Goal: Task Accomplishment & Management: Manage account settings

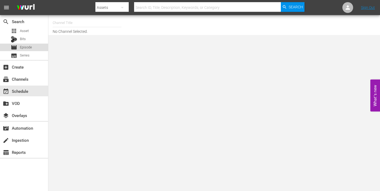
click at [23, 47] on span "Episode" at bounding box center [26, 47] width 12 height 5
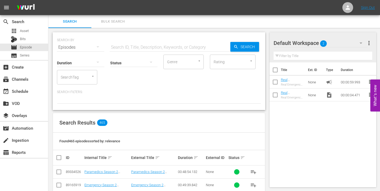
drag, startPoint x: 125, startPoint y: 45, endPoint x: 154, endPoint y: 52, distance: 30.1
click at [125, 45] on input "text" at bounding box center [170, 47] width 121 height 13
click at [260, 49] on div "SEARCH BY Search By Episodes Search ID, Title, Description, Keywords, or Catego…" at bounding box center [159, 43] width 204 height 19
type input "paramedics 2 episode 7"
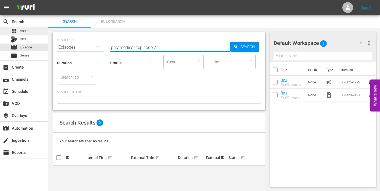
click at [19, 30] on div "apps Asset" at bounding box center [20, 31] width 18 height 8
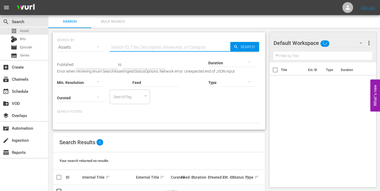
click at [150, 47] on input "text" at bounding box center [170, 47] width 121 height 13
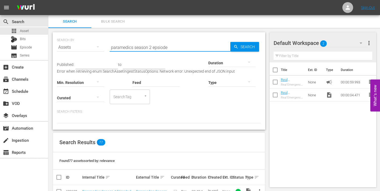
type input "paramedics season 2 epsiode"
click at [27, 47] on span "Episode" at bounding box center [26, 47] width 12 height 5
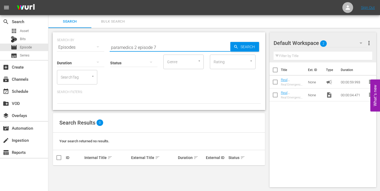
drag, startPoint x: 134, startPoint y: 47, endPoint x: 160, endPoint y: 49, distance: 25.6
click at [134, 47] on input "paramedics 2 episode 7" at bounding box center [170, 47] width 121 height 13
type input "paramedics season 2 episode 7"
click at [28, 32] on span "Asset" at bounding box center [24, 30] width 9 height 5
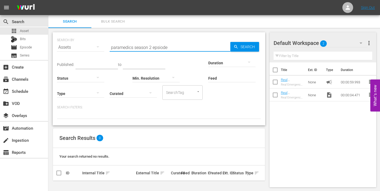
drag, startPoint x: 161, startPoint y: 48, endPoint x: 180, endPoint y: 48, distance: 19.6
click at [180, 48] on input "paramedics season 2 epsiode" at bounding box center [170, 47] width 121 height 13
type input "paramedics season 2 episode 7"
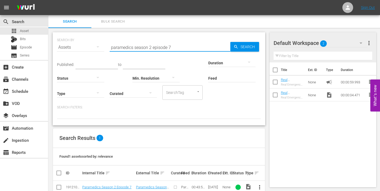
click at [259, 185] on span "more_vert" at bounding box center [259, 187] width 6 height 6
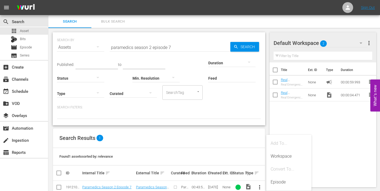
scroll to position [13, 0]
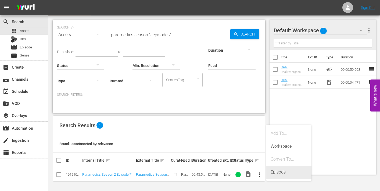
click at [280, 173] on div "Episode" at bounding box center [289, 172] width 37 height 13
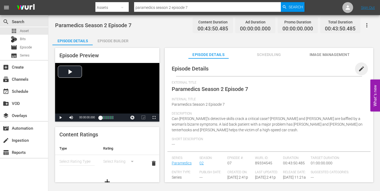
drag, startPoint x: 360, startPoint y: 69, endPoint x: 298, endPoint y: 80, distance: 62.8
click at [359, 69] on span "edit" at bounding box center [361, 69] width 6 height 6
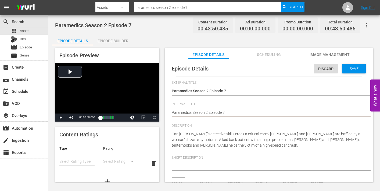
drag, startPoint x: 240, startPoint y: 111, endPoint x: 244, endPoint y: 111, distance: 3.2
type input "Paramedics"
type textarea "Paramedics Season 2 Episode 7"
type textarea "Paramedics Season 2 Episode 7 -"
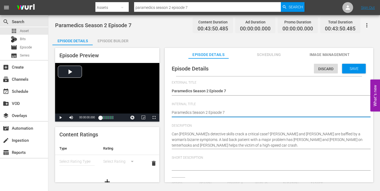
type textarea "Paramedics Season 2 Episode 7 -"
type textarea "Paramedics Season 2 Episode 7 - N"
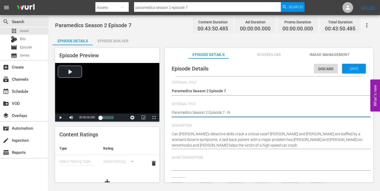
type textarea "Paramedics Season 2 Episode 7 - Ni"
type textarea "Paramedics Season 2 Episode 7 - Nin"
type textarea "Paramedics Season 2 Episode 7 - Nine"
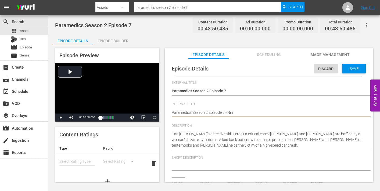
type textarea "Paramedics Season 2 Episode 7 - Nine"
type textarea "Paramedics Season 2 Episode 7 - Nine N"
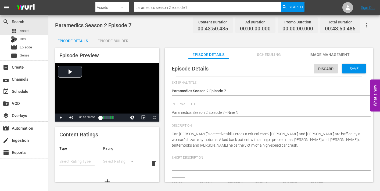
type textarea "Paramedics Season 2 Episode 7 - Nine No"
type textarea "Paramedics Season 2 Episode 7 - Nine Now"
click at [347, 65] on div "Save" at bounding box center [354, 69] width 24 height 10
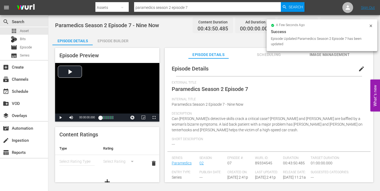
click at [318, 54] on span "Image Management" at bounding box center [329, 54] width 40 height 7
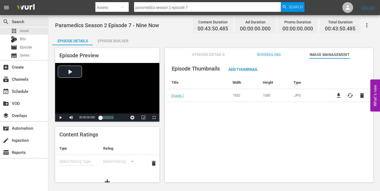
click at [118, 40] on div "Episode Builder" at bounding box center [113, 40] width 40 height 13
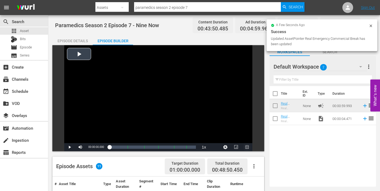
click at [247, 147] on span "Video Player" at bounding box center [247, 147] width 0 height 0
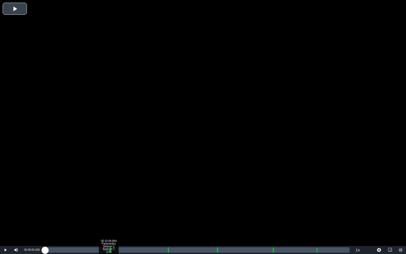
click at [109, 191] on div "Loaded : 0.22% 00:10:09.864 Paramedics Season 2 Episode 7 (1/6) 00:00:00.000" at bounding box center [197, 249] width 305 height 5
click at [116, 191] on div "Loaded : 25.34% 00:11:19.636 Paramedics Season 2 Episode 7 (2/6) 00:00:00.000 […" at bounding box center [197, 249] width 305 height 5
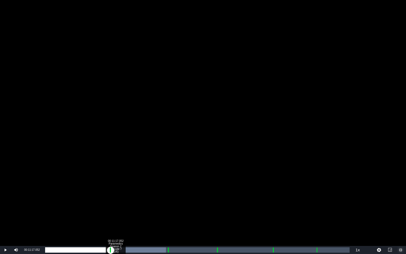
click at [116, 191] on div "Loaded : 39.68% 00:11:17.052 Paramedics Season 2 Episode 7 (2/6) 00:00:09.572 C…" at bounding box center [197, 249] width 305 height 5
click at [167, 191] on div "Loaded : 23.97% 00:19:33.213 Paramedics Season 2 Episode 7 (3/6) 00:10:24.790 C…" at bounding box center [197, 249] width 305 height 5
click at [174, 191] on div "00:20:35.233 Paramedics Season 2 Episode 7 (3/6)" at bounding box center [174, 249] width 0 height 5
click at [217, 191] on div "Loaded : 44.97% 00:27:28.701 Paramedics Season 2 Episode 7 (4/6) 00:18:53.898 C…" at bounding box center [197, 249] width 305 height 5
click at [223, 191] on div "00:28:33.305 Paramedics Season 2 Episode 7 (4/6)" at bounding box center [223, 249] width 0 height 5
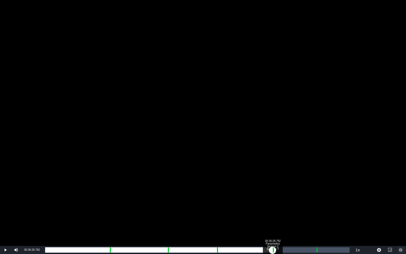
click at [273, 191] on div "Loaded : 58.45% 00:36:28.792 Paramedics Season 2 Episode 7 (5/6) 00:25:36.551 C…" at bounding box center [197, 249] width 305 height 5
click at [279, 191] on div "Loaded : 9.92% 00:37:28.228 Paramedics Season 2 Episode 7 (5/6) 00:00:01.283 Cu…" at bounding box center [197, 249] width 305 height 5
click at [316, 191] on div "Loaded : 76.72% 00:43:24.844 Paramedics Season 2 Episode 7 (6/6) 00:33:32.985 […" at bounding box center [197, 249] width 305 height 5
click at [322, 191] on div "Loaded : 91.33% 00:44:24.280 00:39:29.593 Cue Point 5: 00:43:31.252" at bounding box center [197, 249] width 305 height 5
click at [316, 191] on div "Loaded : 90.19% 00:43:24.844 Paramedics Season 2 Episode 7 (6/6) 00:39:32.286 C…" at bounding box center [197, 249] width 305 height 5
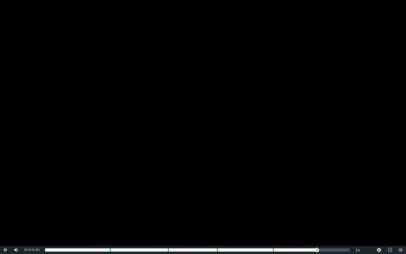
click at [380, 191] on span "Video Player" at bounding box center [401, 250] width 0 height 0
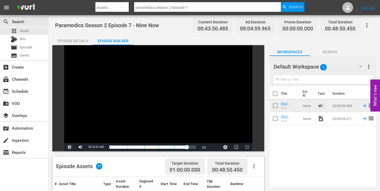
click at [70, 147] on span "Video Player" at bounding box center [70, 147] width 0 height 0
click at [18, 49] on div "movie Episode" at bounding box center [21, 48] width 21 height 8
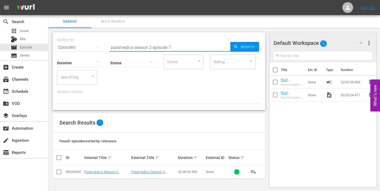
drag, startPoint x: 169, startPoint y: 46, endPoint x: 178, endPoint y: 47, distance: 9.7
click at [178, 47] on input "paramedics season 2 episode 7" at bounding box center [170, 47] width 121 height 13
type input "paramedics season 2 episode 16"
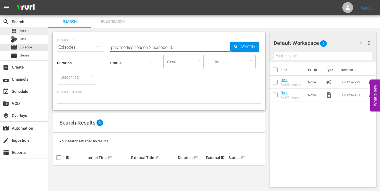
click at [20, 31] on span "Asset" at bounding box center [24, 30] width 9 height 5
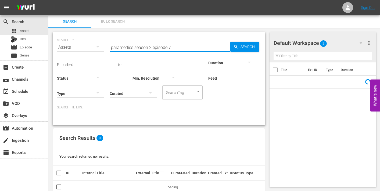
drag, startPoint x: 169, startPoint y: 47, endPoint x: 183, endPoint y: 48, distance: 14.5
click at [181, 48] on input "paramedics season 2 episode 7" at bounding box center [170, 47] width 121 height 13
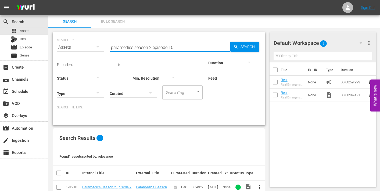
type input "paramedics season 2 episode 16"
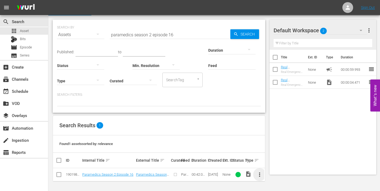
click at [259, 172] on span "more_vert" at bounding box center [259, 174] width 6 height 6
click at [274, 171] on div "Episode" at bounding box center [289, 172] width 37 height 13
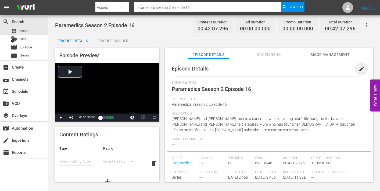
click at [358, 68] on span "edit" at bounding box center [361, 69] width 6 height 6
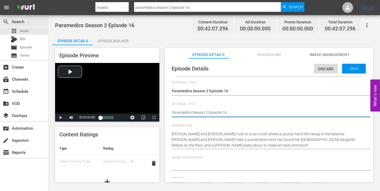
type textarea "Paramedics Season 2 Episode 16"
type textarea "Paramedics Season 2 Episode 16 -"
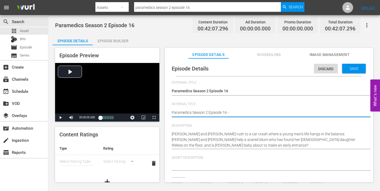
type textarea "Paramedics Season 2 Episode 16 -"
type textarea "Paramedics Season 2 Episode 16 - N"
type textarea "Paramedics Season 2 Episode 16 - Ni"
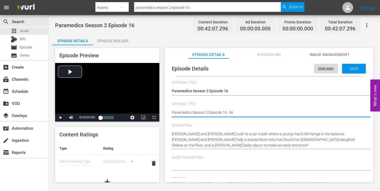
type textarea "Paramedics Season 2 Episode 16 - Nin"
type textarea "Paramedics Season 2 Episode 16 - Nine"
type textarea "Paramedics Season 2 Episode 16 - Nine N"
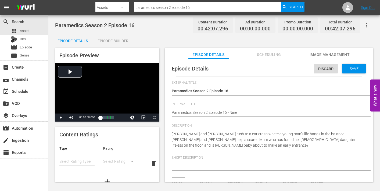
type textarea "Paramedics Season 2 Episode 16 - Nine N"
type textarea "Paramedics Season 2 Episode 16 - Nine No"
type textarea "Paramedics Season 2 Episode 16 - Nine Now"
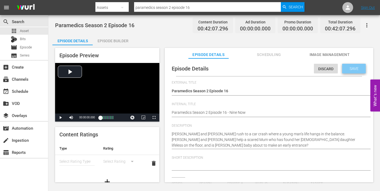
click at [349, 67] on span "Save" at bounding box center [353, 68] width 17 height 4
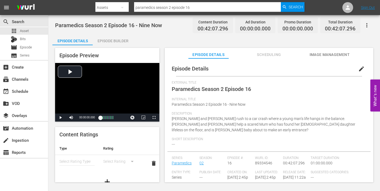
click at [327, 55] on span "Image Management" at bounding box center [329, 54] width 40 height 7
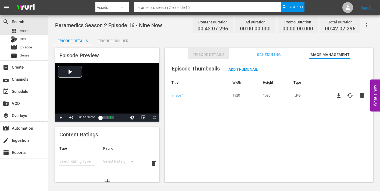
click at [206, 54] on span "Episode Details" at bounding box center [208, 54] width 40 height 7
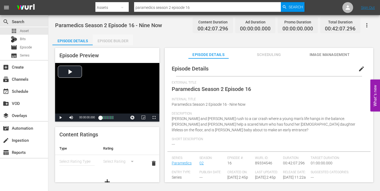
drag, startPoint x: 117, startPoint y: 40, endPoint x: 120, endPoint y: 43, distance: 4.9
click at [117, 40] on div "Episode Builder" at bounding box center [113, 40] width 40 height 13
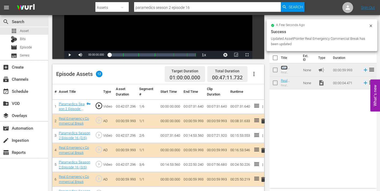
scroll to position [92, 0]
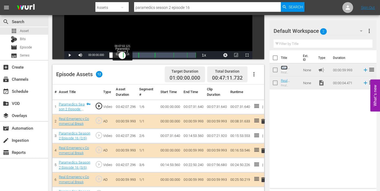
click at [122, 55] on div "Loaded : 0.23% 00:07:02.121 Paramedics Season 2 Episode 16 (1/6) 00:00:00.000" at bounding box center [152, 54] width 87 height 5
click at [247, 55] on span "Video Player" at bounding box center [247, 55] width 0 height 0
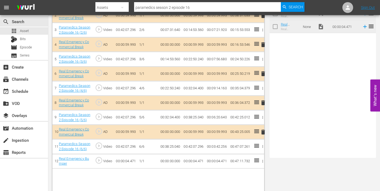
scroll to position [34, 0]
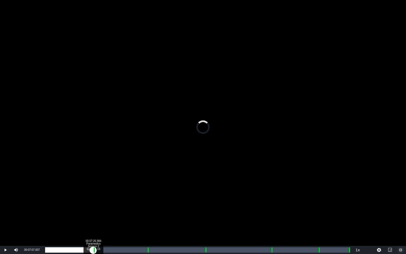
click at [93, 191] on div "00:07:21.989" at bounding box center [69, 249] width 48 height 5
click at [100, 191] on div "Loaded : 9.92% 00:08:29.412 Paramedics Season 2 Episode 16 (2/6) 00:00:00.561 […" at bounding box center [197, 249] width 305 height 5
click at [147, 191] on div "Loaded : 18.06% 00:15:46.407 Paramedics Season 2 Episode 16 (3/6) 00:07:32.500 …" at bounding box center [197, 249] width 305 height 5
click at [154, 191] on div "Loaded : 36.60% 00:16:51.332 Paramedics Season 2 Episode 16 (3/6) 00:00:00.000 …" at bounding box center [197, 249] width 305 height 5
click at [154, 191] on div "00:16:51.332 Paramedics Season 2 Episode 16 (3/6)" at bounding box center [154, 249] width 0 height 5
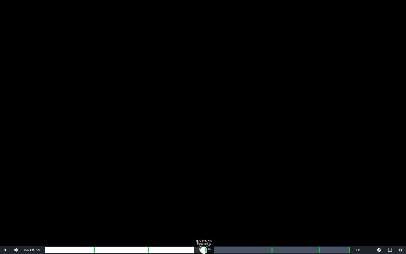
click at [204, 191] on div "Loaded : 35.40% 00:24:35.796 Paramedics Season 2 Episode 16 (4/6) 00:14:54.741 …" at bounding box center [197, 249] width 305 height 5
click at [212, 191] on div "Loaded : 56.09% 00:25:48.213 Paramedics Season 2 Episode 16 (4/6) 00:00:00.000 …" at bounding box center [197, 249] width 305 height 5
click at [270, 191] on div "00:34:50.087 Paramedics Season 2 Episode 16 (5/6)" at bounding box center [270, 249] width 0 height 5
click at [278, 191] on div "Loaded : 9.92% 00:36:02.504 Paramedics Season 2 Episode 16 (5/6) 00:00:00.632 C…" at bounding box center [197, 249] width 305 height 5
click at [317, 191] on div "00:42:02.089 Paramedics Season 2 Episode 16 (6/6)" at bounding box center [317, 249] width 0 height 5
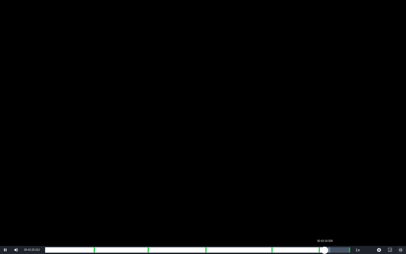
click at [325, 191] on div "Loaded : 93.63% 00:43:19.500 00:00:00.000 [GEOGRAPHIC_DATA] 5: 00:42:25.012" at bounding box center [197, 249] width 305 height 5
click at [325, 191] on div "Loaded : 9.92% 00:43:19.500 00:00:00.548 Cue Point 5: 00:42:25.012" at bounding box center [197, 249] width 305 height 5
click at [323, 191] on div "00:38:25.040" at bounding box center [185, 249] width 280 height 5
click at [323, 191] on div "00:38:28.349" at bounding box center [185, 249] width 281 height 5
click at [348, 191] on div "Loaded : 91.49% 00:46:56.749 00:38:25.396 Cue Point 5: 00:42:25.012" at bounding box center [197, 249] width 305 height 5
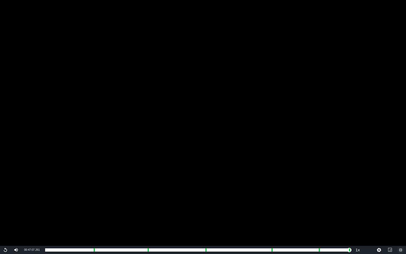
click at [380, 191] on span "Video Player" at bounding box center [401, 250] width 0 height 0
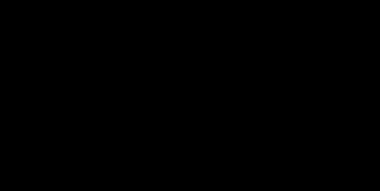
scroll to position [0, 0]
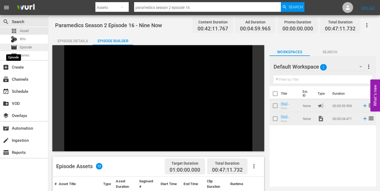
click at [15, 45] on span "movie" at bounding box center [14, 47] width 6 height 6
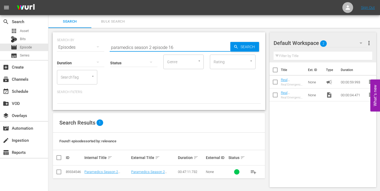
drag, startPoint x: 176, startPoint y: 47, endPoint x: 99, endPoint y: 47, distance: 76.3
click at [99, 47] on div "SEARCH BY Search By Episodes Search ID, Title, Description, Keywords, or Catego…" at bounding box center [159, 43] width 204 height 19
type input "emergency season 2 episode 4"
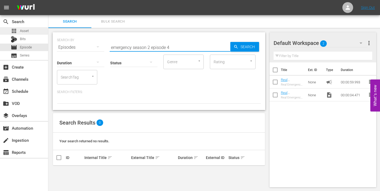
click at [24, 30] on span "Asset" at bounding box center [24, 30] width 9 height 5
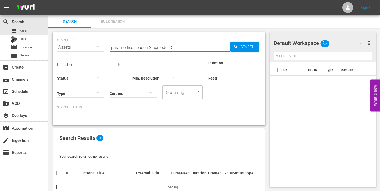
drag, startPoint x: 159, startPoint y: 47, endPoint x: 105, endPoint y: 44, distance: 53.9
click at [105, 44] on div "SEARCH BY Search By Assets Search ID, Title, Description, Keywords, or Category…" at bounding box center [159, 43] width 204 height 19
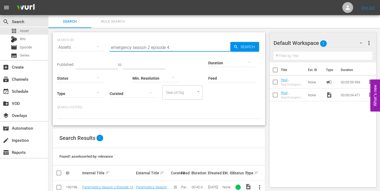
type input "emergency season 2 episode 4"
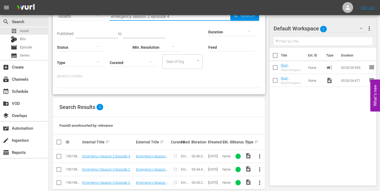
scroll to position [39, 0]
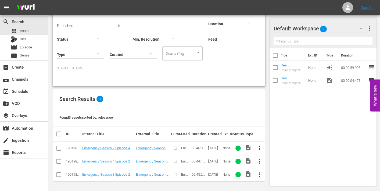
click at [260, 148] on span "more_vert" at bounding box center [259, 148] width 6 height 6
click at [278, 148] on div "Episode" at bounding box center [289, 145] width 37 height 13
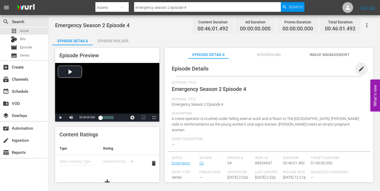
click at [358, 69] on span "edit" at bounding box center [361, 69] width 6 height 6
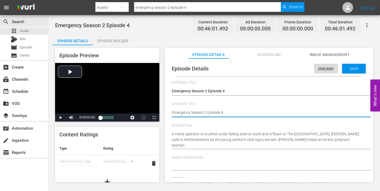
type textarea "Emergency Season 2 Episode 4"
type textarea "Emergency Season 2 Episode 4 -"
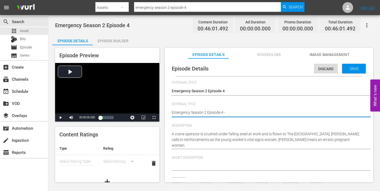
type textarea "Emergency Season 2 Episode 4 -"
type textarea "Emergency Season 2 Episode 4 - N"
type textarea "Emergency Season 2 Episode 4 - Ni"
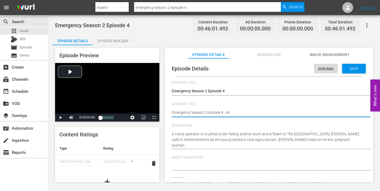
type textarea "Emergency Season 2 Episode 4 - Nin"
type textarea "Emergency Season 2 Episode 4 - Nine"
type textarea "Emergency Season 2 Episode 4 - Nine N"
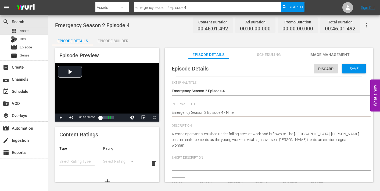
type textarea "Emergency Season 2 Episode 4 - Nine N"
type textarea "Emergency Season 2 Episode 4 - Nine No"
type textarea "Emergency Season 2 Episode 4 - Nine Now"
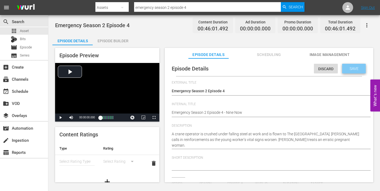
click at [351, 67] on span "Save" at bounding box center [353, 68] width 17 height 4
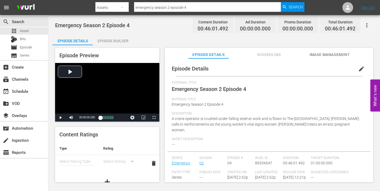
click at [325, 54] on span "Image Management" at bounding box center [329, 54] width 40 height 7
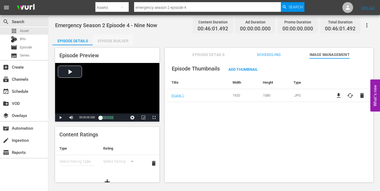
click at [111, 40] on div "Episode Builder" at bounding box center [113, 40] width 40 height 13
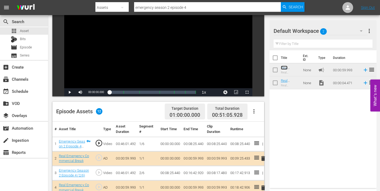
scroll to position [60, 0]
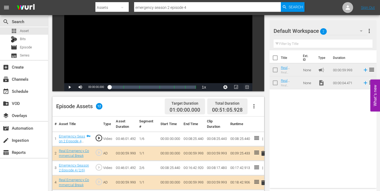
click at [247, 87] on span "Video Player" at bounding box center [247, 87] width 0 height 0
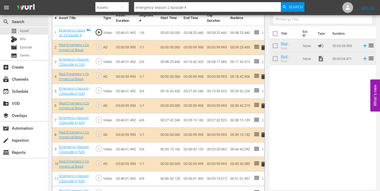
scroll to position [34, 0]
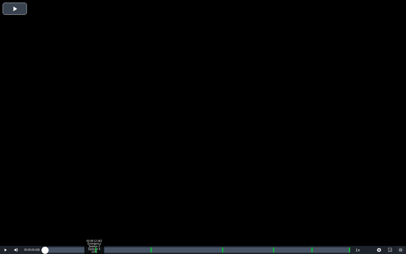
click at [94, 191] on div "Loaded : 0.21% 00:08:12.062 Emergency Season 2 Episode 4 (1/6) 00:00:00.000" at bounding box center [197, 249] width 305 height 5
click at [101, 191] on div "Loaded : 19.35% 00:09:22.357 Emergency Season 2 Episode 4 (2/6) 00:00:00.000 Cu…" at bounding box center [197, 249] width 305 height 5
click at [101, 191] on div "Loaded : 9.92% 00:09:22.357 Emergency Season 2 Episode 4 (2/6) 00:00:01.163 Cue…" at bounding box center [197, 249] width 305 height 5
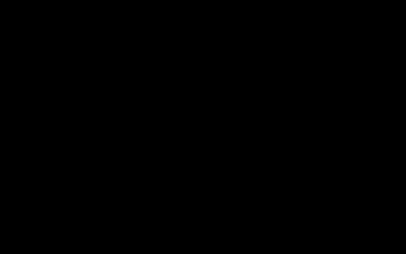
click at [150, 191] on div "Loaded : 18.49% 00:17:31.716 Emergency Season 2 Episode 4 (3/6) 00:08:26.848 Cu…" at bounding box center [197, 249] width 305 height 5
click at [156, 191] on div "Loaded : 9.92% 00:18:39.307 Emergency Season 2 Episode 4 (3/6) 00:00:00.511 Cue…" at bounding box center [197, 249] width 305 height 5
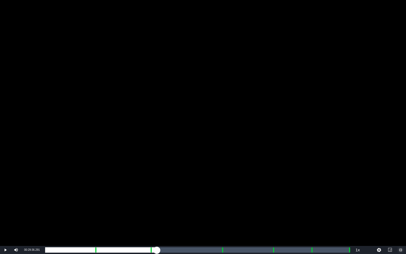
click at [222, 191] on div "Loaded : 36.54% 00:29:36.291 Emergency Season 2 Episode 4 (4/6) 00:16:43.840 Cu…" at bounding box center [197, 249] width 305 height 5
click at [228, 191] on div "Loaded : 19.74% 00:30:38.475 Emergency Season 2 Episode 4 (4/6) 00:00:07.226 [G…" at bounding box center [197, 249] width 305 height 5
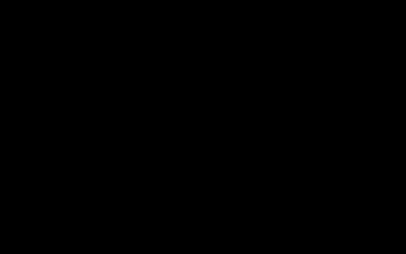
click at [273, 191] on div "Loaded : 60.24% 00:38:07.279 Emergency Season 2 Episode 4 (5/6) 00:27:43.409 Cu…" at bounding box center [197, 249] width 305 height 5
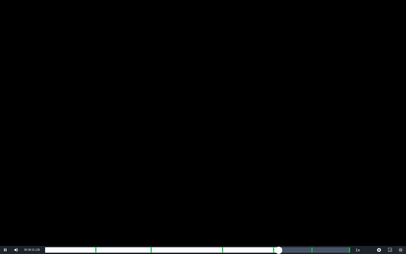
click at [279, 191] on div "Loaded : 77.86% 00:39:12.166 Emergency Season 2 Episode 4 (5/6) 00:00:00.000 Cu…" at bounding box center [197, 249] width 305 height 5
click at [279, 191] on div "Loaded : 19.74% 00:39:12.166 Emergency Season 2 Episode 4 (5/6) 00:00:01.913 Cu…" at bounding box center [197, 249] width 305 height 5
click at [273, 191] on div "00:00:57.027" at bounding box center [162, 249] width 234 height 5
click at [279, 191] on div "Loaded : 19.74% 00:39:14.870 Emergency Season 2 Episode 4 (5/6) 00:00:00.649 Cu…" at bounding box center [197, 249] width 305 height 5
click at [310, 191] on div "Loaded : 76.77% 00:44:25.789 Emergency Season 2 Episode 4 (6/6) 00:35:16.215 Cu…" at bounding box center [197, 249] width 305 height 5
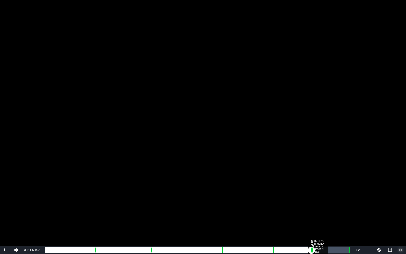
click at [318, 191] on div "00:45:41.491 Emergency Season 2 Episode 4 (6/6)" at bounding box center [318, 249] width 0 height 5
click at [349, 191] on div "Loaded : 88.52% 00:50:52.409 00:40:44.437 Cue Point 6: 00:51:01.457" at bounding box center [197, 249] width 305 height 5
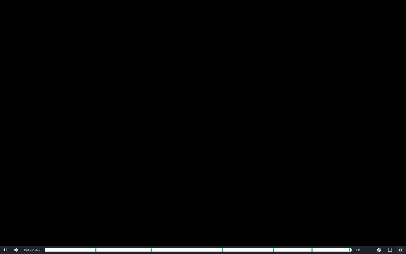
click at [380, 191] on span "Video Player" at bounding box center [401, 250] width 0 height 0
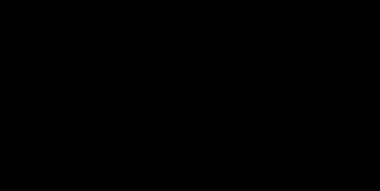
scroll to position [0, 0]
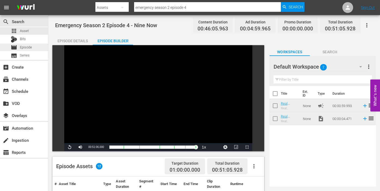
click at [23, 46] on span "Episode" at bounding box center [26, 47] width 12 height 5
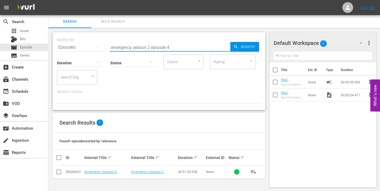
drag, startPoint x: 167, startPoint y: 46, endPoint x: 176, endPoint y: 47, distance: 8.6
click at [176, 47] on input "emergency season 2 episode 4" at bounding box center [170, 47] width 121 height 13
type input "emergency season 2 episode 5"
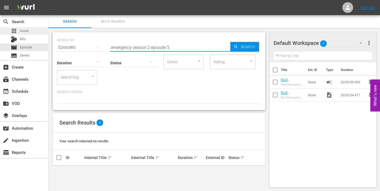
click at [21, 31] on span "Asset" at bounding box center [24, 30] width 9 height 5
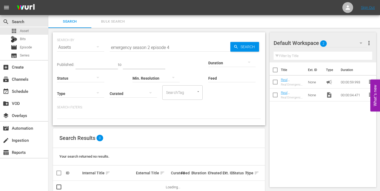
drag, startPoint x: 169, startPoint y: 47, endPoint x: 191, endPoint y: 46, distance: 22.9
click at [191, 46] on input "emergency season 2 episode 4" at bounding box center [170, 47] width 121 height 13
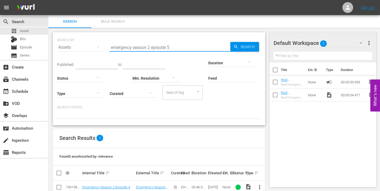
type input "emergency season 2 episode 5"
click at [261, 186] on span "more_vert" at bounding box center [259, 187] width 6 height 6
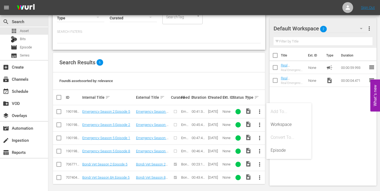
scroll to position [78, 0]
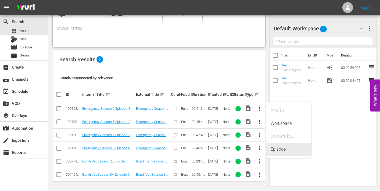
click at [276, 150] on div "Episode" at bounding box center [289, 149] width 37 height 13
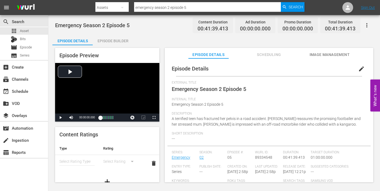
click at [361, 69] on span "edit" at bounding box center [361, 69] width 6 height 6
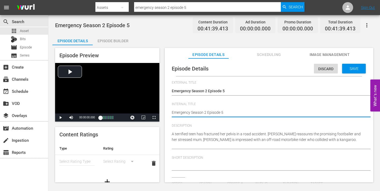
type textarea "Emergency Season 2 Episode 5"
type textarea "Emergency Season 2 Episode 5 -"
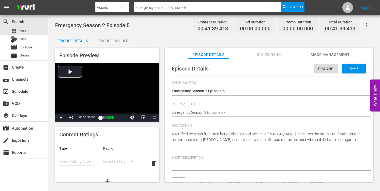
type textarea "Emergency Season 2 Episode 5 -"
type textarea "Emergency Season 2 Episode 5 - N"
type textarea "Emergency Season 2 Episode 5 - Ni"
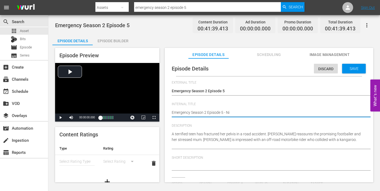
type textarea "Emergency Season 2 Episode 5 - Nin"
type textarea "Emergency Season 2 Episode 5 - Nine"
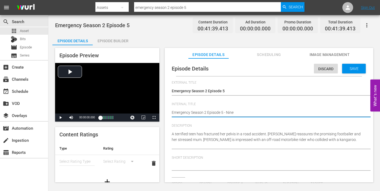
type textarea "Emergency Season 2 Episode 5 - Nine"
type textarea "Emergency Season 2 Episode 5 - Nine N"
type textarea "Emergency Season 2 Episode 5 - Nine No"
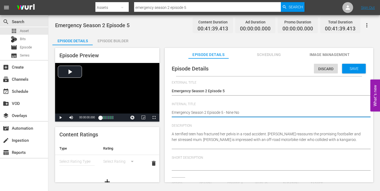
type textarea "Emergency Season 2 Episode 5 - Nine Now"
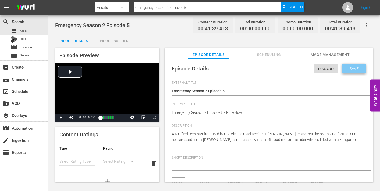
click at [348, 68] on span "Save" at bounding box center [353, 68] width 17 height 4
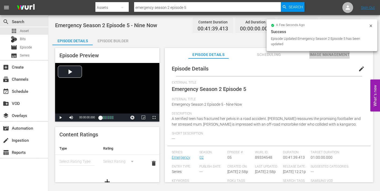
drag, startPoint x: 317, startPoint y: 54, endPoint x: 309, endPoint y: 55, distance: 7.6
click at [317, 54] on span "Image Management" at bounding box center [329, 54] width 40 height 7
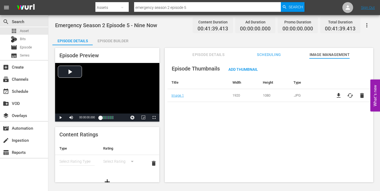
click at [118, 39] on div "Episode Builder" at bounding box center [113, 40] width 40 height 13
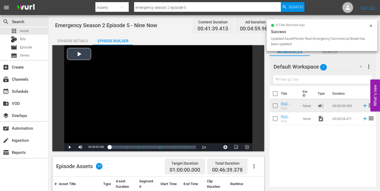
click at [247, 147] on span "Video Player" at bounding box center [247, 147] width 0 height 0
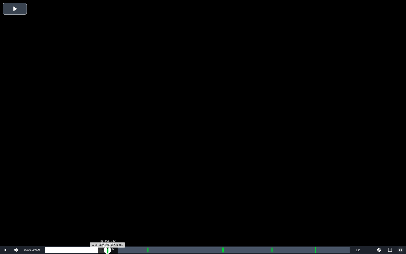
click at [108, 191] on div "Progress Bar" at bounding box center [107, 249] width 1 height 7
click at [107, 191] on div "Progress Bar" at bounding box center [107, 249] width 1 height 7
click at [106, 191] on div "00:00:02.065" at bounding box center [75, 249] width 61 height 5
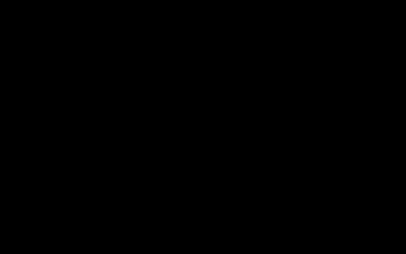
click at [107, 191] on div "00:00:00.504" at bounding box center [76, 249] width 62 height 5
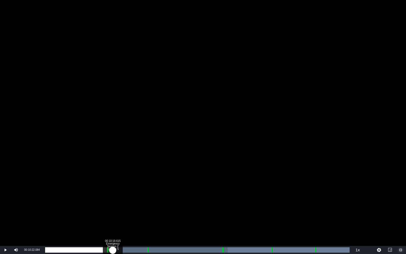
click at [113, 191] on div "00:00:41.934" at bounding box center [79, 249] width 68 height 5
click at [113, 191] on div "00:00:53.792" at bounding box center [79, 249] width 68 height 5
click at [113, 191] on div "00:00:56.130" at bounding box center [79, 249] width 68 height 5
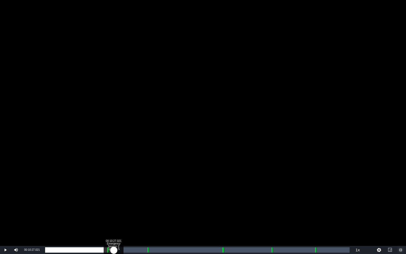
click at [113, 191] on div "00:09:31.965" at bounding box center [79, 249] width 69 height 5
click at [146, 191] on div "Loaded : 23.07% 00:15:28.188 Emergency Season 2 Episode 5 (3/6) 00:09:30.680 Cu…" at bounding box center [197, 249] width 305 height 5
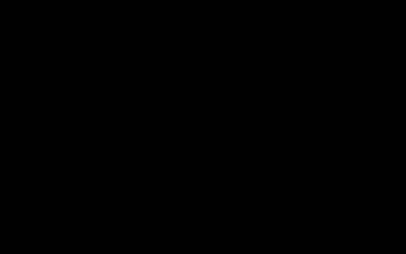
click at [154, 191] on div "Loaded : 9.92% 00:16:37.309 Emergency Season 2 Episode 5 (3/6) 00:00:00.472 Cue…" at bounding box center [197, 249] width 305 height 5
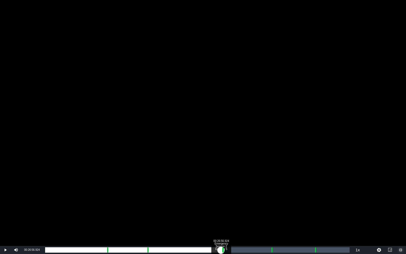
click at [221, 191] on div "Loaded : 35.32% 00:26:56.924 Emergency Season 2 Episode 5 (4/6) 00:14:42.319 Cu…" at bounding box center [197, 249] width 305 height 5
click at [228, 191] on div "Loaded : 0.00% 00:28:03.576 Emergency Season 2 Episode 5 (4/6) 00:00:00.508 Cue…" at bounding box center [197, 249] width 305 height 5
click at [270, 191] on div "00:34:26.207 Emergency Season 2 Episode 5 (5/6)" at bounding box center [270, 249] width 0 height 5
click at [278, 191] on div "Loaded : 9.92% 00:35:37.796 Emergency Season 2 Episode 5 (5/6) 00:00:00.000 Cue…" at bounding box center [197, 249] width 305 height 5
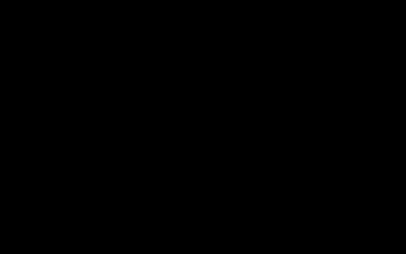
click at [314, 191] on div "Loaded : 76.17% 00:41:11.055 Emergency Season 2 Episode 5 (6/6) 00:31:41.172 Cu…" at bounding box center [197, 249] width 305 height 5
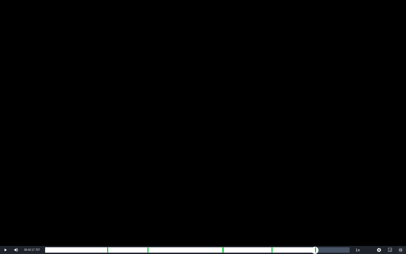
click at [321, 191] on div "Loaded : 9.92% 00:42:17.707 00:00:00.713 Cue Point 5: 00:41:21.292" at bounding box center [197, 249] width 305 height 5
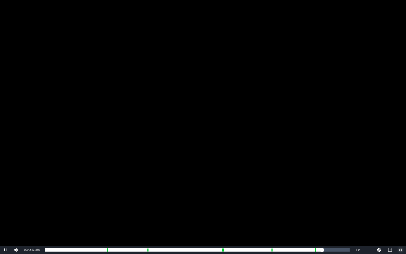
click at [380, 191] on span "Video Player" at bounding box center [401, 250] width 0 height 0
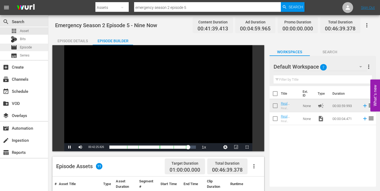
click at [25, 48] on span "Episode" at bounding box center [26, 47] width 12 height 5
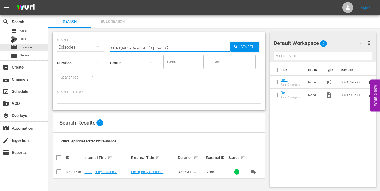
drag, startPoint x: 167, startPoint y: 47, endPoint x: 173, endPoint y: 48, distance: 5.4
click at [173, 48] on input "emergency season 2 episode 5" at bounding box center [170, 47] width 121 height 13
type input "emergency season 2 episode 6"
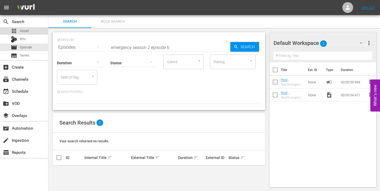
click at [19, 30] on div "apps Asset" at bounding box center [20, 31] width 18 height 8
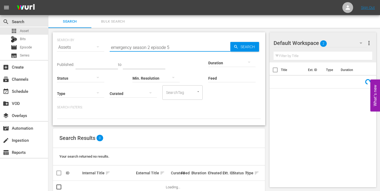
drag, startPoint x: 168, startPoint y: 47, endPoint x: 171, endPoint y: 47, distance: 3.0
click at [171, 47] on input "emergency season 2 episode 5" at bounding box center [170, 47] width 121 height 13
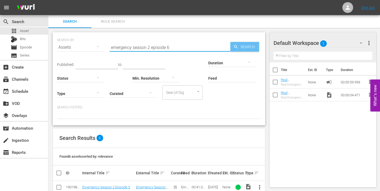
type input "emergency season 2 episode 6"
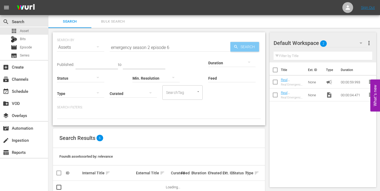
drag, startPoint x: 244, startPoint y: 44, endPoint x: 242, endPoint y: 52, distance: 8.0
click at [244, 44] on span "Search" at bounding box center [248, 47] width 21 height 10
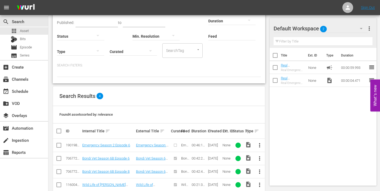
scroll to position [52, 0]
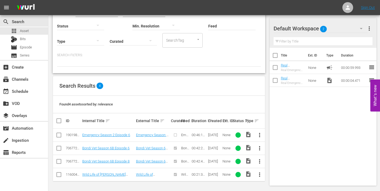
click at [260, 134] on span "more_vert" at bounding box center [259, 135] width 6 height 6
click at [275, 176] on div "Episode" at bounding box center [289, 175] width 37 height 13
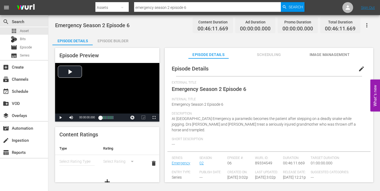
click at [358, 68] on span "edit" at bounding box center [361, 69] width 6 height 6
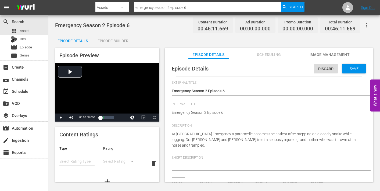
click at [245, 109] on div "Emergency Season 2 Episode 6 Emergency Season 2 Episode 6" at bounding box center [268, 112] width 192 height 13
type textarea "Emergency Season 2 Episode 6"
type textarea "Emergency Season 2 Episode 6 -"
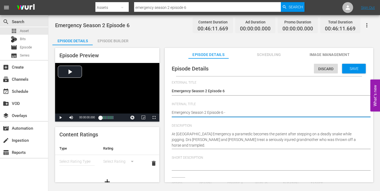
type textarea "Emergency Season 2 Episode 6 -"
type textarea "Emergency Season 2 Episode 6 - N"
type textarea "Emergency Season 2 Episode 6 - Ni"
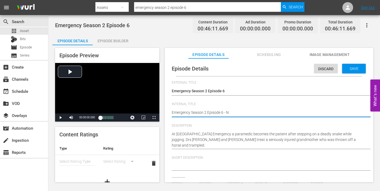
type textarea "Emergency Season 2 Episode 6 - Ni"
type textarea "Emergency Season 2 Episode 6 - Nin"
type textarea "Emergency Season 2 Episode 6 - Nine"
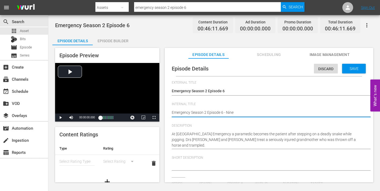
type textarea "Emergency Season 2 Episode 6 - Nine"
type textarea "Emergency Season 2 Episode 6 - Nine N"
type textarea "Emergency Season 2 Episode 6 - Nine No"
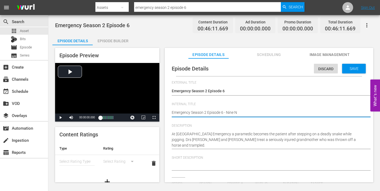
type textarea "Emergency Season 2 Episode 6 - Nine No"
type textarea "Emergency Season 2 Episode 6 - Nine Now"
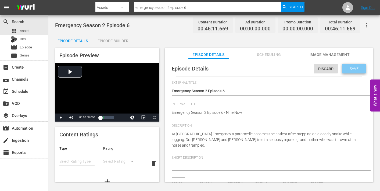
click at [345, 67] on span "Save" at bounding box center [353, 68] width 17 height 4
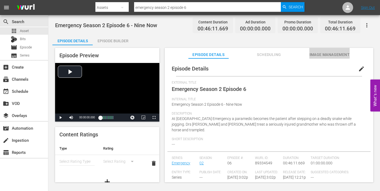
drag, startPoint x: 325, startPoint y: 55, endPoint x: 310, endPoint y: 55, distance: 14.8
click at [325, 55] on span "Image Management" at bounding box center [329, 54] width 40 height 7
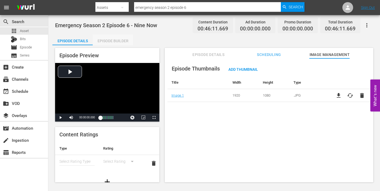
click at [116, 39] on div "Episode Builder" at bounding box center [113, 40] width 40 height 13
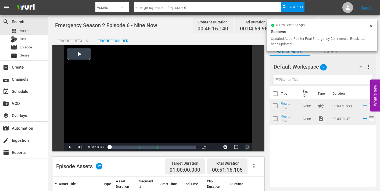
click at [247, 147] on span "Video Player" at bounding box center [247, 147] width 0 height 0
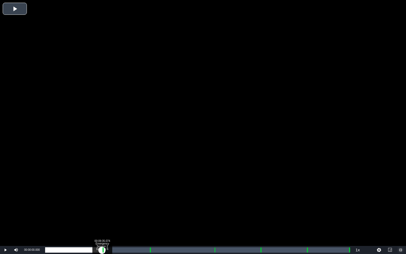
click at [102, 191] on div "Loaded : 0.21% 00:09:35.074 Emergency Season 2 Episode 6 (1/6) 00:00:00.000 Cue…" at bounding box center [197, 249] width 305 height 5
click at [103, 191] on div "00:00:00.767" at bounding box center [74, 249] width 58 height 5
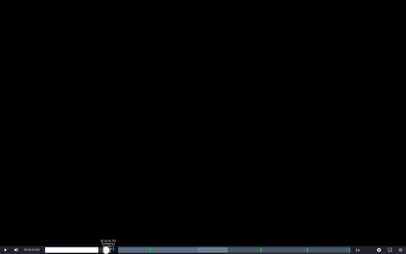
click at [106, 191] on div "00:00:34.904" at bounding box center [75, 249] width 61 height 5
click at [148, 191] on div "Loaded : 21.02% 00:17:24.356 Emergency Season 2 Episode 6 (3/6) 00:09:40.804 Cu…" at bounding box center [197, 249] width 305 height 5
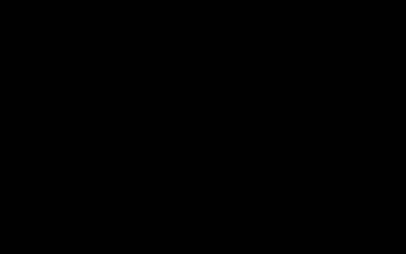
click at [156, 191] on div "Loaded : 9.92% 00:18:34.884 Emergency Season 2 Episode 6 (3/6) 00:00:01.012 Cue…" at bounding box center [197, 249] width 305 height 5
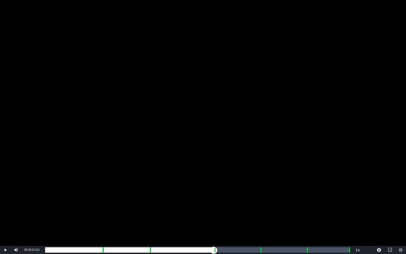
click at [214, 191] on div "Loaded : 36.18% 00:28:20.809 Emergency Season 2 Episode 6 (4/6) 00:16:38.528 Cu…" at bounding box center [197, 249] width 305 height 5
click at [220, 191] on div "Loaded : 9.92% 00:29:28.624 Emergency Season 2 Episode 6 (4/6) 00:00:00.491 Cue…" at bounding box center [197, 249] width 305 height 5
click at [261, 191] on div "Progress Bar" at bounding box center [261, 249] width 1 height 7
click at [266, 191] on div "Loaded : 19.84% 00:37:12.481 Emergency Season 2 Episode 6 (5/6) 00:00:08.195 Cu…" at bounding box center [197, 249] width 305 height 5
click at [306, 191] on div "00:43:53.948 Emergency Season 2 Episode 6 (6/6)" at bounding box center [306, 249] width 0 height 5
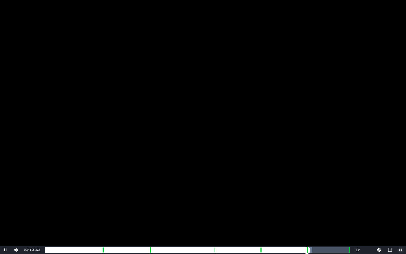
click at [313, 191] on div "Loaded : 87.75% 00:45:01.764 Emergency Season 2 Episode 6 (6/6) 00:00:00.000 Cu…" at bounding box center [197, 249] width 305 height 5
click at [313, 191] on div "Loaded : 9.91% 00:45:01.764 Emergency Season 2 Episode 6 (6/6) 00:00:01.379 Cue…" at bounding box center [197, 249] width 305 height 5
click at [348, 191] on div "Loaded : 86.89% 00:50:59.829 00:40:06.087 Cue Point 6: 00:51:11.634" at bounding box center [197, 249] width 305 height 5
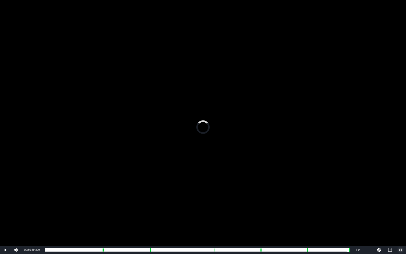
click at [380, 191] on span "Video Player" at bounding box center [401, 250] width 0 height 0
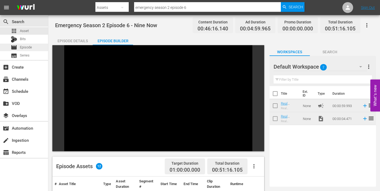
click at [22, 48] on span "Episode" at bounding box center [26, 47] width 12 height 5
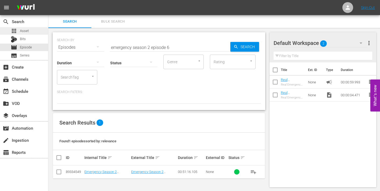
click at [21, 31] on span "Asset" at bounding box center [24, 30] width 9 height 5
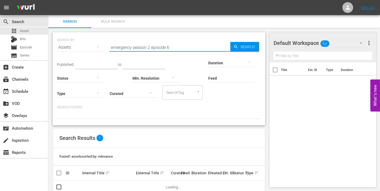
drag, startPoint x: 167, startPoint y: 48, endPoint x: 174, endPoint y: 48, distance: 7.0
click at [174, 48] on input "emergency season 2 episode 6" at bounding box center [170, 47] width 121 height 13
type input "emergency season 2 episode 7"
drag, startPoint x: 247, startPoint y: 45, endPoint x: 246, endPoint y: 50, distance: 4.9
click at [247, 45] on span "Search" at bounding box center [248, 47] width 21 height 10
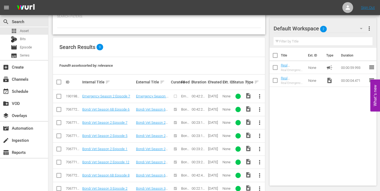
scroll to position [94, 0]
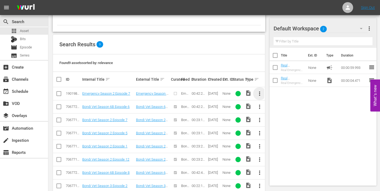
click at [262, 92] on span "more_vert" at bounding box center [259, 93] width 6 height 6
click at [280, 135] on div "Episode" at bounding box center [289, 134] width 37 height 13
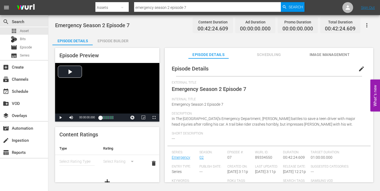
click at [359, 70] on span "edit" at bounding box center [361, 69] width 6 height 6
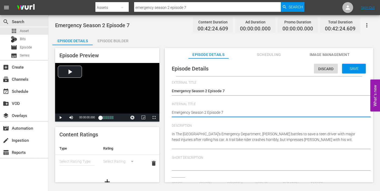
type textarea "Emergency Season 2 Episode 7"
type textarea "Emergency Season 2 Episode 7 -"
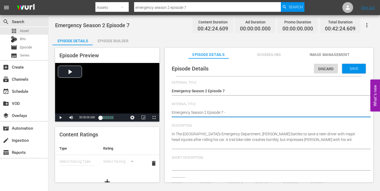
type textarea "Emergency Season 2 Episode 7 -"
type textarea "Emergency Season 2 Episode 7 - N"
type textarea "Emergency Season 2 Episode 7 - Ni"
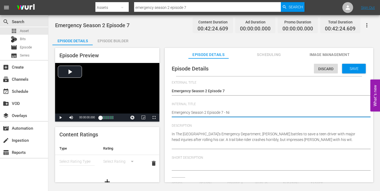
type textarea "Emergency Season 2 Episode 7 - Nin"
type textarea "Emergency Season 2 Episode 7 - Nine"
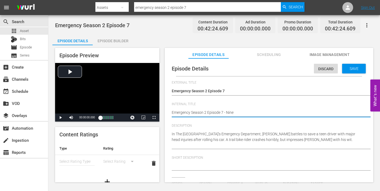
type textarea "Emergency Season 2 Episode 7 - Nine"
type textarea "Emergency Season 2 Episode 7 - Nine N"
type textarea "Emergency Season 2 Episode 7 - Nine No"
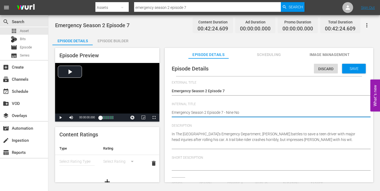
type textarea "Emergency Season 2 Episode 7 - Nine Now"
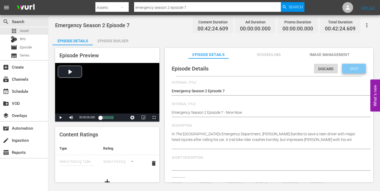
click at [346, 69] on span "Save" at bounding box center [353, 68] width 17 height 4
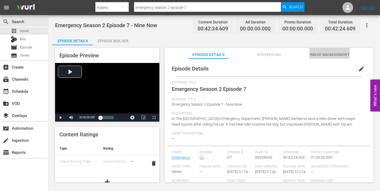
click at [324, 54] on span "Image Management" at bounding box center [329, 54] width 40 height 7
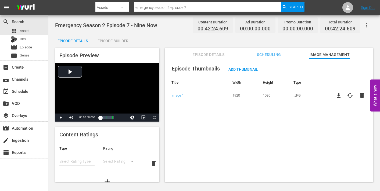
drag, startPoint x: 113, startPoint y: 41, endPoint x: 126, endPoint y: 48, distance: 14.5
click at [113, 41] on div "Episode Builder" at bounding box center [113, 40] width 40 height 13
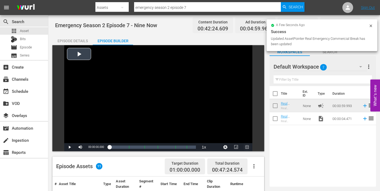
click at [247, 147] on span "Video Player" at bounding box center [247, 147] width 0 height 0
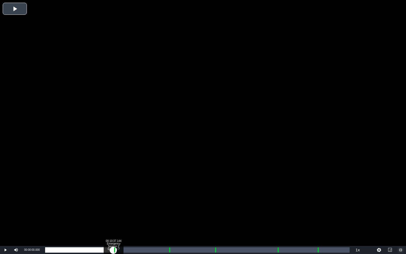
click at [113, 191] on div "Loaded : 0.23% 00:10:37.144 Emergency Season 2 Episode 7 (1/6) 00:00:00.000 Cue…" at bounding box center [197, 249] width 305 height 5
click at [120, 191] on div "Loaded : 26.91% 00:11:37.347 Emergency Season 2 Episode 7 (2/6) 00:00:00.000 Cu…" at bounding box center [197, 249] width 305 height 5
click at [120, 191] on div "Loaded : 9.92% 00:11:37.347 Emergency Season 2 Episode 7 (2/6) 00:00:00.614 Cue…" at bounding box center [197, 249] width 305 height 5
click at [168, 191] on div "Loaded : 25.48% 00:19:08.866 Emergency Season 2 Episode 7 (3/6) 00:10:45.131 Cu…" at bounding box center [197, 249] width 305 height 5
click at [175, 191] on div "Loaded : 44.60% 00:20:14.086 Emergency Season 2 Episode 7 (3/6) 00:00:00.000 Cu…" at bounding box center [197, 249] width 305 height 5
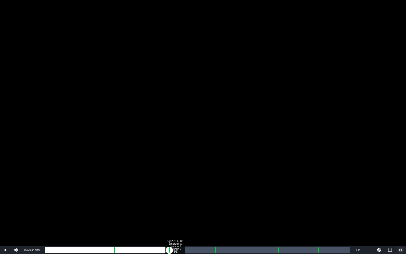
click at [175, 191] on div "00:20:14.086 Emergency Season 2 Episode 7 (3/6)" at bounding box center [175, 249] width 0 height 5
click at [215, 191] on div "Loaded : 43.19% 00:26:20.318 Emergency Season 2 Episode 7 (4/6) 00:18:18.922 Cu…" at bounding box center [197, 249] width 305 height 5
click at [222, 191] on div "Loaded : 58.06% 00:27:33.063 Emergency Season 2 Episode 7 (4/6) 00:24:25.301 Cu…" at bounding box center [197, 249] width 305 height 5
click at [222, 191] on div "00:24:34.793" at bounding box center [133, 249] width 177 height 5
click at [221, 191] on div "00:24:33.957" at bounding box center [133, 249] width 176 height 5
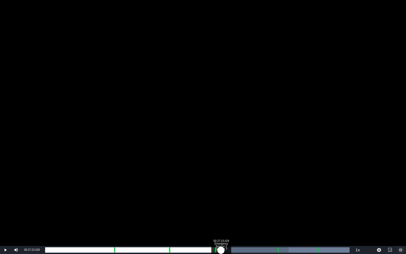
click at [221, 191] on div "00:00:55.751" at bounding box center [133, 249] width 176 height 5
click at [278, 191] on div "Loaded : 58.05% 00:36:09.802 Emergency Season 2 Episode 7 (5/6) 00:24:27.251 [G…" at bounding box center [197, 249] width 305 height 5
click at [284, 191] on div "00:37:10.005 Emergency Season 2 Episode 7 (5/6)" at bounding box center [284, 249] width 0 height 5
click at [317, 191] on div "Loaded : 78.59% 00:42:23.560 Emergency Season 2 Episode 7 (6/6) 00:33:12.307 Cu…" at bounding box center [197, 249] width 305 height 5
click at [324, 191] on div "Loaded : 90.86% 00:43:21.255 00:00:00.000 Cue Point 5: 00:42:25.612" at bounding box center [197, 249] width 305 height 5
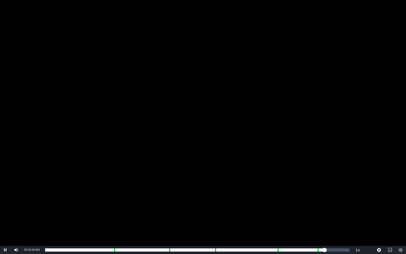
click at [380, 191] on span "Video Player" at bounding box center [401, 250] width 0 height 0
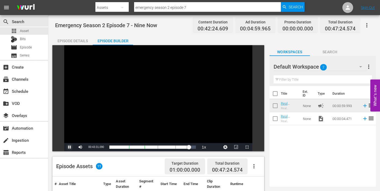
drag, startPoint x: 69, startPoint y: 147, endPoint x: 63, endPoint y: 143, distance: 6.8
click at [70, 147] on span "Video Player" at bounding box center [70, 147] width 0 height 0
click at [22, 47] on span "Episode" at bounding box center [26, 47] width 12 height 5
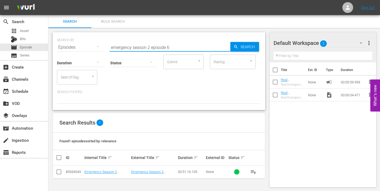
drag, startPoint x: 169, startPoint y: 47, endPoint x: 172, endPoint y: 47, distance: 3.8
click at [172, 47] on input "emergency season 2 episode 6" at bounding box center [170, 47] width 121 height 13
drag, startPoint x: 168, startPoint y: 47, endPoint x: 170, endPoint y: 46, distance: 2.7
click at [170, 46] on input "emergency season 2 episode 7" at bounding box center [170, 47] width 121 height 13
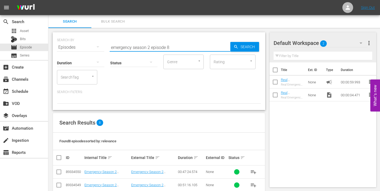
type input "emergency season 2 episode 8"
click at [22, 30] on span "Asset" at bounding box center [24, 30] width 9 height 5
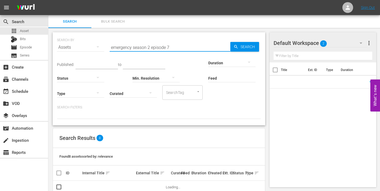
drag, startPoint x: 170, startPoint y: 47, endPoint x: 179, endPoint y: 46, distance: 8.9
click at [179, 46] on input "emergency season 2 episode 7" at bounding box center [170, 47] width 121 height 13
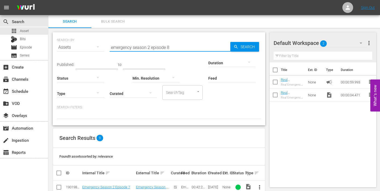
type input "emergency season 2 episode 8"
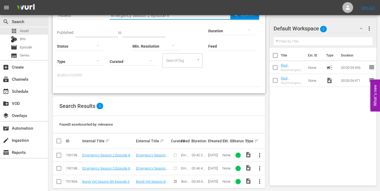
scroll to position [39, 0]
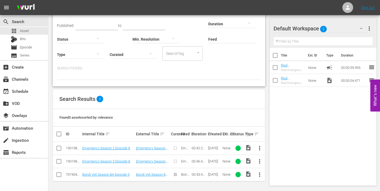
click at [261, 147] on span "more_vert" at bounding box center [259, 148] width 6 height 6
click at [277, 148] on div "Episode" at bounding box center [289, 145] width 37 height 13
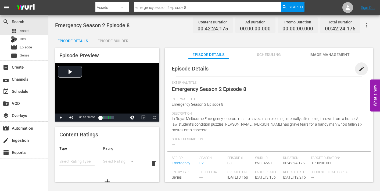
click at [359, 69] on span "edit" at bounding box center [361, 69] width 6 height 6
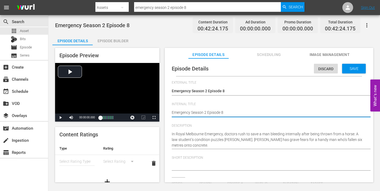
type textarea "Emergency Season 2 Episode 8"
type textarea "Emergency Season 2 Episode 8 -"
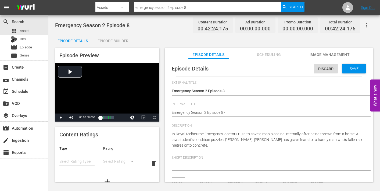
type textarea "Emergency Season 2 Episode 8 -"
type textarea "Emergency Season 2 Episode 8 - N"
type textarea "Emergency Season 2 Episode 8 - Ni"
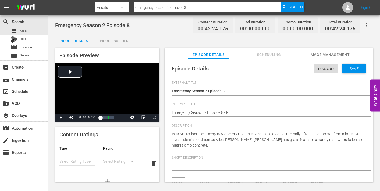
type textarea "Emergency Season 2 Episode 8 - Nin"
type textarea "Emergency Season 2 Episode 8 - Nine"
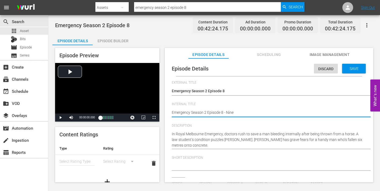
type textarea "Emergency Season 2 Episode 8 - Nine"
type textarea "Emergency Season 2 Episode 8 - Nine N"
type textarea "Emergency Season 2 Episode 8 - Nine No"
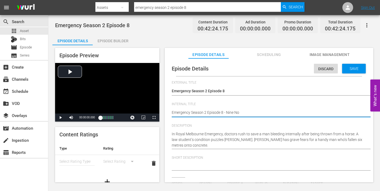
type textarea "Emergency Season 2 Episode 8 - Nine Now"
drag, startPoint x: 348, startPoint y: 67, endPoint x: 347, endPoint y: 70, distance: 3.1
click at [348, 67] on span "Save" at bounding box center [353, 68] width 17 height 4
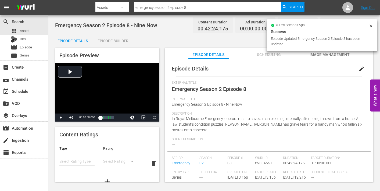
drag, startPoint x: 319, startPoint y: 55, endPoint x: 311, endPoint y: 58, distance: 8.7
click at [319, 55] on span "Image Management" at bounding box center [329, 54] width 40 height 7
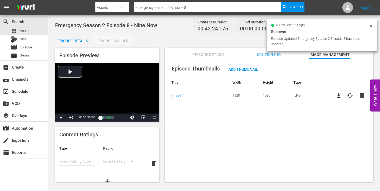
click at [120, 40] on div "Episode Builder" at bounding box center [113, 40] width 40 height 13
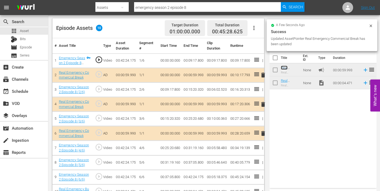
scroll to position [150, 0]
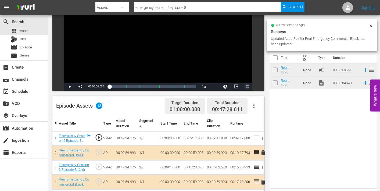
click at [247, 87] on span "Video Player" at bounding box center [247, 87] width 0 height 0
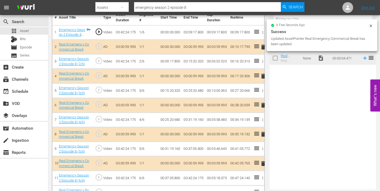
scroll to position [34, 0]
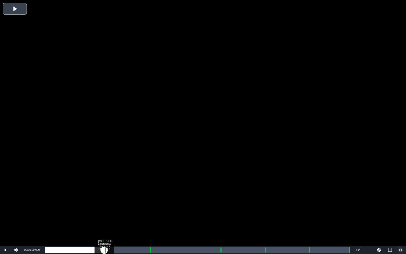
click at [104, 191] on div "Loaded : 0.23% 00:09:12.640 Emergency Season 2 Episode 8 (1/6) 00:00:00.000" at bounding box center [197, 249] width 305 height 5
click at [111, 191] on div "Loaded : 0.00% 00:10:15.440 Emergency Season 2 Episode 8 (2/6) 00:00:00.000 Cue…" at bounding box center [197, 249] width 305 height 5
click at [111, 191] on div "Loaded : 9.92% 00:10:15.440 Emergency Season 2 Episode 8 (2/6) 00:00:00.552 Cue…" at bounding box center [197, 249] width 305 height 5
click at [149, 191] on div "Loaded : 21.95% 00:16:14.657 Emergency Season 2 Episode 8 (3/6) 00:09:18.400 Cu…" at bounding box center [197, 249] width 305 height 5
click at [156, 191] on div "Loaded : 36.59% 00:17:17.457 Emergency Season 2 Episode 8 (3/6) 00:00:00.000 Cu…" at bounding box center [197, 249] width 305 height 5
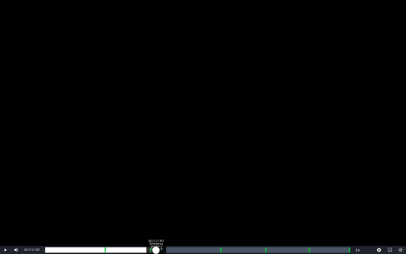
click at [156, 191] on div "Loaded : 9.92% 00:17:17.457 Emergency Season 2 Episode 8 (3/6) 00:00:01.051 Cue…" at bounding box center [197, 249] width 305 height 5
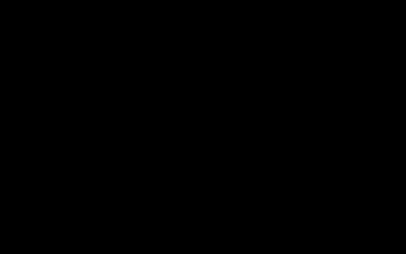
click at [220, 191] on div "Loaded : 36.35% 00:27:15.313 Emergency Season 2 Episode 8 (4/6) 00:15:21.076 Cu…" at bounding box center [197, 249] width 305 height 5
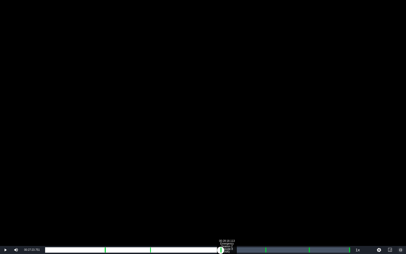
click at [227, 191] on div "00:28:18.113 Emergency Season 2 Episode 8 (4/6)" at bounding box center [227, 249] width 0 height 5
click at [265, 191] on div "00:34:12.306 Emergency Season 2 Episode 8 (5/6)" at bounding box center [265, 249] width 0 height 5
click at [272, 191] on div "00:35:17.618 Emergency Season 2 Episode 8 (5/6)" at bounding box center [272, 249] width 0 height 5
click at [308, 191] on div "00:40:56.738 Emergency Season 2 Episode 8 (6/6)" at bounding box center [308, 249] width 0 height 5
click at [315, 191] on div "Loaded : 19.74% 00:42:02.050 Emergency Season 2 Episode 8 (6/6) 00:00:00.455 Cu…" at bounding box center [197, 249] width 305 height 5
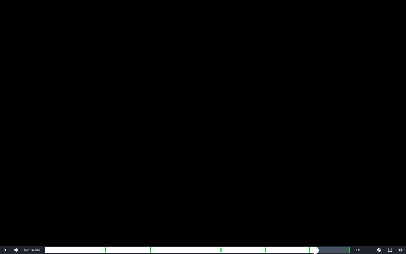
click at [348, 191] on div "Loaded : 87.58% 00:47:13.538 00:37:06.311 Cue Point 5: 00:41:05.772" at bounding box center [197, 249] width 305 height 5
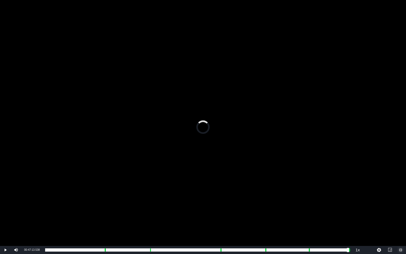
click at [380, 191] on span "Video Player" at bounding box center [401, 250] width 0 height 0
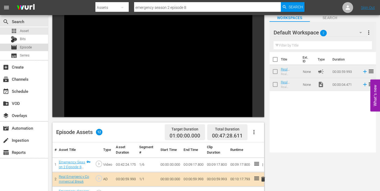
click at [22, 47] on span "Episode" at bounding box center [26, 47] width 12 height 5
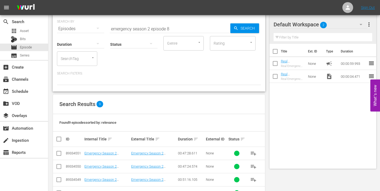
scroll to position [28, 0]
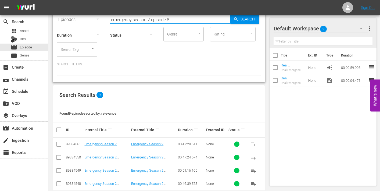
drag, startPoint x: 167, startPoint y: 20, endPoint x: 176, endPoint y: 21, distance: 9.2
click at [176, 21] on input "emergency season 2 episode 8" at bounding box center [170, 19] width 121 height 13
type input "emergency season 2 episode 9"
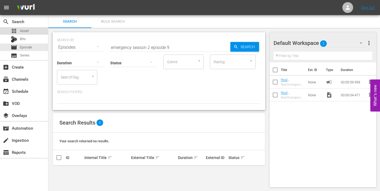
click at [22, 28] on span "Asset" at bounding box center [24, 30] width 9 height 5
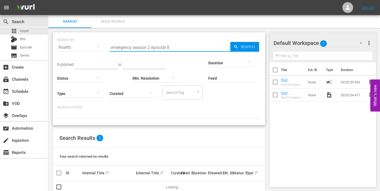
drag, startPoint x: 167, startPoint y: 47, endPoint x: 171, endPoint y: 47, distance: 3.8
click at [171, 47] on input "emergency season 2 episode 8" at bounding box center [170, 47] width 121 height 13
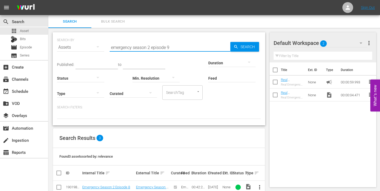
type input "emergency season 2 episode 9"
click at [259, 187] on span "more_vert" at bounding box center [259, 187] width 6 height 6
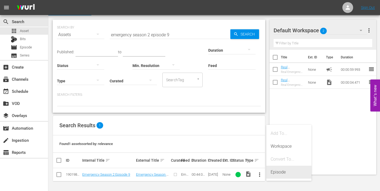
drag, startPoint x: 274, startPoint y: 171, endPoint x: 271, endPoint y: 172, distance: 3.5
click at [274, 171] on div "Episode" at bounding box center [289, 172] width 37 height 13
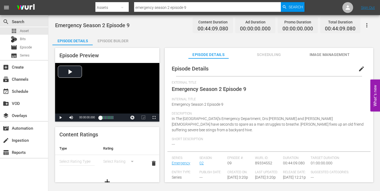
click at [362, 67] on button "edit" at bounding box center [361, 68] width 13 height 13
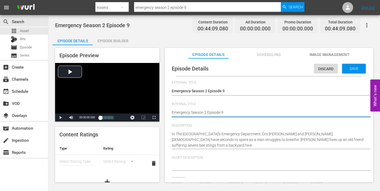
type textarea "Emergency Season 2 Episode 9"
type textarea "Emergency Season 2 Episode 9 -"
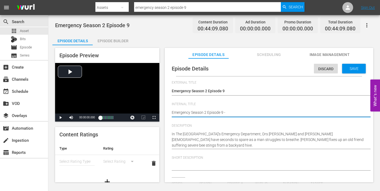
type textarea "Emergency Season 2 Episode 9 -"
type textarea "Emergency Season 2 Episode 9 - i"
type textarea "Emergency Season 2 Episode 9 - ib"
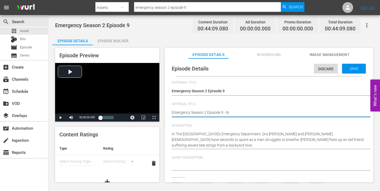
type textarea "Emergency Season 2 Episode 9 - i"
type textarea "Emergency Season 2 Episode 9 -"
type textarea "Emergency Season 2 Episode 9 - N"
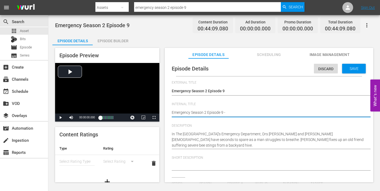
type textarea "Emergency Season 2 Episode 9 - N"
type textarea "Emergency Season 2 Episode 9 - Ni"
type textarea "Emergency Season 2 Episode 9 - Nin"
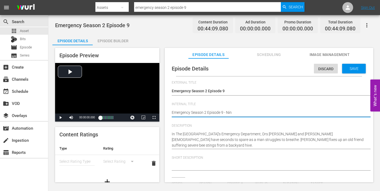
type textarea "Emergency Season 2 Episode 9 - Nine"
type textarea "Emergency Season 2 Episode 9 - Nine N"
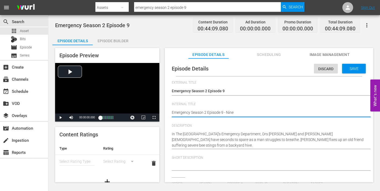
type textarea "Emergency Season 2 Episode 9 - Nine N"
type textarea "Emergency Season 2 Episode 9 - Nine No"
type textarea "Emergency Season 2 Episode 9 - Nine Now"
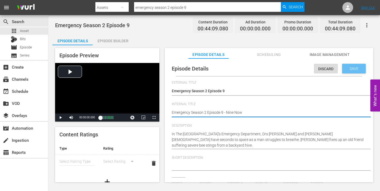
click at [349, 69] on span "Save" at bounding box center [353, 68] width 17 height 4
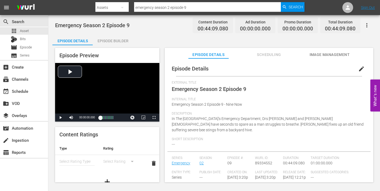
click at [358, 69] on span "edit" at bounding box center [361, 69] width 6 height 6
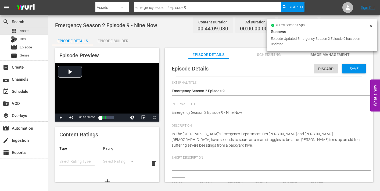
click at [307, 85] on div "Emergency Season 2 Episode 9 Emergency Season 2 Episode 9" at bounding box center [268, 91] width 192 height 13
click at [349, 69] on span "Save" at bounding box center [353, 68] width 17 height 4
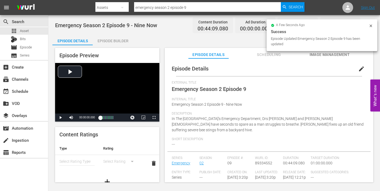
click at [334, 55] on span "Image Management" at bounding box center [329, 54] width 40 height 7
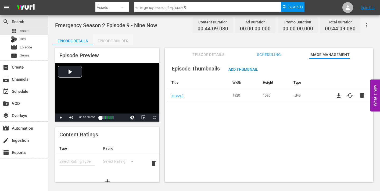
click at [111, 40] on div "Episode Builder" at bounding box center [113, 40] width 40 height 13
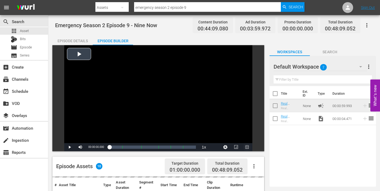
click at [247, 147] on span "Video Player" at bounding box center [247, 147] width 0 height 0
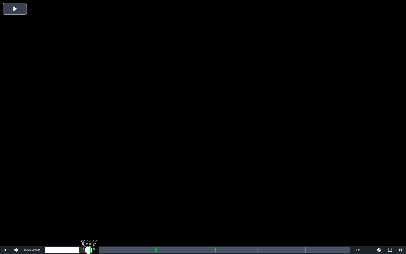
click at [89, 191] on div "Loaded : 0.22% 00:07:01.292 Emergency Season 2 Episode 9 (1/6) 00:00:00.000" at bounding box center [197, 249] width 305 height 5
click at [96, 191] on div "Loaded : 9.92% 00:08:11.507 Emergency Season 2 Episode 9 (2/6) 00:00:00.810 Cue…" at bounding box center [197, 249] width 305 height 5
click at [155, 191] on div "Loaded : 16.55% 00:17:41.032 Emergency Season 2 Episode 9 (3/6) 00:07:13.408 Cu…" at bounding box center [197, 249] width 305 height 5
click at [162, 191] on div "Loaded : 9.92% 00:18:46.046 Emergency Season 2 Episode 9 (3/6) 00:00:00.604 Cue…" at bounding box center [197, 249] width 305 height 5
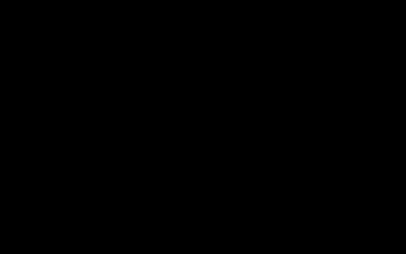
click at [214, 191] on div "Loaded : 38.08% 00:27:13.157 Emergency Season 2 Episode 9 (4/6) 00:16:48.684 Cu…" at bounding box center [197, 249] width 305 height 5
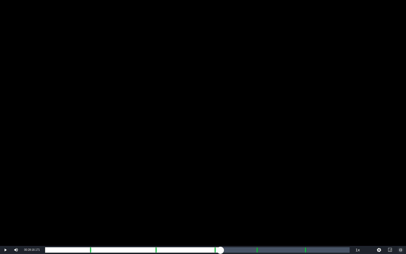
click at [220, 191] on div "Loaded : 9.92% 00:28:18.171 Emergency Season 2 Episode 9 (4/6) 00:00:00.543 Cue…" at bounding box center [197, 249] width 305 height 5
click at [256, 191] on div "Loaded : 57.58% 00:34:01.446 Emergency Season 2 Episode 9 (5/6) 00:25:21.559 Cu…" at bounding box center [197, 249] width 305 height 5
click at [263, 191] on div "Loaded : 9.92% 00:35:06.460 Emergency Season 2 Episode 9 (5/6) 00:00:00.630 Cue…" at bounding box center [197, 249] width 305 height 5
click at [305, 191] on div "00:41:52.149 Emergency Season 2 Episode 9 (6/6)" at bounding box center [305, 249] width 0 height 5
click at [311, 191] on div "Loaded : 9.92% 00:42:54.563 Emergency Season 2 Episode 9 (6/6) 00:00:01.344 Cue…" at bounding box center [197, 249] width 305 height 5
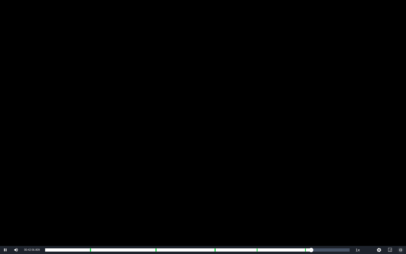
click at [380, 191] on span "Video Player" at bounding box center [401, 250] width 0 height 0
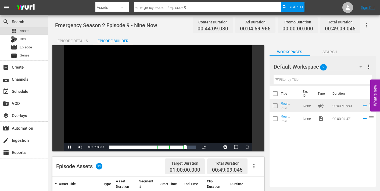
click at [19, 31] on div "apps Asset" at bounding box center [20, 31] width 18 height 8
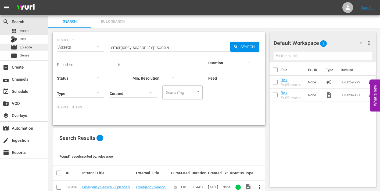
click at [21, 46] on span "Episode" at bounding box center [26, 47] width 12 height 5
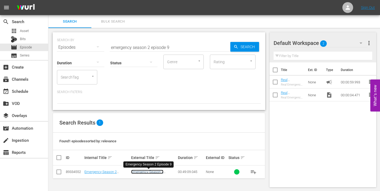
click at [149, 171] on link "Emergency Season 2 Episode 9" at bounding box center [147, 174] width 32 height 8
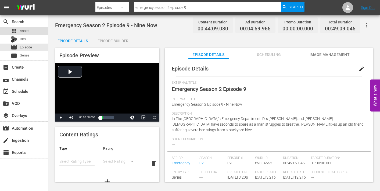
click at [21, 31] on span "Asset" at bounding box center [24, 30] width 9 height 5
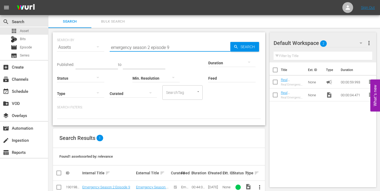
drag, startPoint x: 167, startPoint y: 47, endPoint x: 181, endPoint y: 48, distance: 13.5
click at [181, 48] on input "emergency season 2 episode 9" at bounding box center [170, 47] width 121 height 13
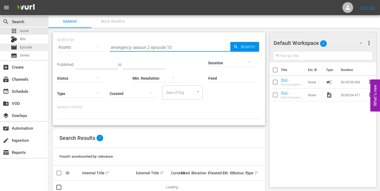
type input "emergency season 2 episode 10"
click at [27, 47] on span "Episode" at bounding box center [26, 47] width 12 height 5
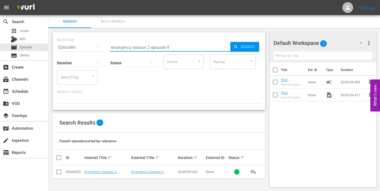
drag, startPoint x: 167, startPoint y: 47, endPoint x: 172, endPoint y: 47, distance: 4.8
click at [172, 47] on input "emergency season 2 episode 9" at bounding box center [170, 47] width 121 height 13
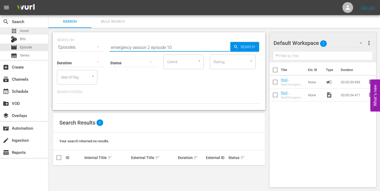
click at [22, 30] on span "Asset" at bounding box center [24, 30] width 9 height 5
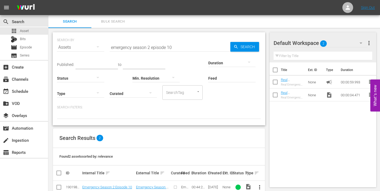
click at [260, 187] on span "more_vert" at bounding box center [259, 187] width 6 height 6
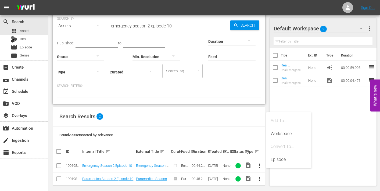
scroll to position [26, 0]
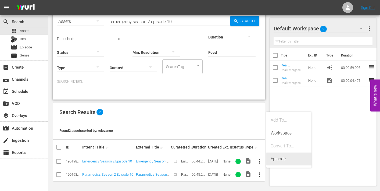
click at [276, 159] on div "Episode" at bounding box center [289, 158] width 37 height 13
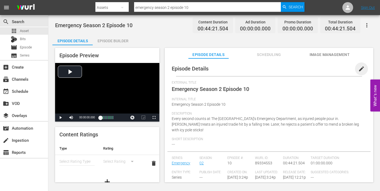
drag, startPoint x: 359, startPoint y: 67, endPoint x: 340, endPoint y: 80, distance: 23.1
click at [359, 68] on span "edit" at bounding box center [361, 69] width 6 height 6
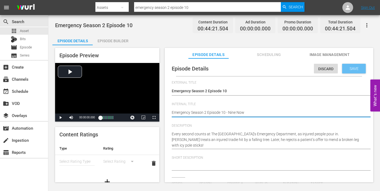
click at [348, 68] on span "Save" at bounding box center [353, 68] width 17 height 4
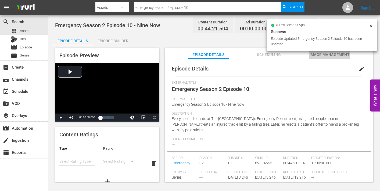
click at [328, 55] on span "Image Management" at bounding box center [329, 54] width 40 height 7
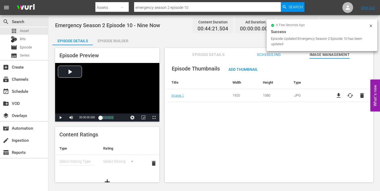
click at [110, 42] on div "Episode Builder" at bounding box center [113, 40] width 40 height 13
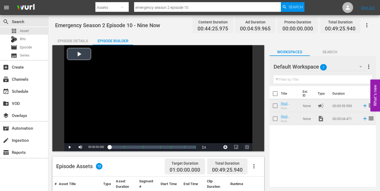
click at [247, 147] on span "Video Player" at bounding box center [247, 147] width 0 height 0
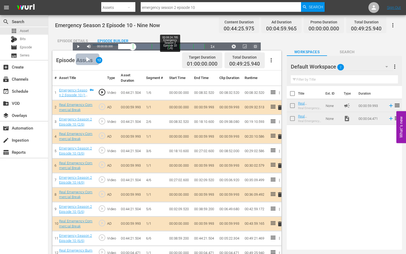
click at [118, 49] on div "Loaded : 0.22% 00:08:24.785 Emergency Season 2 Episode 10 (1/6) 00:00:00.000" at bounding box center [161, 46] width 87 height 5
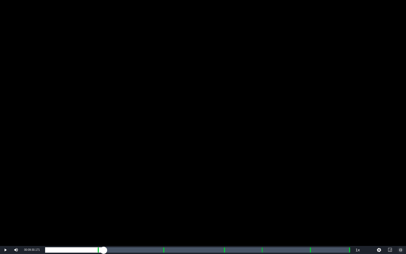
click at [104, 191] on div "Loaded : 9.92% 00:09:30.171 Emergency Season 2 Episode 10 (2/6) 00:00:00.395 Cu…" at bounding box center [197, 249] width 305 height 5
click at [163, 191] on div "Loaded : 19.41% 00:19:05.574 Emergency Season 2 Episode 10 (3/6) 00:08:33.562 […" at bounding box center [197, 249] width 305 height 5
click at [169, 191] on div "Loaded : 9.92% 00:20:08.345 Emergency Season 2 Episode 10 (3/6) 00:00:00.689 [G…" at bounding box center [197, 249] width 305 height 5
click at [224, 191] on div "Loaded : 41.07% 00:28:56.670 Emergency Season 2 Episode 10 (4/6) 00:18:11.388 […" at bounding box center [197, 249] width 305 height 5
click at [230, 191] on div "Loaded : 9.92% 00:29:59.441 Emergency Season 2 Episode 10 (4/6) 00:00:04.690 Cu…" at bounding box center [197, 249] width 305 height 5
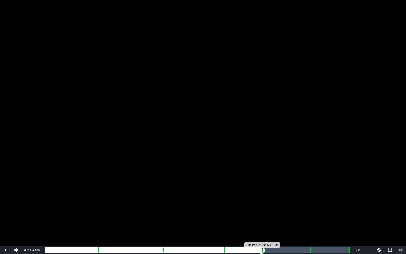
click at [262, 191] on div "Progress Bar" at bounding box center [262, 249] width 1 height 7
click at [268, 191] on div "00:36:08.222 Emergency Season 2 Episode 10 (5/6)" at bounding box center [268, 249] width 0 height 5
click at [309, 191] on div "Loaded : 72.66% 00:42:51.004 Emergency Season 2 Episode 10 (6/6) 00:32:10.223 C…" at bounding box center [197, 249] width 305 height 5
click at [316, 191] on div "Loaded : 89.14% 00:43:56.391 Emergency Season 2 Episode 10 (6/6) 00:00:00.000 C…" at bounding box center [197, 249] width 305 height 5
click at [316, 191] on div "00:43:56.391 Emergency Season 2 Episode 10 (6/6)" at bounding box center [316, 249] width 0 height 5
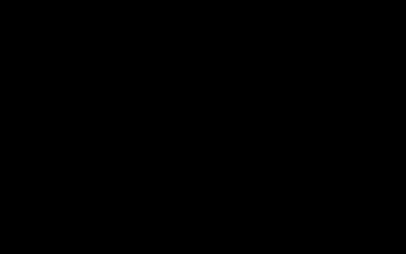
click at [348, 191] on div "Loaded : 88.00% 00:49:12.862 00:38:59.662 Cue Point 5: 00:42:59.172" at bounding box center [197, 249] width 305 height 5
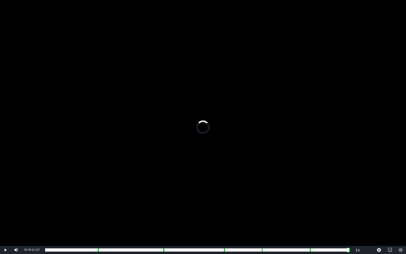
click at [380, 191] on span "Video Player" at bounding box center [401, 250] width 0 height 0
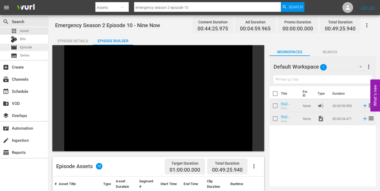
click at [22, 48] on span "Episode" at bounding box center [26, 47] width 12 height 5
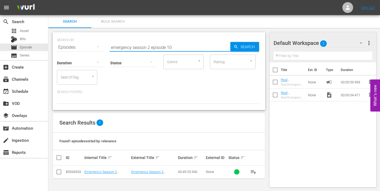
drag, startPoint x: 180, startPoint y: 48, endPoint x: 99, endPoint y: 45, distance: 81.0
click at [99, 45] on div "SEARCH BY Search By Episodes Search ID, Title, Description, Keywords, or Catego…" at bounding box center [159, 43] width 204 height 19
click at [23, 29] on span "Asset" at bounding box center [24, 30] width 9 height 5
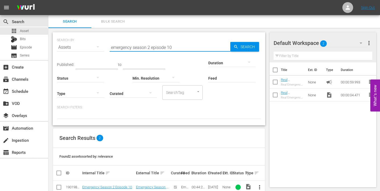
drag, startPoint x: 112, startPoint y: 47, endPoint x: 203, endPoint y: 53, distance: 91.3
click at [203, 53] on input "emergency season 2 episode 10" at bounding box center [170, 47] width 121 height 13
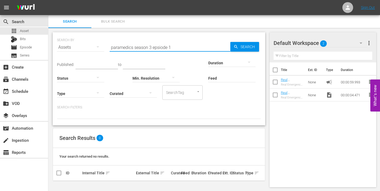
click at [162, 47] on input "paramedics season 3 epsiode 1" at bounding box center [170, 47] width 121 height 13
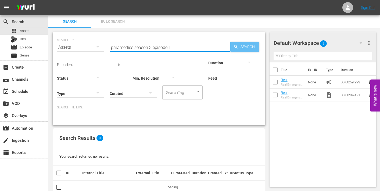
click at [256, 47] on span "Search" at bounding box center [248, 47] width 21 height 10
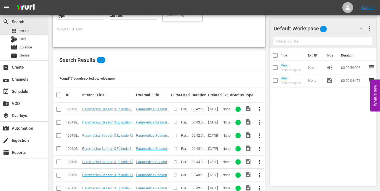
scroll to position [80, 0]
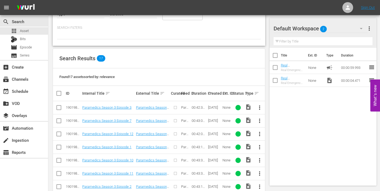
click at [258, 147] on span "more_vert" at bounding box center [259, 147] width 6 height 6
drag, startPoint x: 287, startPoint y: 145, endPoint x: 281, endPoint y: 145, distance: 5.7
click at [287, 145] on div "Episode" at bounding box center [289, 144] width 37 height 13
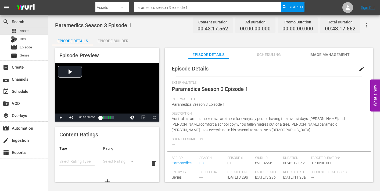
click at [358, 68] on span "edit" at bounding box center [361, 69] width 6 height 6
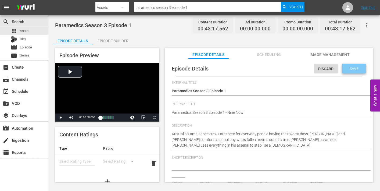
click at [349, 70] on span "Save" at bounding box center [353, 68] width 17 height 4
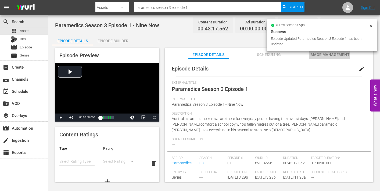
click at [320, 55] on span "Image Management" at bounding box center [329, 54] width 40 height 7
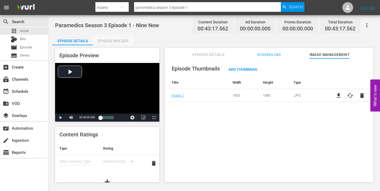
click at [108, 38] on div "Episode Builder" at bounding box center [113, 40] width 40 height 13
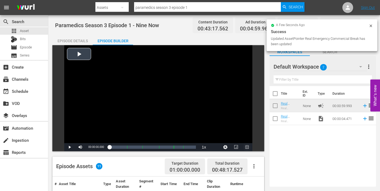
click at [247, 147] on span "Video Player" at bounding box center [247, 147] width 0 height 0
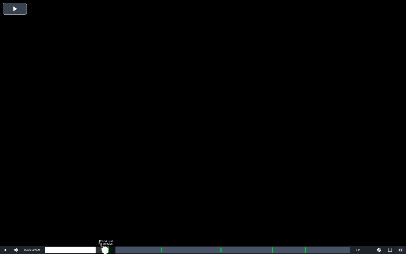
click at [105, 191] on div "Loaded : 0.22% 00:09:32.351 Paramedics Season 3 Episode 1 (1/6) 00:00:00.000 [G…" at bounding box center [197, 249] width 305 height 5
click at [106, 191] on div "00:09:32.351" at bounding box center [75, 249] width 61 height 5
click at [114, 191] on div "Loaded : 9.92% 00:10:51.560 Paramedics Season 3 Episode 1 (2/6) 00:00:00.996 Cu…" at bounding box center [197, 249] width 305 height 5
click at [160, 191] on div "Loaded : 23.12% 00:18:16.154 Paramedics Season 3 Episode 1 (3/6) 00:09:55.779 C…" at bounding box center [197, 249] width 305 height 5
click at [167, 191] on div "Loaded : 9.92% 00:19:20.032 Paramedics Season 3 Episode 1 (3/6) 00:00:01.979 [G…" at bounding box center [197, 249] width 305 height 5
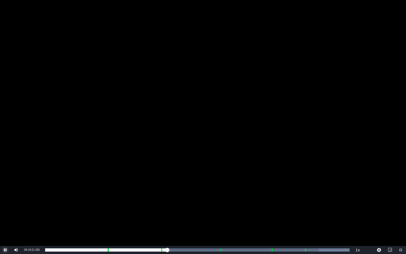
click at [5, 191] on span "Video Player" at bounding box center [5, 250] width 0 height 0
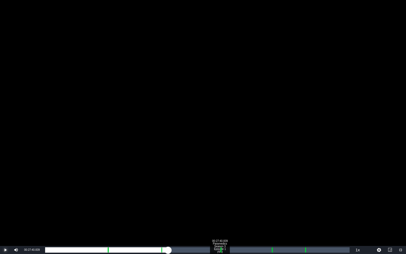
click at [220, 191] on div "00:27:40.839 Paramedics Season 3 Episode 1 (4/6)" at bounding box center [220, 249] width 0 height 5
click at [226, 191] on div "00:28:42.163 Paramedics Season 3 Episode 1 (4/6)" at bounding box center [226, 249] width 0 height 5
click at [271, 191] on div "Loaded : 61.26% 00:35:48.871 Paramedics Season 3 Episode 1 (5/6) 00:25:53.557 C…" at bounding box center [197, 249] width 305 height 5
click at [278, 191] on div "Loaded : 9.92% 00:36:52.749 Paramedics Season 3 Episode 1 (5/6) 00:00:00.612 Cu…" at bounding box center [197, 249] width 305 height 5
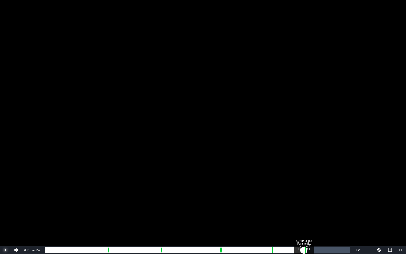
click at [304, 191] on div "Loaded : 76.30% 00:41:03.153 Paramedics Season 3 Episode 1 (6/6) 00:32:56.724 C…" at bounding box center [197, 249] width 305 height 5
click at [311, 191] on div "Loaded : 9.92% 00:42:09.587 Paramedics Season 3 Episode 1 (6/6) 00:00:04.771 Cu…" at bounding box center [197, 249] width 305 height 5
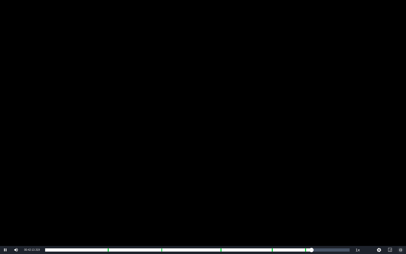
click at [380, 191] on span "Video Player" at bounding box center [401, 250] width 0 height 0
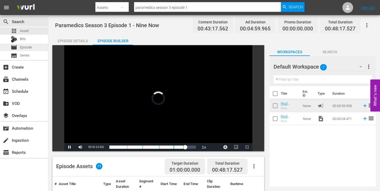
click at [25, 47] on span "Episode" at bounding box center [26, 47] width 12 height 5
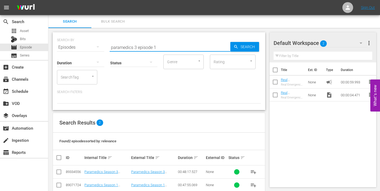
click at [156, 47] on input "paramedics 3 episode 1" at bounding box center [170, 47] width 121 height 13
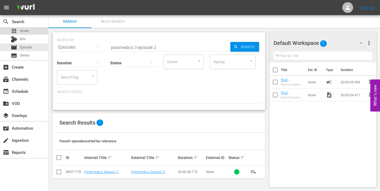
click at [20, 30] on span "Asset" at bounding box center [24, 30] width 9 height 5
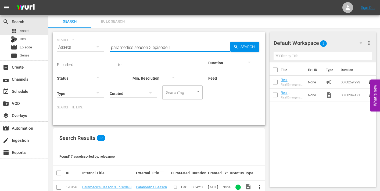
click at [174, 47] on input "paramedics season 3 episode 1" at bounding box center [170, 47] width 121 height 13
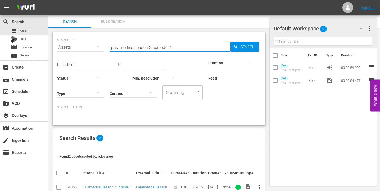
scroll to position [26, 0]
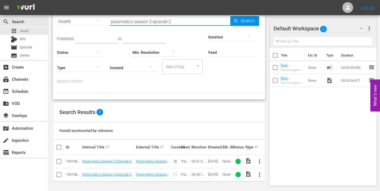
click at [260, 176] on span "more_vert" at bounding box center [259, 174] width 6 height 6
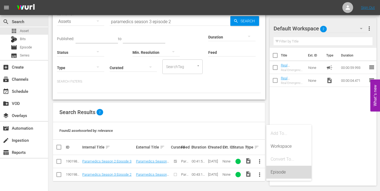
click at [280, 170] on div "Episode" at bounding box center [289, 172] width 37 height 13
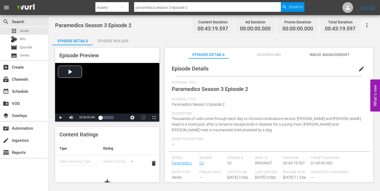
click at [358, 69] on span "edit" at bounding box center [361, 69] width 6 height 6
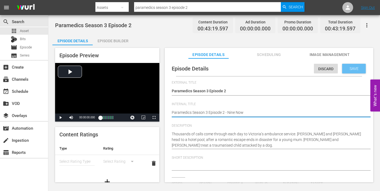
click at [354, 68] on span "Save" at bounding box center [353, 68] width 17 height 4
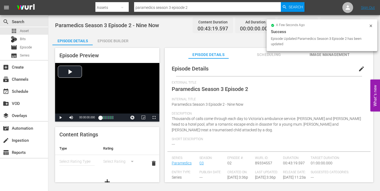
click at [324, 53] on span "Image Management" at bounding box center [329, 54] width 40 height 7
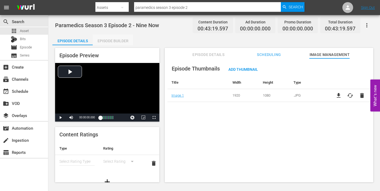
click at [108, 39] on div "Episode Builder" at bounding box center [113, 40] width 40 height 13
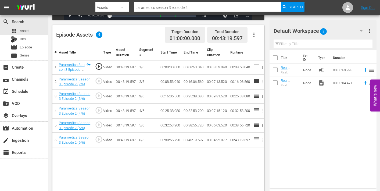
scroll to position [133, 0]
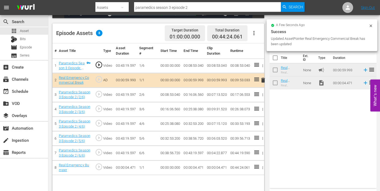
drag, startPoint x: 285, startPoint y: 67, endPoint x: 290, endPoint y: 116, distance: 49.5
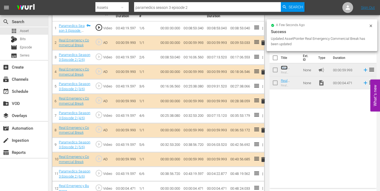
scroll to position [173, 0]
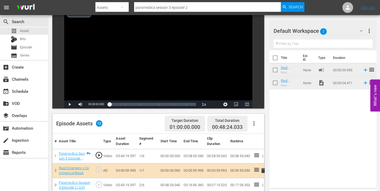
click at [247, 104] on span "Video Player" at bounding box center [247, 104] width 0 height 0
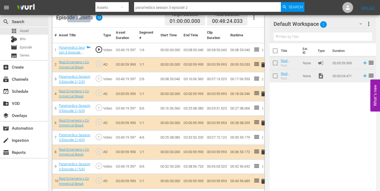
scroll to position [34, 0]
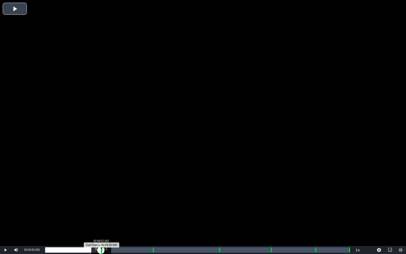
click at [101, 191] on div "Progress Bar" at bounding box center [101, 249] width 1 height 7
click at [107, 191] on div "Loaded : 9.92% 00:09:51.562 Paramedics Season 3 Episode 2 (2/6) 00:00:01.426 Cu…" at bounding box center [197, 249] width 305 height 5
click at [152, 191] on div "Loaded : 20.79% 00:16:56.667 Paramedics Season 3 Episode 2 (3/6) 00:08:55.036 C…" at bounding box center [197, 249] width 305 height 5
click at [159, 191] on div "Loaded : 38.34% 00:18:05.811 Paramedics Season 3 Episode 2 (3/6) 00:00:00.000 C…" at bounding box center [197, 249] width 305 height 5
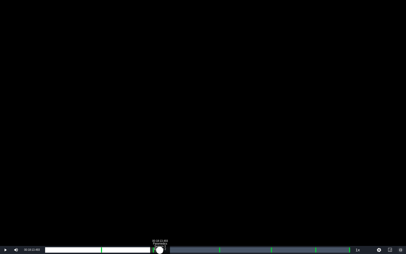
click at [160, 191] on div "Loaded : 9.91% 00:18:13.493 Paramedics Season 3 Episode 2 (3/6) 00:00:02.455 [G…" at bounding box center [197, 249] width 305 height 5
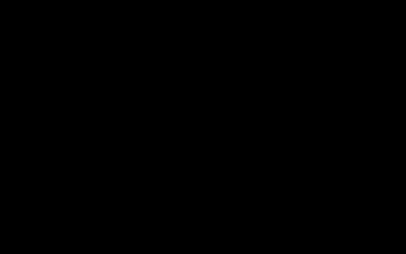
click at [160, 191] on div "00:16:14.143" at bounding box center [102, 249] width 115 height 5
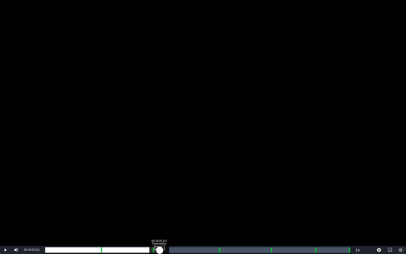
click at [159, 191] on div "00:16:13.405" at bounding box center [102, 249] width 115 height 5
click at [159, 191] on div "00:16:12.725" at bounding box center [102, 249] width 115 height 5
click at [218, 191] on div "Loaded : 39.04% 00:27:29.203 Paramedics Season 3 Episode 2 (4/6) 00:16:22.111 C…" at bounding box center [197, 249] width 305 height 5
click at [226, 191] on div "00:28:38.347 Paramedics Season 3 Episode 2 (4/6)" at bounding box center [226, 249] width 0 height 5
click at [225, 191] on div "00:25:41.910" at bounding box center [135, 249] width 181 height 5
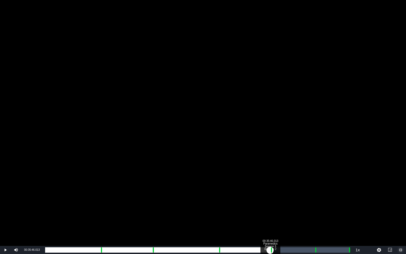
click at [270, 191] on div "Loaded : 59.60% 00:35:46.013 Paramedics Season 3 Episode 2 (5/6) 00:25:40.654 C…" at bounding box center [197, 249] width 305 height 5
click at [277, 191] on div "Loaded : 76.00% 00:36:52.596 Paramedics Season 3 Episode 2 (5/6) 00:32:50.388 C…" at bounding box center [197, 249] width 305 height 5
click at [315, 191] on div "00:42:45.997 Paramedics Season 3 Episode 2 (6/6)" at bounding box center [315, 249] width 0 height 5
click at [321, 191] on div "Loaded : 9.92% 00:43:55.141 00:00:00.882 [GEOGRAPHIC_DATA] 5: 00:42:56.692" at bounding box center [197, 249] width 305 height 5
click at [348, 191] on div "Loaded : 90.10% 00:48:06.106 00:38:59.191 Cue Point 5: 00:42:56.692" at bounding box center [197, 249] width 305 height 5
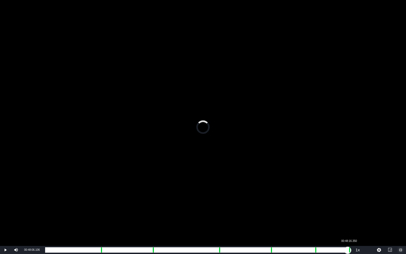
click at [348, 191] on div "00:43:06.141" at bounding box center [196, 249] width 303 height 5
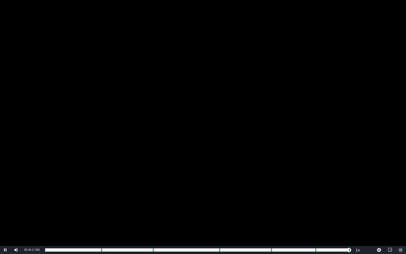
click at [380, 191] on span "Video Player" at bounding box center [401, 250] width 0 height 0
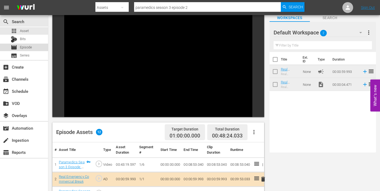
click at [20, 47] on span "Episode" at bounding box center [26, 47] width 12 height 5
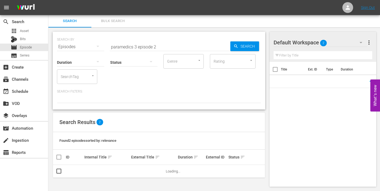
scroll to position [10, 0]
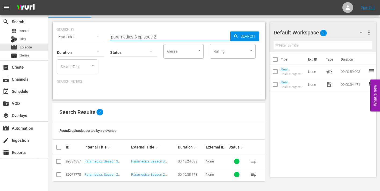
click at [156, 37] on input "paramedics 3 episode 2" at bounding box center [170, 36] width 121 height 13
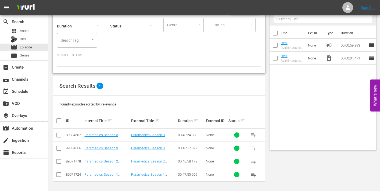
scroll to position [0, 0]
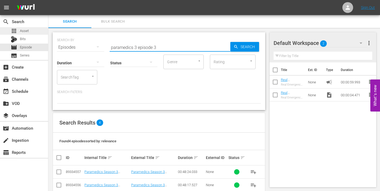
drag, startPoint x: 25, startPoint y: 33, endPoint x: 28, endPoint y: 30, distance: 4.2
click at [28, 30] on span "Asset" at bounding box center [24, 30] width 9 height 5
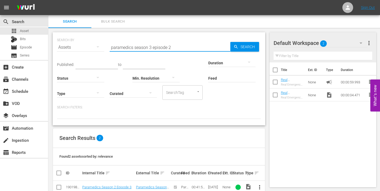
click at [171, 48] on input "paramedics season 3 episode 2" at bounding box center [170, 47] width 121 height 13
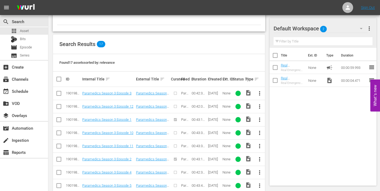
scroll to position [94, 0]
click at [260, 93] on span "more_vert" at bounding box center [259, 93] width 6 height 6
click at [278, 133] on div "Episode" at bounding box center [289, 133] width 37 height 13
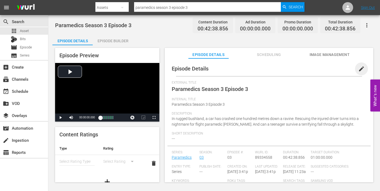
click at [359, 67] on span "edit" at bounding box center [361, 69] width 6 height 6
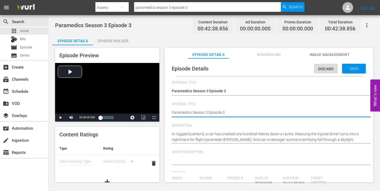
drag, startPoint x: 234, startPoint y: 113, endPoint x: 265, endPoint y: 112, distance: 31.5
click at [346, 68] on span "Save" at bounding box center [353, 68] width 17 height 4
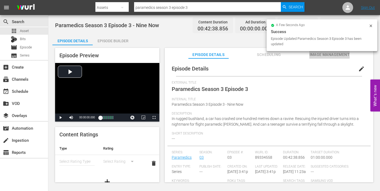
click at [333, 53] on span "Image Management" at bounding box center [329, 54] width 40 height 7
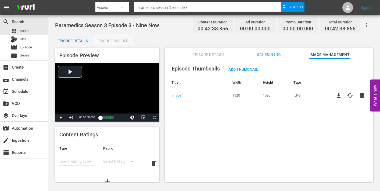
click at [121, 39] on div "Episode Builder" at bounding box center [113, 40] width 40 height 13
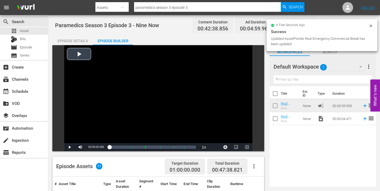
click at [247, 147] on span "Video Player" at bounding box center [247, 147] width 0 height 0
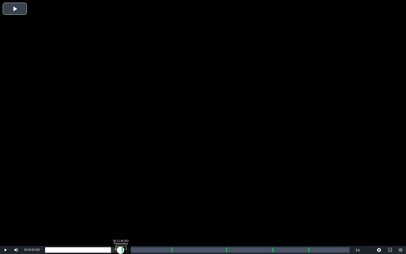
click at [121, 191] on div "Loaded : 0.23% 00:11:48.402 Paramedics Season 3 Episode 3 (1/6) 00:00:00.000" at bounding box center [197, 249] width 305 height 5
click at [128, 191] on div "Loaded : 9.92% 00:12:56.469 Paramedics Season 3 Episode 3 (2/6) 00:00:00.439 Cu…" at bounding box center [197, 249] width 305 height 5
click at [128, 191] on div "00:00:00.000" at bounding box center [86, 249] width 83 height 5
click at [171, 191] on div "00:19:37.309 Paramedics Season 3 Episode 3 (3/6)" at bounding box center [171, 249] width 0 height 5
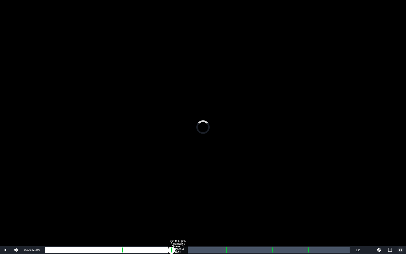
click at [178, 191] on div "00:20:42.856 Paramedics Season 3 Episode 3 (3/6)" at bounding box center [178, 249] width 0 height 5
click at [226, 191] on div "Loaded : 44.12% 00:28:14.116 Paramedics Season 3 Episode 3 (4/6) 00:18:45.237 C…" at bounding box center [197, 249] width 305 height 5
click at [233, 191] on div "Loaded : 9.92% 00:29:24.704 Paramedics Season 3 Episode 3 (4/6) 00:00:00.564 Cu…" at bounding box center [197, 249] width 305 height 5
click at [231, 191] on div "00:26:24.064" at bounding box center [137, 249] width 185 height 5
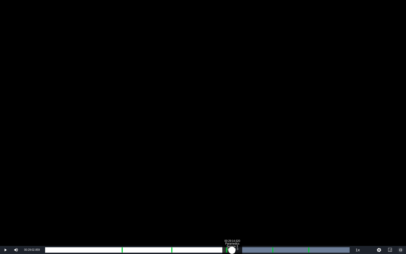
click at [232, 191] on div "00:00:43.544" at bounding box center [138, 249] width 187 height 5
click at [272, 191] on div "00:35:25.208 Paramedics Season 3 Episode 3 (5/6)" at bounding box center [272, 249] width 0 height 5
click at [279, 191] on div "Loaded : 9.92% 00:36:30.754 Paramedics Season 3 Episode 3 (5/6) 00:00:00.609 Cu…" at bounding box center [197, 249] width 305 height 5
click at [308, 191] on div "00:41:03.023 Paramedics Season 3 Episode 3 (6/6)" at bounding box center [308, 249] width 0 height 5
click at [315, 191] on div "Loaded : 9.92% 00:42:06.048 Paramedics Season 3 Episode 3 (6/6) 00:00:04.446 [G…" at bounding box center [197, 249] width 305 height 5
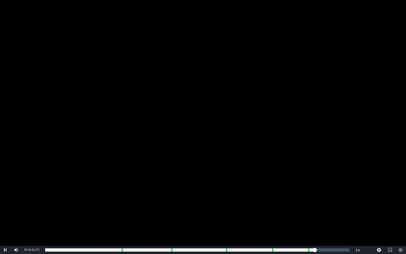
click at [380, 191] on span "Video Player" at bounding box center [401, 250] width 0 height 0
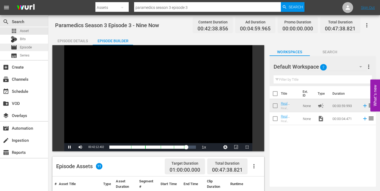
click at [22, 49] on span "Episode" at bounding box center [26, 47] width 12 height 5
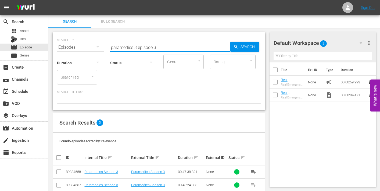
drag, startPoint x: 154, startPoint y: 46, endPoint x: 159, endPoint y: 46, distance: 4.3
click at [159, 46] on input "paramedics 3 episode 3" at bounding box center [170, 47] width 121 height 13
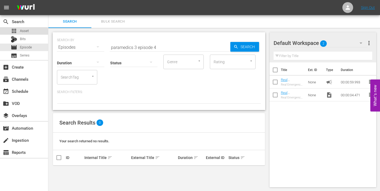
click at [21, 32] on span "Asset" at bounding box center [24, 30] width 9 height 5
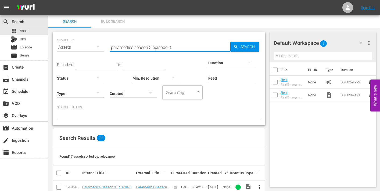
drag, startPoint x: 171, startPoint y: 47, endPoint x: 177, endPoint y: 47, distance: 5.7
click at [177, 47] on input "paramedics season 3 episode 3" at bounding box center [170, 47] width 121 height 13
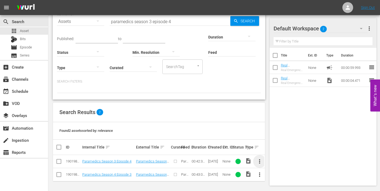
click at [259, 161] on span "more_vert" at bounding box center [259, 161] width 6 height 6
click at [273, 159] on div "Episode" at bounding box center [289, 158] width 37 height 13
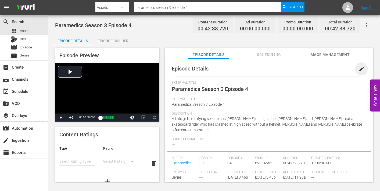
click at [359, 69] on span "edit" at bounding box center [361, 69] width 6 height 6
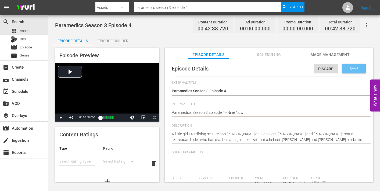
click at [353, 68] on span "Save" at bounding box center [353, 68] width 17 height 4
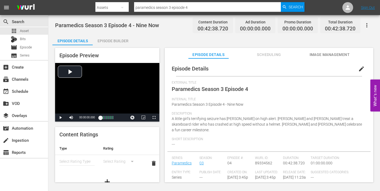
click at [322, 53] on span "Image Management" at bounding box center [329, 54] width 40 height 7
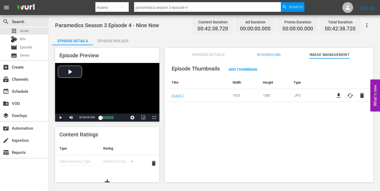
click at [116, 39] on div "Episode Builder" at bounding box center [113, 40] width 40 height 13
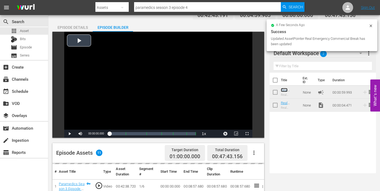
scroll to position [13, 0]
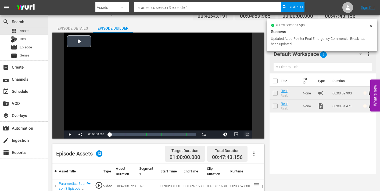
click at [247, 134] on span "Video Player" at bounding box center [247, 134] width 0 height 0
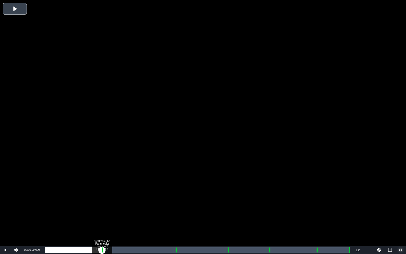
click at [102, 191] on div "Loaded : 0.23% 00:08:55.263 Paramedics Season 3 Episode 4 (1/6) 00:00:00.000 Cu…" at bounding box center [197, 249] width 305 height 5
click at [108, 191] on div "00:09:53.334 Paramedics Season 3 Episode 4 (2/6)" at bounding box center [108, 249] width 0 height 5
click at [175, 191] on div "Loaded : 21.36% 00:20:22.017 Paramedics Season 3 Episode 4 (3/6) 00:08:58.550 C…" at bounding box center [197, 249] width 305 height 5
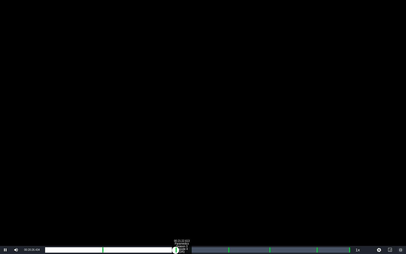
click at [181, 191] on div "Loaded : 19.74% 00:21:22.613 Paramedics Season 3 Episode 4 (3/6) 00:00:00.481 C…" at bounding box center [197, 249] width 305 height 5
click at [228, 191] on div "Loaded : 46.01% 00:28:34.358 Paramedics Season 3 Episode 4 (4/6) 00:19:26.889 C…" at bounding box center [197, 249] width 305 height 5
click at [234, 191] on div "Loaded : 19.74% 00:29:40.004 Paramedics Season 3 Episode 4 (4/6) 00:00:02.212 C…" at bounding box center [197, 249] width 305 height 5
click at [269, 191] on div "Loaded : 63.14% 00:35:03.182 Paramedics Season 3 Episode 4 (5/6) 00:26:42.897 C…" at bounding box center [197, 249] width 305 height 5
click at [276, 191] on div "Loaded : 19.74% 00:36:06.303 Paramedics Season 3 Episode 4 (5/6) 00:00:01.417 […" at bounding box center [197, 249] width 305 height 5
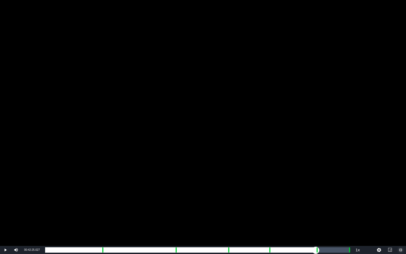
click at [316, 191] on div "Loaded : 76.05% 00:42:25.027 Paramedics Season 3 Episode 4 (6/6) 00:32:09.113 C…" at bounding box center [197, 249] width 305 height 5
click at [323, 191] on div "Loaded : 19.74% 00:43:30.673 00:00:00.462 Cue Point 5: 00:42:31.852" at bounding box center [197, 249] width 305 height 5
click at [348, 191] on div "00:47:28.007" at bounding box center [348, 249] width 0 height 5
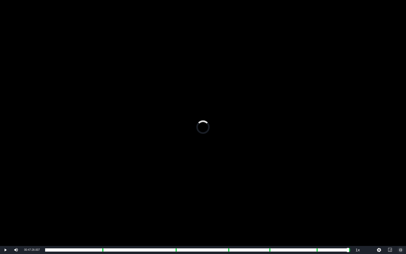
click at [380, 191] on span "Video Player" at bounding box center [401, 250] width 0 height 0
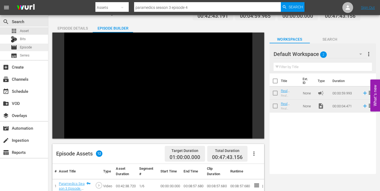
click at [22, 47] on span "Episode" at bounding box center [26, 47] width 12 height 5
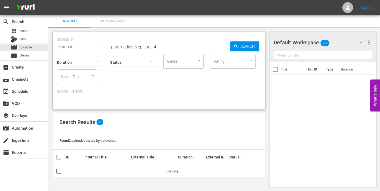
scroll to position [1, 0]
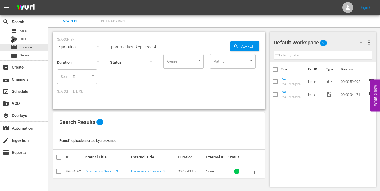
click at [157, 47] on input "paramedics 3 episode 4" at bounding box center [170, 46] width 121 height 13
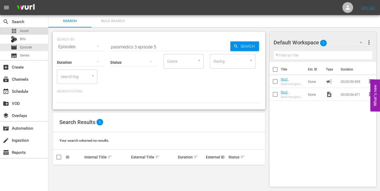
click at [24, 31] on span "Asset" at bounding box center [24, 30] width 9 height 5
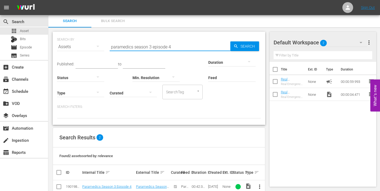
drag, startPoint x: 169, startPoint y: 46, endPoint x: 176, endPoint y: 47, distance: 7.3
click at [176, 47] on input "paramedics season 3 episode 4" at bounding box center [170, 46] width 121 height 13
click at [258, 186] on span "more_vert" at bounding box center [259, 186] width 6 height 6
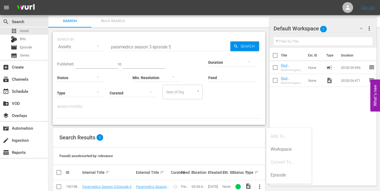
scroll to position [26, 0]
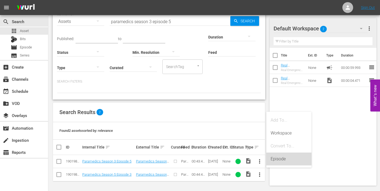
click at [273, 157] on div "Episode" at bounding box center [289, 158] width 37 height 13
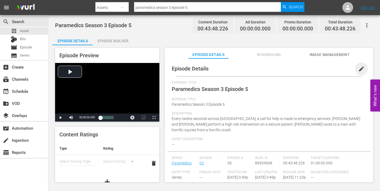
click at [360, 70] on span "edit" at bounding box center [361, 69] width 6 height 6
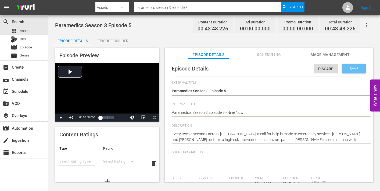
click at [349, 67] on span "Save" at bounding box center [353, 68] width 17 height 4
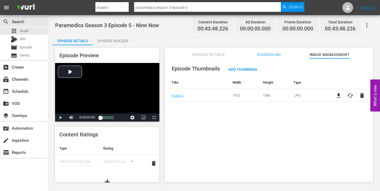
click at [117, 41] on div "Episode Builder" at bounding box center [113, 40] width 40 height 13
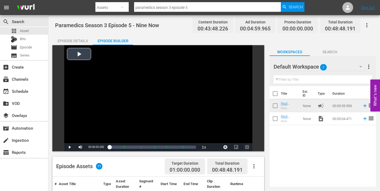
click at [247, 147] on span "Video Player" at bounding box center [247, 147] width 0 height 0
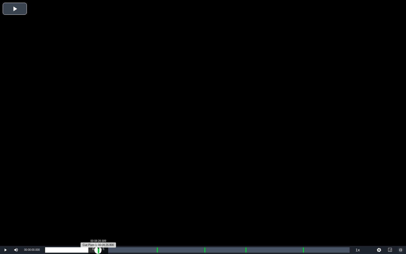
click at [98, 191] on div "Progress Bar" at bounding box center [98, 249] width 1 height 7
click at [97, 191] on div "00:00:03.748" at bounding box center [71, 249] width 53 height 5
click at [97, 191] on div "00:00:00.000" at bounding box center [71, 249] width 52 height 5
click at [104, 191] on div "Loaded : 9.92% 00:09:22.915 Paramedics Season 3 Episode 5 (2/6) 00:00:00.188 Cu…" at bounding box center [197, 249] width 305 height 5
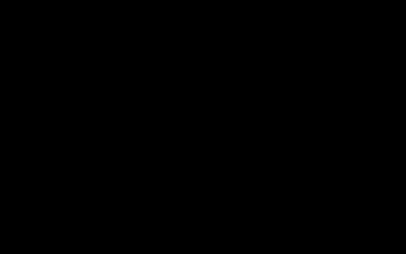
click at [156, 191] on div "Loaded : 19.42% 00:17:46.439 Paramedics Season 3 Episode 5 (3/6) 00:08:27.679 C…" at bounding box center [197, 249] width 305 height 5
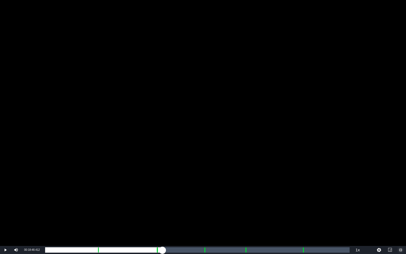
click at [163, 191] on div "Loaded : 9.92% 00:18:50.994 Paramedics Season 3 Episode 5 (3/6) 00:00:00.300 Cu…" at bounding box center [197, 249] width 305 height 5
click at [203, 191] on div "Loaded : 39.07% 00:25:20.903 Paramedics Season 3 Episode 5 (4/6) 00:16:54.362 C…" at bounding box center [197, 249] width 305 height 5
click at [210, 191] on div "Loaded : 54.61% 00:26:28.040 Paramedics Season 3 Episode 5 (4/6) 00:00:00.000 C…" at bounding box center [197, 249] width 305 height 5
click at [210, 191] on div "Loaded : 9.92% 00:26:25.457 Paramedics Season 3 Episode 5 (4/6) 00:00:00.712 Cu…" at bounding box center [197, 249] width 305 height 5
click at [245, 191] on div "Loaded : 53.70% 00:31:58.559 Paramedics Season 3 Episode 5 (5/6) 00:23:31.144 C…" at bounding box center [197, 249] width 305 height 5
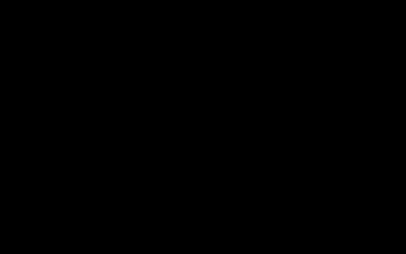
click at [252, 191] on div "Loaded : 9.92% 00:33:03.113 Paramedics Season 3 Episode 5 (5/6) 00:00:00.543 Cu…" at bounding box center [197, 249] width 305 height 5
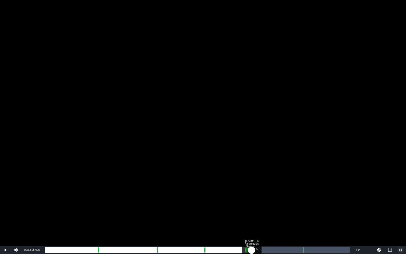
click at [252, 191] on div "00:00:01.494" at bounding box center [148, 249] width 207 height 5
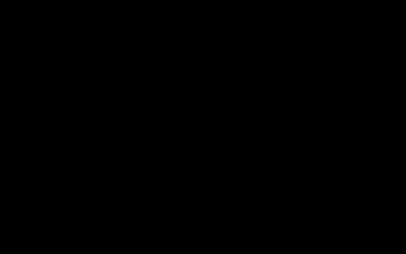
click at [302, 191] on div "Loaded : 66.95% 00:41:11.145 Paramedics Season 3 Episode 5 (6/6) 00:29:06.716 C…" at bounding box center [197, 249] width 305 height 5
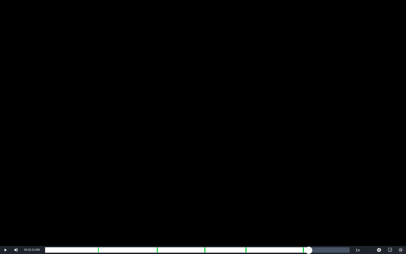
click at [309, 191] on div "Loaded : 9.92% 00:42:13.117 Paramedics Season 3 Episode 5 (6/6) 00:00:00.547 Cu…" at bounding box center [197, 249] width 305 height 5
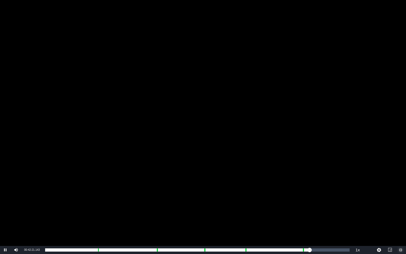
click at [380, 191] on span "Video Player" at bounding box center [401, 250] width 0 height 0
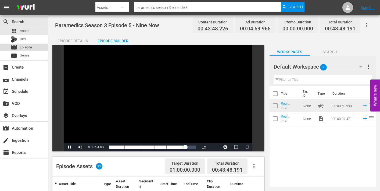
click at [23, 47] on span "Episode" at bounding box center [26, 47] width 12 height 5
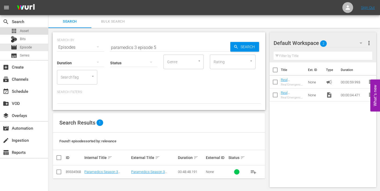
click at [23, 31] on span "Asset" at bounding box center [24, 30] width 9 height 5
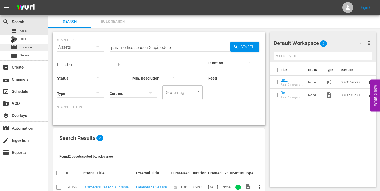
click at [19, 48] on div "movie Episode" at bounding box center [21, 48] width 21 height 8
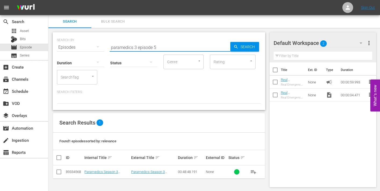
drag, startPoint x: 153, startPoint y: 47, endPoint x: 160, endPoint y: 47, distance: 6.5
click at [160, 47] on input "paramedics 3 episode 5" at bounding box center [170, 47] width 121 height 13
type input "paramedics 3 episode 6"
click at [156, 100] on div at bounding box center [159, 98] width 204 height 9
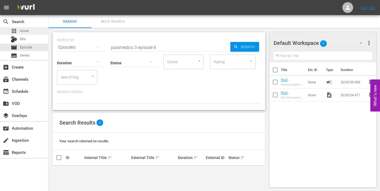
click at [28, 30] on span "Asset" at bounding box center [24, 30] width 9 height 5
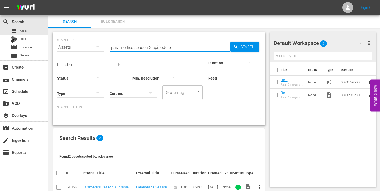
drag, startPoint x: 169, startPoint y: 47, endPoint x: 173, endPoint y: 47, distance: 4.3
click at [173, 47] on input "paramedics season 3 episode 5" at bounding box center [170, 47] width 121 height 13
type input "paramedics season 3 episode 6"
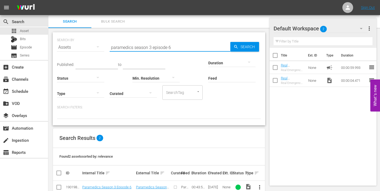
scroll to position [26, 0]
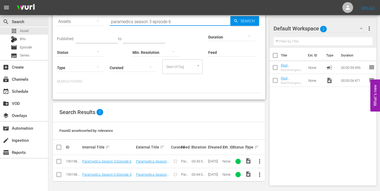
click at [259, 162] on span "more_vert" at bounding box center [259, 161] width 6 height 6
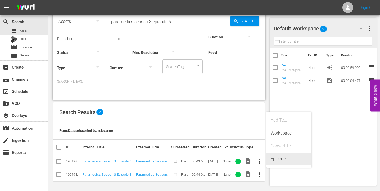
click at [277, 160] on div "Episode" at bounding box center [289, 158] width 37 height 13
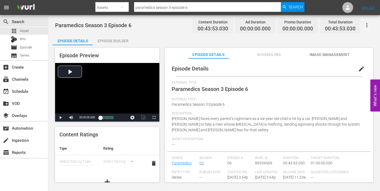
click at [359, 69] on span "edit" at bounding box center [361, 69] width 6 height 6
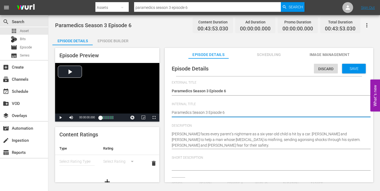
type textarea "Paramedics Season 3 Episode 6"
type textarea "Paramedics Season 3 Episode 6 -"
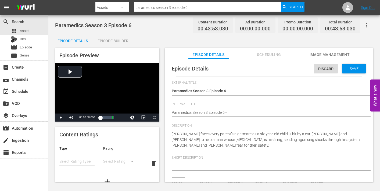
type textarea "Paramedics Season 3 Episode 6 -"
type textarea "Paramedics Season 3 Episode 6 - N"
type textarea "Paramedics Season 3 Episode 6 - Ni"
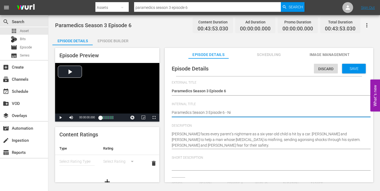
type textarea "Paramedics Season 3 Episode 6 - Nin"
type textarea "Paramedics Season 3 Episode 6 - Nine"
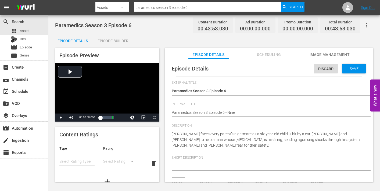
type textarea "Paramedics Season 3 Episode 6 - Nine"
type textarea "Paramedics Season 3 Episode 6 - Nine N"
type textarea "Paramedics Season 3 Episode 6 - Nine No"
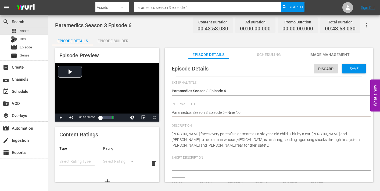
type textarea "Paramedics Season 3 Episode 6 - Nine Now"
click at [350, 67] on span "Save" at bounding box center [353, 68] width 17 height 4
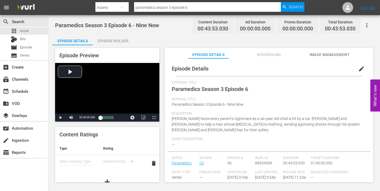
click at [322, 55] on span "Image Management" at bounding box center [329, 54] width 40 height 7
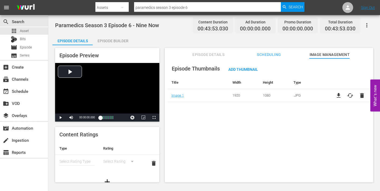
drag, startPoint x: 113, startPoint y: 40, endPoint x: 115, endPoint y: 42, distance: 2.9
click at [113, 40] on div "Episode Builder" at bounding box center [113, 40] width 40 height 13
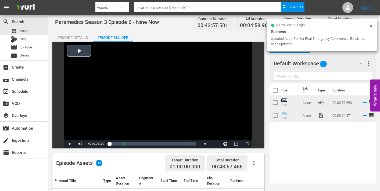
scroll to position [1, 0]
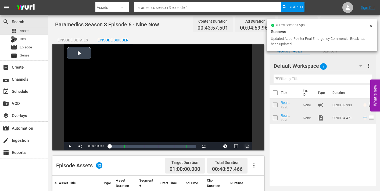
click at [247, 146] on span "Video Player" at bounding box center [247, 146] width 0 height 0
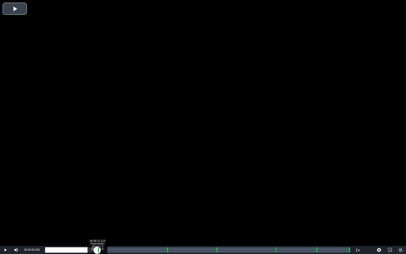
click at [97, 191] on div "Loaded : 0.22% 00:08:22.529 Paramedics Season 3 Episode 6 (1/6) 00:00:00.000" at bounding box center [197, 249] width 305 height 5
click at [103, 191] on div "Loaded : 0.00% 00:09:22.107 Paramedics Season 3 Episode 6 (2/6) 00:00:00.000 Cu…" at bounding box center [197, 249] width 305 height 5
click at [103, 191] on div "Loaded : 9.92% 00:09:14.336 Paramedics Season 3 Episode 6 (2/6) 00:00:02.018 Cu…" at bounding box center [197, 249] width 305 height 5
click at [103, 191] on div "00:00:46.886" at bounding box center [74, 249] width 58 height 5
click at [104, 191] on div "00:00:00.000" at bounding box center [74, 249] width 59 height 5
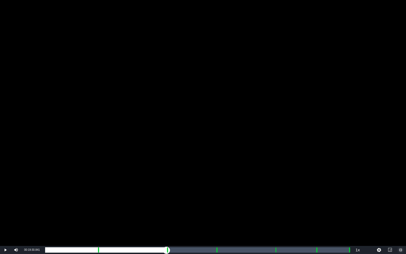
click at [167, 191] on div "Loaded : 19.39% 00:19:30.841 Paramedics Season 3 Episode 6 (3/6) 00:08:30.464 C…" at bounding box center [197, 249] width 305 height 5
click at [173, 191] on div "Loaded : 9.92% 00:20:35.600 Paramedics Season 3 Episode 6 (3/6) 00:00:00.829 Cu…" at bounding box center [197, 249] width 305 height 5
click at [216, 191] on div "00:27:30.058 Paramedics Season 3 Episode 6 (4/6)" at bounding box center [216, 249] width 0 height 5
click at [223, 191] on div "Loaded : 9.92% 00:28:32.226 Paramedics Season 3 Episode 6 (4/6) 00:00:02.701 Cu…" at bounding box center [197, 249] width 305 height 5
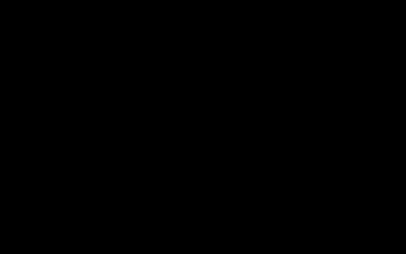
click at [275, 191] on div "Loaded : 58.39% 00:36:54.756 Paramedics Season 3 Episode 6 (5/6) 00:25:34.353 C…" at bounding box center [197, 249] width 305 height 5
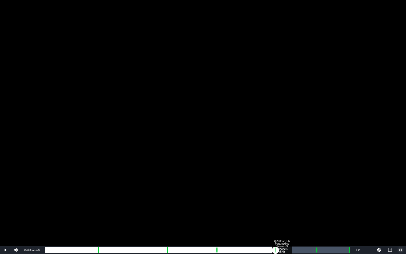
click at [282, 191] on div "Loaded : 9.92% 00:38:02.105 Paramedics Season 3 Episode 6 (5/6) 00:00:01.895 Cu…" at bounding box center [197, 249] width 305 height 5
click at [282, 191] on div "00:00:00.000" at bounding box center [163, 249] width 237 height 5
click at [316, 191] on div "Loaded : 77.55% 00:43:28.490 Paramedics Season 3 Episode 6 (6/6) 00:34:01.794 C…" at bounding box center [197, 249] width 305 height 5
click at [325, 191] on div "Loaded : 9.92% 00:44:53.972 00:00:00.362 Cue Point 5: 00:43:35.892" at bounding box center [197, 249] width 305 height 5
click at [322, 191] on div "00:39:56.287" at bounding box center [183, 249] width 277 height 5
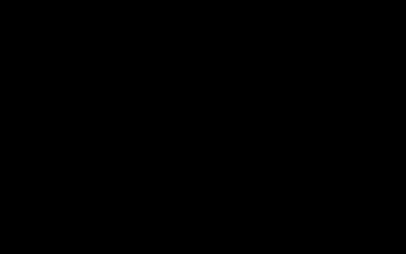
click at [348, 191] on div "00:48:41.923" at bounding box center [348, 249] width 0 height 5
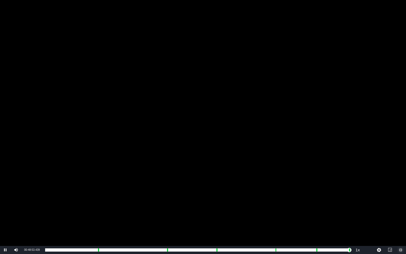
click at [380, 191] on span "Video Player" at bounding box center [401, 250] width 0 height 0
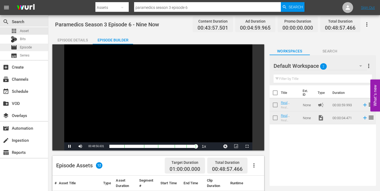
click at [25, 47] on span "Episode" at bounding box center [26, 47] width 12 height 5
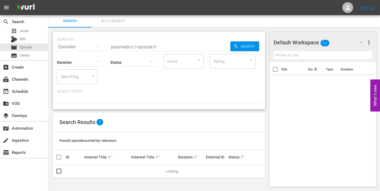
scroll to position [1, 0]
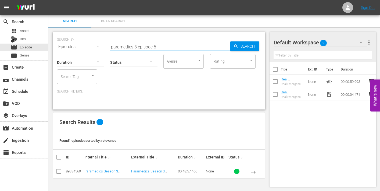
drag, startPoint x: 154, startPoint y: 46, endPoint x: 162, endPoint y: 46, distance: 7.3
click at [162, 46] on input "paramedics 3 episode 6" at bounding box center [170, 46] width 121 height 13
type input "paramedics 3 episode 7"
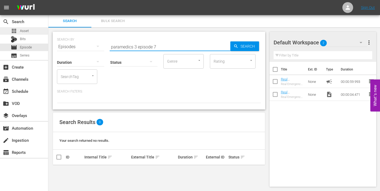
click at [27, 31] on span "Asset" at bounding box center [24, 30] width 9 height 5
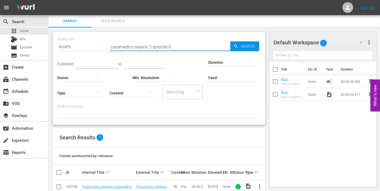
click at [171, 46] on input "paramedics season 3 episode 6" at bounding box center [170, 46] width 121 height 13
type input "paramedics season 3 episode 7"
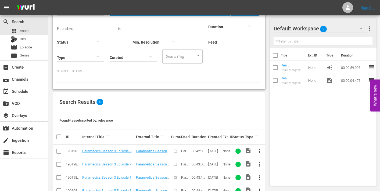
scroll to position [37, 0]
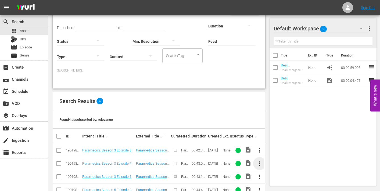
click at [259, 163] on span "more_vert" at bounding box center [259, 163] width 6 height 6
drag, startPoint x: 279, startPoint y: 161, endPoint x: 277, endPoint y: 164, distance: 3.1
click at [279, 161] on div "Episode" at bounding box center [289, 161] width 37 height 13
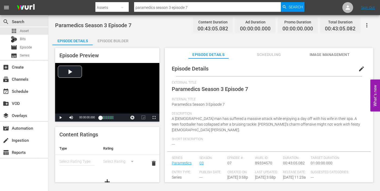
click at [358, 67] on span "edit" at bounding box center [361, 69] width 6 height 6
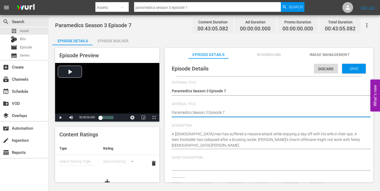
type textarea "Paramedics Season 3 Episode 7"
type textarea "Paramedics Season 3 Episode 7 -"
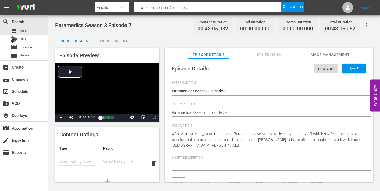
type textarea "Paramedics Season 3 Episode 7 -"
type textarea "Paramedics Season 3 Episode 7 - N"
type textarea "Paramedics Season 3 Episode 7 - NB"
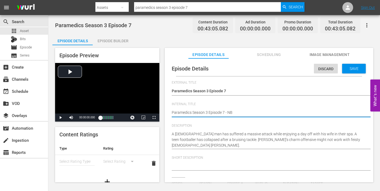
type textarea "Paramedics Season 3 Episode 7 - NBi"
type textarea "Paramedics Season 3 Episode 7 - NBin"
type textarea "Paramedics Season 3 Episode 7 - NBine"
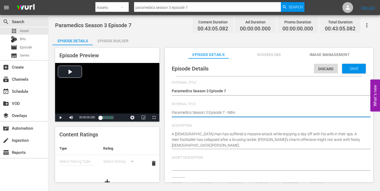
type textarea "Paramedics Season 3 Episode 7 - NBine"
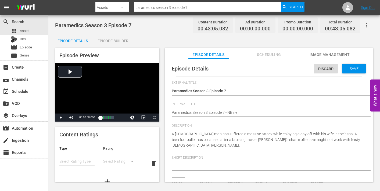
type textarea "Paramedics Season 3 Episode 7 - NBin"
type textarea "Paramedics Season 3 Episode 7 - NBi"
type textarea "Paramedics Season 3 Episode 7 - NB"
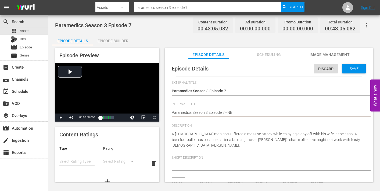
type textarea "Paramedics Season 3 Episode 7 - NB"
type textarea "Paramedics Season 3 Episode 7 - N"
type textarea "Paramedics Season 3 Episode 7 - Ni"
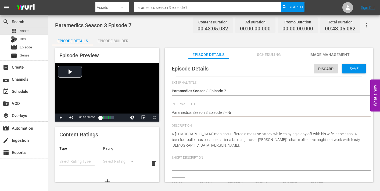
type textarea "Paramedics Season 3 Episode 7 - Nin"
type textarea "Paramedics Season 3 Episode 7 - Nine"
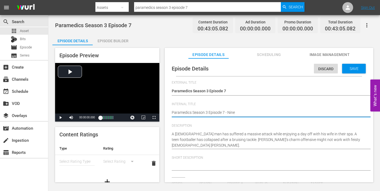
type textarea "Paramedics Season 3 Episode 7 - Nine"
type textarea "Paramedics Season 3 Episode 7 - Nine N"
type textarea "Paramedics Season 3 Episode 7 - Nine No"
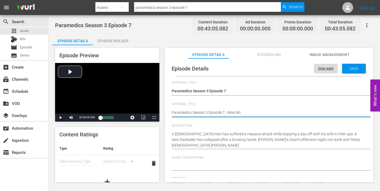
type textarea "Paramedics Season 3 Episode 7 - Nine Now"
click at [349, 71] on div "Save" at bounding box center [354, 69] width 24 height 10
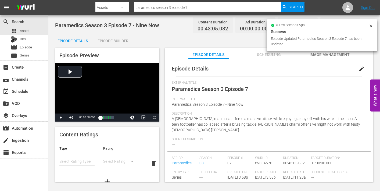
click at [323, 56] on span "Image Management" at bounding box center [329, 54] width 40 height 7
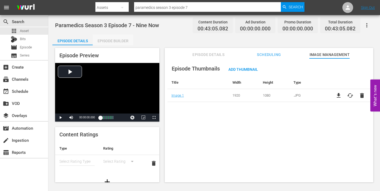
drag, startPoint x: 109, startPoint y: 39, endPoint x: 116, endPoint y: 41, distance: 7.4
click at [109, 39] on div "Episode Builder" at bounding box center [113, 40] width 40 height 13
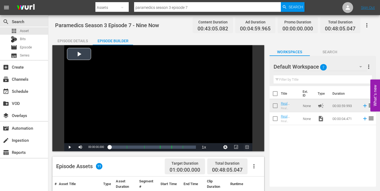
click at [247, 147] on span "Video Player" at bounding box center [247, 147] width 0 height 0
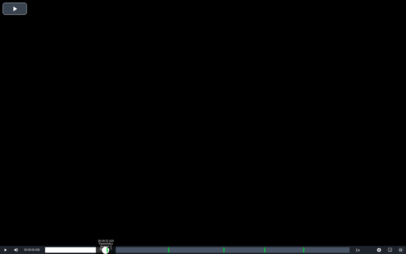
click at [106, 191] on div "Loaded : 0.23% 00:09:32.429 Paramedics Season 3 Episode 7 (1/6) 00:00:00.000" at bounding box center [197, 249] width 305 height 5
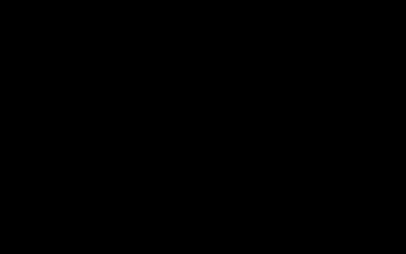
click at [113, 191] on div "Loaded : 9.92% 00:10:38.577 Paramedics Season 3 Episode 7 (2/6) 00:00:01.126 Cu…" at bounding box center [197, 249] width 305 height 5
click at [167, 191] on div "Loaded : 22.53% 00:19:15.036 Paramedics Season 3 Episode 7 (3/6) 00:09:42.302 C…" at bounding box center [197, 249] width 305 height 5
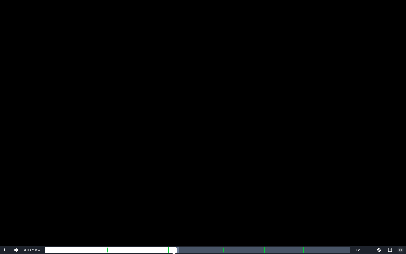
click at [174, 191] on div "Loaded : 43.91% 00:20:23.728 Paramedics Season 3 Episode 7 (3/6) 00:00:00.000 C…" at bounding box center [197, 249] width 305 height 5
click at [174, 191] on div "Loaded : 9.92% 00:20:23.728 Paramedics Season 3 Episode 7 (3/6) 00:00:00.730 Cu…" at bounding box center [197, 249] width 305 height 5
click at [223, 191] on div "Loaded : 42.75% 00:28:04.216 Paramedics Season 3 Episode 7 (4/6) 00:18:25.088 C…" at bounding box center [197, 249] width 305 height 5
click at [230, 191] on div "Loaded : 60.63% 00:29:07.819 Paramedics Season 3 Episode 7 (4/6) 00:26:07.402 C…" at bounding box center [197, 249] width 305 height 5
click at [223, 191] on div "00:28:01.672 Paramedics Season 3 Episode 7 (4/6)" at bounding box center [223, 249] width 0 height 5
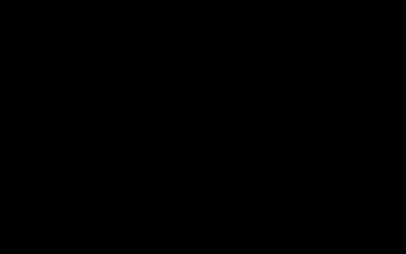
click at [263, 191] on div "Loaded : 9.92% 00:34:20.747 Paramedics Season 3 Episode 7 (5/6) 00:00:00.496 Cu…" at bounding box center [197, 249] width 305 height 5
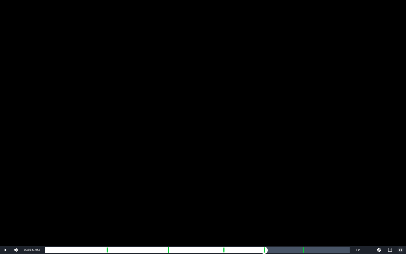
click at [270, 191] on div "Loaded : 9.92% 00:35:31.983 Paramedics Season 3 Episode 7 (5/6) 00:00:00.699 Cu…" at bounding box center [197, 249] width 305 height 5
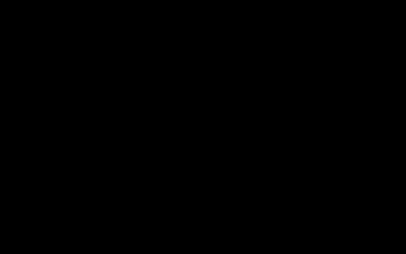
click at [302, 191] on div "Loaded : 73.88% 00:40:34.735 Paramedics Season 3 Episode 7 (6/6) 00:31:35.511 C…" at bounding box center [197, 249] width 305 height 5
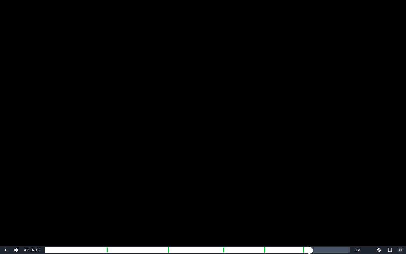
click at [309, 191] on div "Loaded : 9.92% 00:41:43.427 Paramedics Season 3 Episode 7 (6/6) 00:00:00.570 Cu…" at bounding box center [197, 249] width 305 height 5
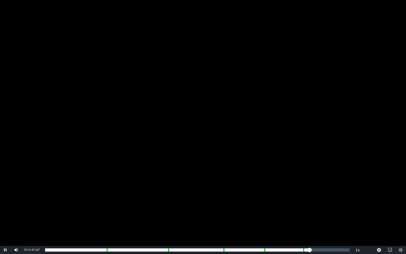
click at [380, 191] on span "Video Player" at bounding box center [401, 250] width 0 height 0
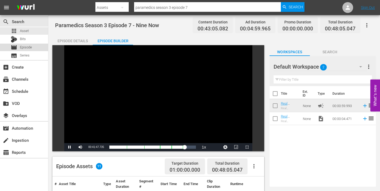
click at [25, 48] on span "Episode" at bounding box center [26, 47] width 12 height 5
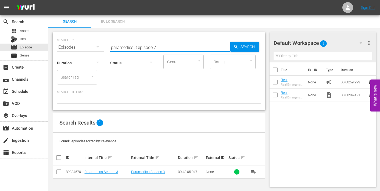
drag, startPoint x: 154, startPoint y: 47, endPoint x: 160, endPoint y: 47, distance: 6.2
click at [160, 47] on input "paramedics 3 episode 7" at bounding box center [170, 47] width 121 height 13
type input "paramedics 3 episode 8"
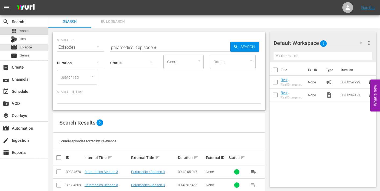
click at [26, 30] on span "Asset" at bounding box center [24, 30] width 9 height 5
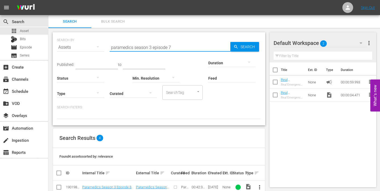
click at [178, 47] on input "paramedics season 3 episode 7" at bounding box center [170, 47] width 121 height 13
type input "paramedics season 3 episode 8"
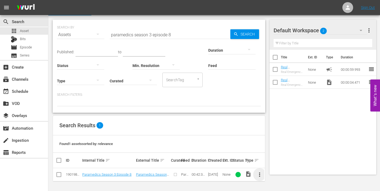
click at [261, 175] on span "more_vert" at bounding box center [259, 174] width 6 height 6
click at [281, 173] on div "Episode" at bounding box center [289, 172] width 37 height 13
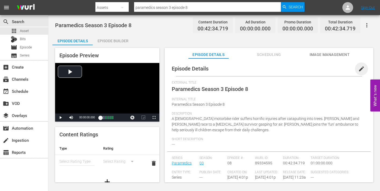
drag, startPoint x: 358, startPoint y: 68, endPoint x: 332, endPoint y: 79, distance: 28.4
click at [358, 68] on span "edit" at bounding box center [361, 69] width 6 height 6
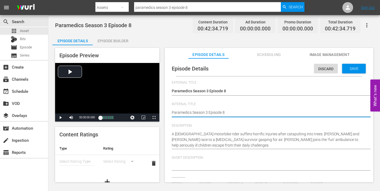
type textarea "Paramedics Season 3 Episode 8"
type textarea "Paramedics Season 3 Episode 8 -"
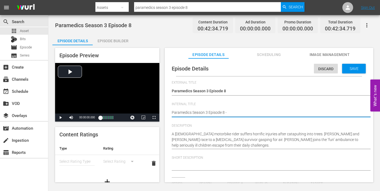
type textarea "Paramedics Season 3 Episode 8 -"
type textarea "Paramedics Season 3 Episode 8 - N"
type textarea "Paramedics Season 3 Episode 8 - Ni"
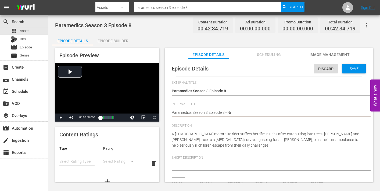
type textarea "Paramedics Season 3 Episode 8 - Nin"
type textarea "Paramedics Season 3 Episode 8 - Nine"
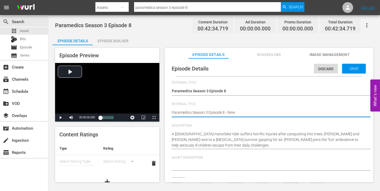
type textarea "Paramedics Season 3 Episode 8 - Nine"
type textarea "Paramedics Season 3 Episode 8 - Nine N"
type textarea "Paramedics Season 3 Episode 8 - Nine No"
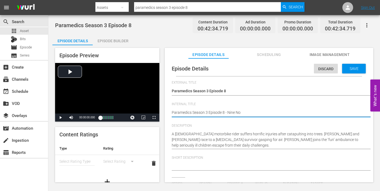
type textarea "Paramedics Season 3 Episode 8 - Nine Now"
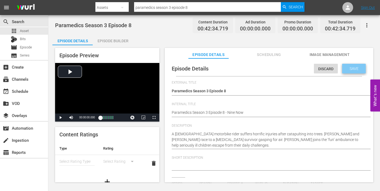
click at [355, 70] on span "Save" at bounding box center [353, 68] width 17 height 4
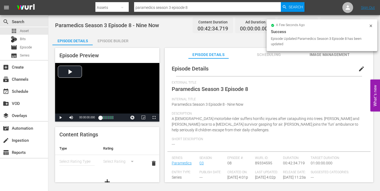
click at [322, 55] on span "Image Management" at bounding box center [329, 54] width 40 height 7
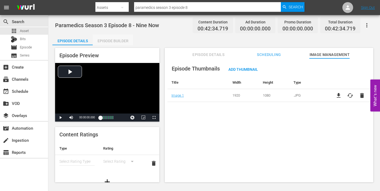
click at [116, 41] on div "Episode Builder" at bounding box center [113, 40] width 40 height 13
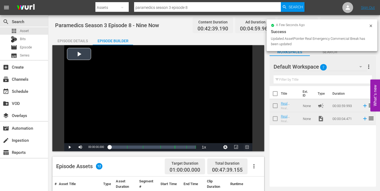
click at [247, 147] on span "Video Player" at bounding box center [247, 147] width 0 height 0
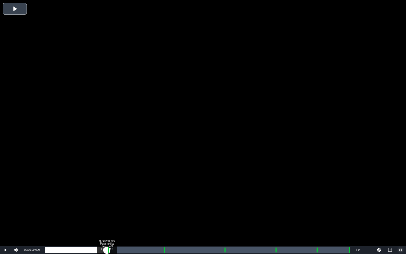
click at [107, 191] on div "Loaded : 0.23% 00:09:39.899 Paramedics Season 3 Episode 8 (1/6) 00:00:00.000" at bounding box center [197, 249] width 305 height 5
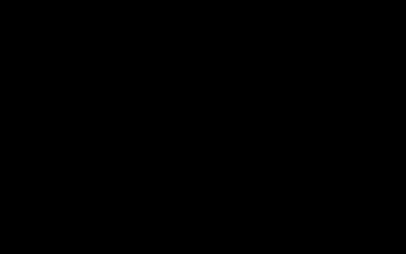
click at [114, 191] on div "Loaded : 9.92% 00:10:45.452 Paramedics Season 3 Episode 8 (2/6) 00:00:00.444 Cu…" at bounding box center [197, 249] width 305 height 5
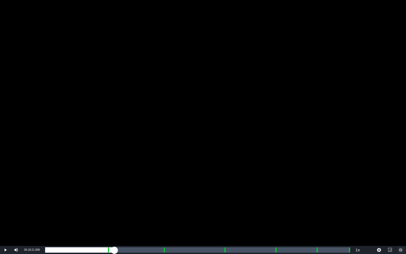
click at [163, 191] on div "Loaded : 23.51% 00:18:21.808 Paramedics Season 3 Episode 8 (3/6) 00:09:49.485 C…" at bounding box center [197, 249] width 305 height 5
click at [170, 191] on div "Loaded : 9.92% 00:19:29.883 Paramedics Season 3 Episode 8 (3/6) 00:00:00.678 Cu…" at bounding box center [197, 249] width 305 height 5
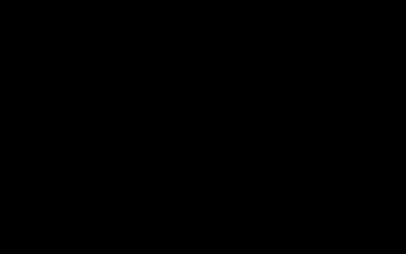
click at [224, 191] on div "Loaded : 41.37% 00:27:56.664 Paramedics Season 3 Episode 8 (4/6) 00:17:33.774 C…" at bounding box center [197, 249] width 305 height 5
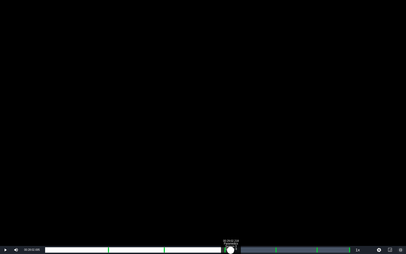
click at [231, 191] on div "Loaded : 61.59% 00:29:02.218 Paramedics Season 3 Episode 8 (4/6) 00:26:02.717 C…" at bounding box center [197, 249] width 305 height 5
click at [224, 191] on div "Progress Bar" at bounding box center [224, 249] width 1 height 7
click at [275, 191] on div "Loaded : 9.92% 00:35:53.190 Paramedics Season 3 Episode 8 (5/6) 00:00:00.455 Cu…" at bounding box center [197, 249] width 305 height 5
click at [282, 191] on div "Loaded : 78.75% 00:36:58.744 Paramedics Season 3 Episode 8 (5/6) 00:00:00.000 C…" at bounding box center [197, 249] width 305 height 5
click at [282, 191] on div "00:37:01.265 Paramedics Season 3 Episode 8 (5/6)" at bounding box center [282, 249] width 0 height 5
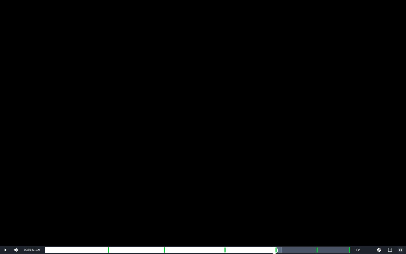
click at [275, 191] on div "00:33:03.747" at bounding box center [160, 249] width 230 height 5
click at [282, 191] on div "Loaded : 9.92% 00:37:01.265 Paramedics Season 3 Episode 8 (5/6) 00:00:00.663 Cu…" at bounding box center [197, 249] width 305 height 5
click at [316, 191] on div "Loaded : 78.51% 00:42:23.992 Paramedics Season 3 Episode 8 (6/6) 00:33:05.947 C…" at bounding box center [197, 249] width 305 height 5
click at [323, 191] on div "Loaded : 9.92% 00:43:24.503 00:00:00.485 Cue Point 5: 00:42:28.772" at bounding box center [197, 249] width 305 height 5
click at [349, 191] on div "Loaded : 90.51% 00:47:29.069 00:38:29.550 Cue Point 5: 00:42:28.772" at bounding box center [197, 249] width 305 height 5
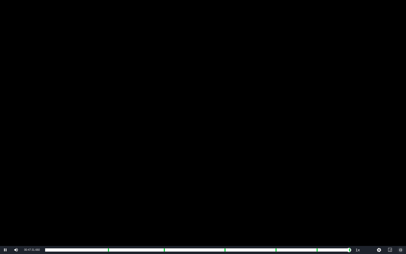
click at [380, 191] on span "Video Player" at bounding box center [401, 250] width 0 height 0
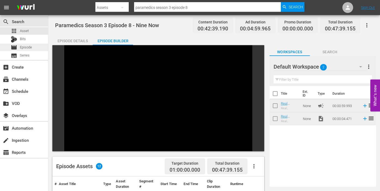
click at [24, 45] on span "Episode" at bounding box center [26, 47] width 12 height 5
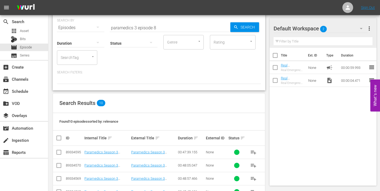
scroll to position [23, 0]
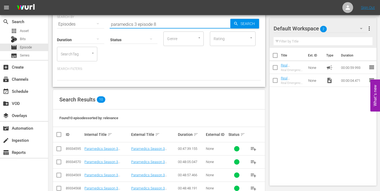
drag, startPoint x: 154, startPoint y: 24, endPoint x: 159, endPoint y: 24, distance: 4.3
click at [159, 24] on input "paramedics 3 episode 8" at bounding box center [170, 24] width 121 height 13
type input "paramedics 3 episode 9"
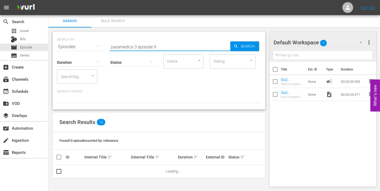
scroll to position [0, 0]
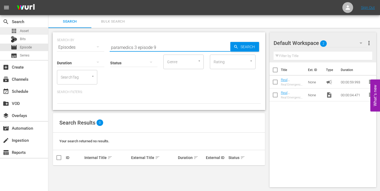
click at [25, 30] on span "Asset" at bounding box center [24, 30] width 9 height 5
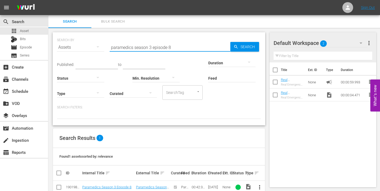
click at [171, 47] on input "paramedics season 3 episode 8" at bounding box center [170, 47] width 121 height 13
type input "paramedics season 3 episode 9"
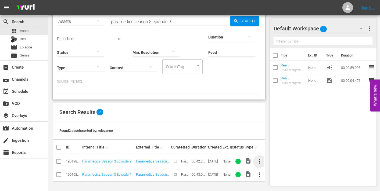
click at [261, 159] on span "more_vert" at bounding box center [259, 161] width 6 height 6
click at [284, 159] on div "Episode" at bounding box center [289, 158] width 37 height 13
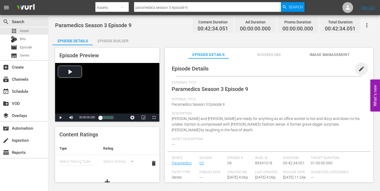
click at [358, 67] on span "edit" at bounding box center [361, 69] width 6 height 6
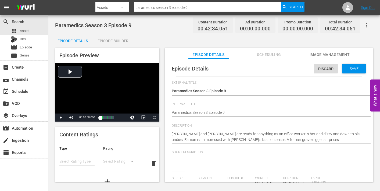
type textarea "Paramedics Season 3 Episode 9"
type textarea "Paramedics Season 3 Episode 9 -"
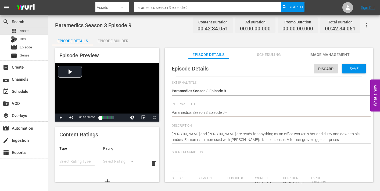
type textarea "Paramedics Season 3 Episode 9 -"
type textarea "Paramedics Season 3 Episode 9 - N"
type textarea "Paramedics Season 3 Episode 9 - Ni"
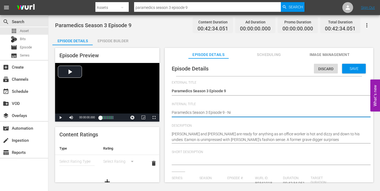
type textarea "Paramedics Season 3 Episode 9 - Nin"
type textarea "Paramedics Season 3 Episode 9 - Nine"
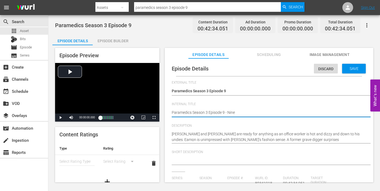
type textarea "Paramedics Season 3 Episode 9 - Nine"
type textarea "Paramedics Season 3 Episode 9 - Nine N"
type textarea "Paramedics Season 3 Episode 9 - Nine No"
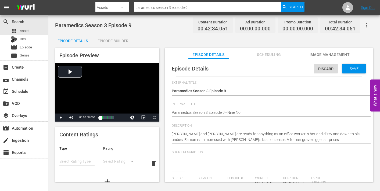
type textarea "Paramedics Season 3 Episode 9 - Nine Now"
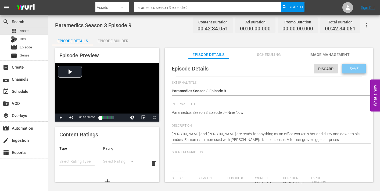
click at [354, 68] on span "Save" at bounding box center [353, 68] width 17 height 4
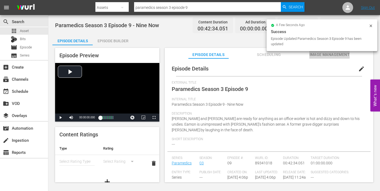
click at [326, 53] on span "Image Management" at bounding box center [329, 54] width 40 height 7
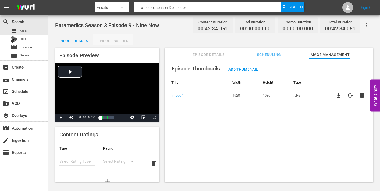
click at [117, 38] on div "Episode Builder" at bounding box center [113, 40] width 40 height 13
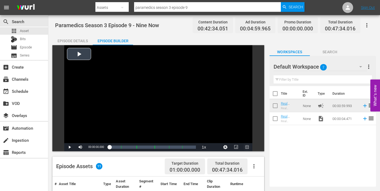
click at [247, 147] on span "Video Player" at bounding box center [247, 147] width 0 height 0
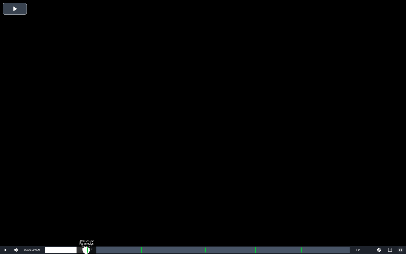
click at [86, 191] on div "Loaded : 0.23% 00:06:25.065 Paramedics Season 3 Episode 9 (1/6) 00:00:00.000 Cu…" at bounding box center [197, 249] width 305 height 5
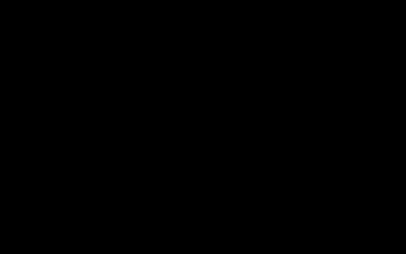
click at [93, 191] on div "Loaded : 9.92% 00:07:27.984 Paramedics Season 3 Episode 9 (2/6) 00:00:00.962 Cu…" at bounding box center [197, 249] width 305 height 5
click at [141, 191] on div "Progress Bar" at bounding box center [141, 249] width 1 height 7
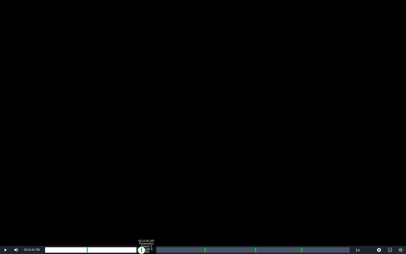
click at [146, 191] on div "Loaded : 9.92% 00:15:46.305 Paramedics Season 3 Episode 9 (3/6) 00:00:03.821 Cu…" at bounding box center [197, 249] width 305 height 5
click at [203, 191] on div "Loaded : 32.91% 00:24:42.376 Paramedics Season 3 Episode 9 (4/6) 00:13:59.403 C…" at bounding box center [197, 249] width 305 height 5
click at [211, 191] on div "Loaded : 9.92% 00:25:52.846 Paramedics Season 3 Episode 9 (4/6) 00:00:00.545 Cu…" at bounding box center [197, 249] width 305 height 5
click at [210, 191] on div "00:22:57.825" at bounding box center [128, 249] width 166 height 5
click at [255, 191] on div "00:32:40.563 Paramedics Season 3 Episode 9 (5/6)" at bounding box center [255, 249] width 0 height 5
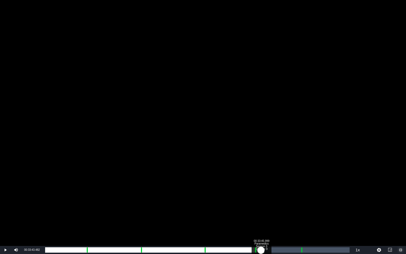
click at [261, 191] on div "Loaded : 9.92% 00:33:45.999 Paramedics Season 3 Episode 9 (5/6) 00:00:00.517 Cu…" at bounding box center [197, 249] width 305 height 5
click at [301, 191] on div "Loaded : 70.77% 00:39:55.964 Paramedics Season 3 Episode 9 (6/6) 00:29:50.359 C…" at bounding box center [197, 249] width 305 height 5
click at [308, 191] on div "Loaded : 9.92% 00:41:01.400 Paramedics Season 3 Episode 9 (6/6) 00:00:00.795 Cu…" at bounding box center [197, 249] width 305 height 5
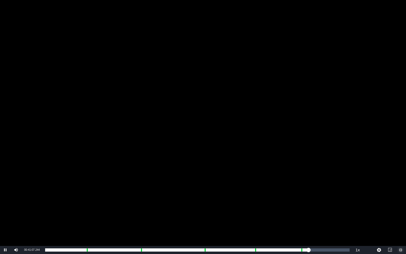
click at [380, 191] on span "Video Player" at bounding box center [401, 250] width 0 height 0
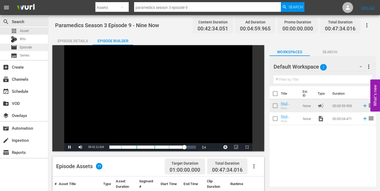
click at [24, 48] on span "Episode" at bounding box center [26, 47] width 12 height 5
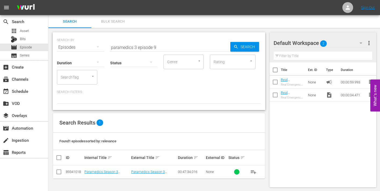
scroll to position [1, 0]
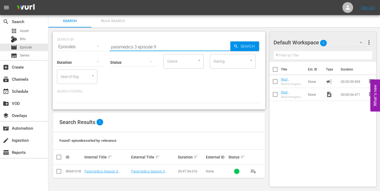
drag, startPoint x: 154, startPoint y: 46, endPoint x: 158, endPoint y: 47, distance: 3.8
click at [158, 47] on input "paramedics 3 episode 9" at bounding box center [170, 46] width 121 height 13
type input "paramedics 3 episode 10"
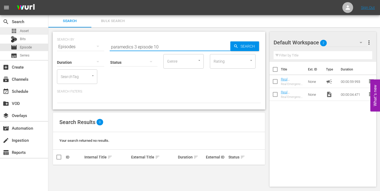
click at [28, 29] on div "apps Asset" at bounding box center [24, 31] width 48 height 8
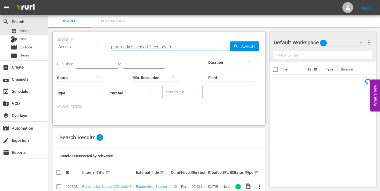
drag, startPoint x: 170, startPoint y: 47, endPoint x: 176, endPoint y: 47, distance: 5.9
click at [176, 47] on input "paramedics season 3 episode 9" at bounding box center [170, 46] width 121 height 13
type input "paramedics season 3 episode 10"
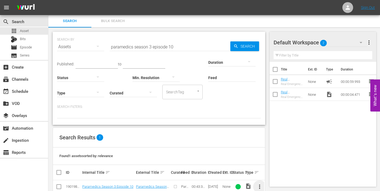
click at [262, 187] on span "more_vert" at bounding box center [259, 186] width 6 height 6
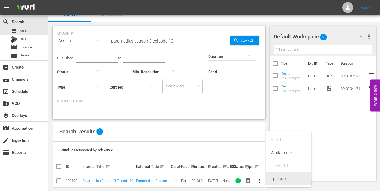
click at [272, 178] on div "Episode" at bounding box center [289, 178] width 37 height 13
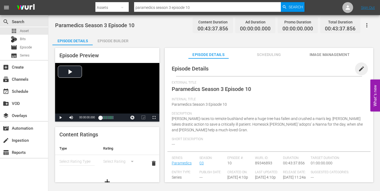
click at [358, 69] on span "edit" at bounding box center [361, 69] width 6 height 6
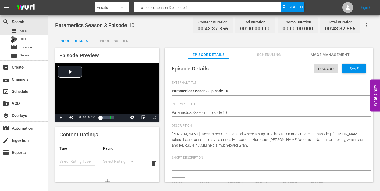
type textarea "Paramedics Season 3 Episode 10"
type textarea "Paramedics Season 3 Episode 10 -"
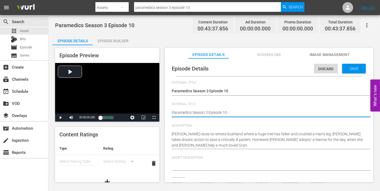
type textarea "Paramedics Season 3 Episode 10 -"
type textarea "Paramedics Season 3 Episode 10 - N"
type textarea "Paramedics Season 3 Episode 10 - Ni"
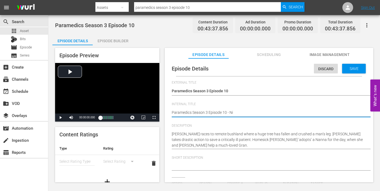
type textarea "Paramedics Season 3 Episode 10 - Nin"
type textarea "Paramedics Season 3 Episode 10 - Nine"
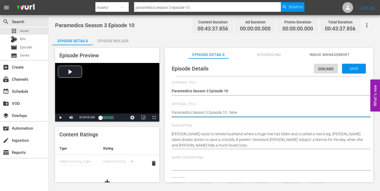
type textarea "Paramedics Season 3 Episode 10 - Nine"
type textarea "Paramedics Season 3 Episode 10 - Nine N"
type textarea "Paramedics Season 3 Episode 10 - Nine No"
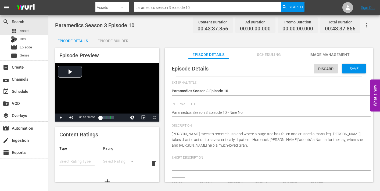
type textarea "Paramedics Season 3 Episode 10 - Nine Now"
click at [352, 68] on span "Save" at bounding box center [353, 68] width 17 height 4
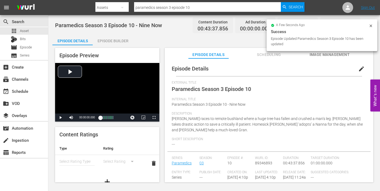
click at [328, 55] on span "Image Management" at bounding box center [329, 54] width 40 height 7
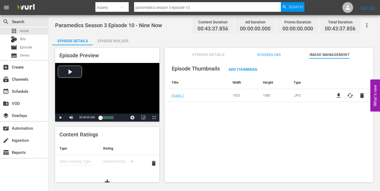
click at [115, 37] on div "Episode Builder" at bounding box center [113, 40] width 40 height 13
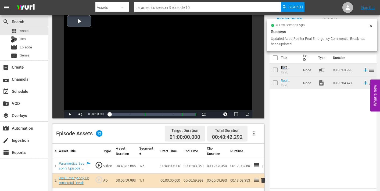
scroll to position [31, 0]
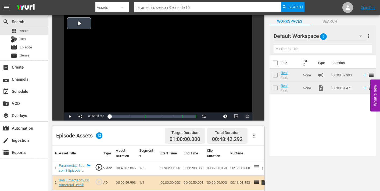
click at [247, 116] on span "Video Player" at bounding box center [247, 116] width 0 height 0
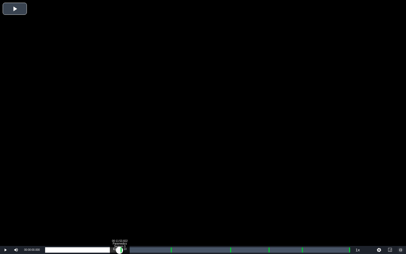
click at [120, 191] on div "Loaded : 0.22% 00:11:53.822 Paramedics Season 3 Episode 10 (1/6) 00:00:00.000" at bounding box center [197, 249] width 305 height 5
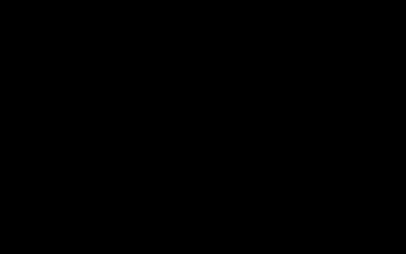
click at [127, 191] on div "Loaded : 9.92% 00:13:00.824 Paramedics Season 3 Episode 10 (2/6) 00:00:00.510 C…" at bounding box center [197, 249] width 305 height 5
click at [170, 191] on div "Loaded : 27.76% 00:19:58.294 Paramedics Season 3 Episode 10 (3/6) 00:12:04.551 …" at bounding box center [197, 249] width 305 height 5
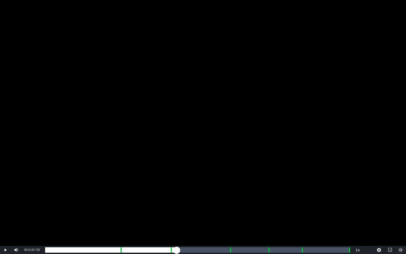
click at [177, 191] on div "Loaded : 9.92% 00:21:02.718 Paramedics Season 3 Episode 10 (3/6) 00:00:00.763 C…" at bounding box center [197, 249] width 305 height 5
click at [230, 191] on div "Loaded : 43.82% 00:29:30.383 Paramedics Season 3 Episode 10 (4/6) 00:19:07.008 …" at bounding box center [197, 249] width 305 height 5
click at [236, 191] on div "00:30:32.230 Paramedics Season 3 Episode 10 (4/6)" at bounding box center [236, 249] width 0 height 5
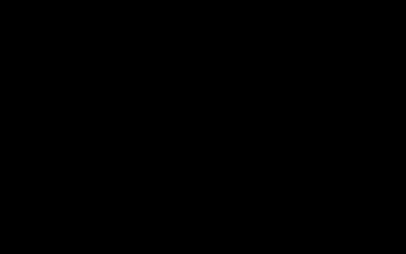
click at [268, 191] on div "Loaded : 63.32% 00:35:36.313 Paramedics Season 3 Episode 10 (5/6) 00:27:36.199 …" at bounding box center [197, 249] width 305 height 5
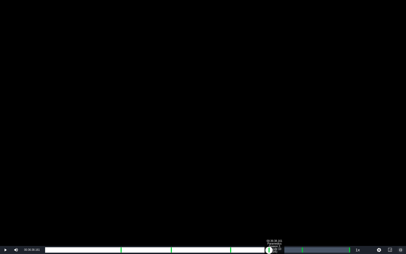
click at [274, 191] on div "00:36:38.161 Paramedics Season 3 Episode 10 (5/6)" at bounding box center [274, 249] width 0 height 5
click at [302, 191] on div "Loaded : 75.25% 00:41:01.013 Paramedics Season 3 Episode 10 (6/6) 00:32:45.748 …" at bounding box center [197, 249] width 305 height 5
click at [308, 191] on div "Loaded : 19.84% 00:42:00.283 Paramedics Season 3 Episode 10 (6/6) 00:00:04.521 …" at bounding box center [197, 249] width 305 height 5
click at [349, 191] on div "Loaded : 85.12% 00:48:34.561 00:37:03.708 Cue Point 6: 00:48:37.821" at bounding box center [197, 249] width 305 height 5
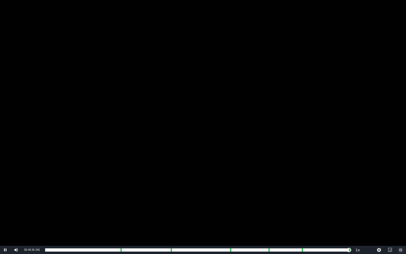
click at [380, 191] on span "Video Player" at bounding box center [401, 250] width 0 height 0
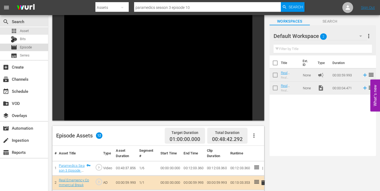
click at [22, 48] on span "Episode" at bounding box center [26, 47] width 12 height 5
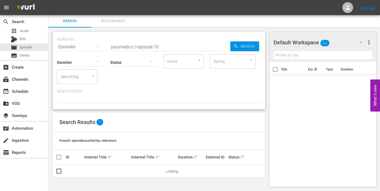
scroll to position [1, 0]
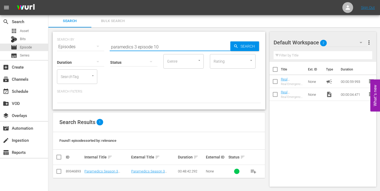
drag, startPoint x: 156, startPoint y: 46, endPoint x: 160, endPoint y: 47, distance: 4.4
click at [160, 47] on input "paramedics 3 episode 10" at bounding box center [170, 46] width 121 height 13
type input "paramedics 3 episode 11"
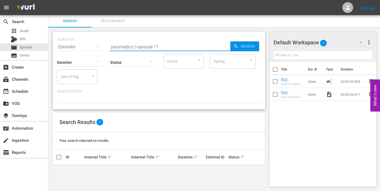
scroll to position [0, 0]
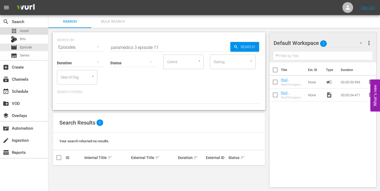
click at [22, 31] on span "Asset" at bounding box center [24, 30] width 9 height 5
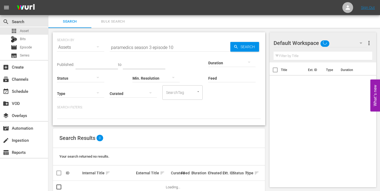
drag, startPoint x: 170, startPoint y: 47, endPoint x: 176, endPoint y: 47, distance: 5.1
click at [175, 47] on input "paramedics season 3 episode 10" at bounding box center [170, 47] width 121 height 13
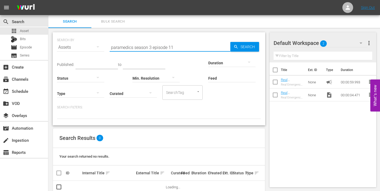
type input "paramedics season 3 episode 11"
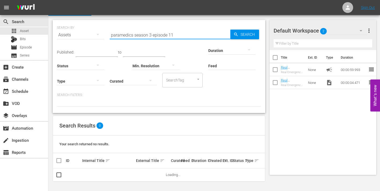
scroll to position [13, 0]
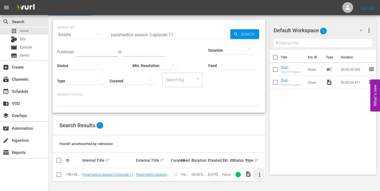
click at [260, 172] on span "more_vert" at bounding box center [259, 174] width 6 height 6
drag, startPoint x: 281, startPoint y: 173, endPoint x: 272, endPoint y: 173, distance: 8.9
click at [281, 173] on div "Episode" at bounding box center [289, 172] width 37 height 13
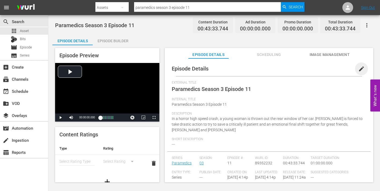
click at [361, 67] on span "edit" at bounding box center [361, 69] width 6 height 6
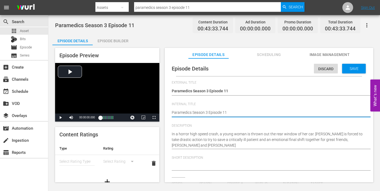
type textarea "Paramedics Season 3 Episode 11"
type textarea "Paramedics Season 3 Episode 11 -"
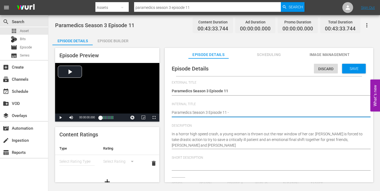
type textarea "Paramedics Season 3 Episode 11 -"
type textarea "Paramedics Season 3 Episode 11 - N"
type textarea "Paramedics Season 3 Episode 11 - Ni"
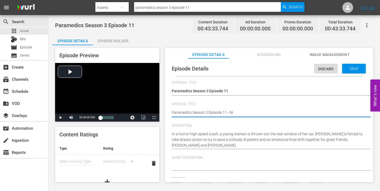
type textarea "Paramedics Season 3 Episode 11 - Nin"
type textarea "Paramedics Season 3 Episode 11 - Nine"
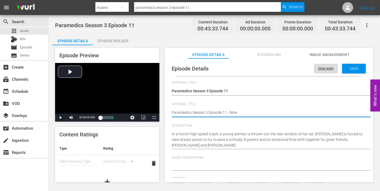
type textarea "Paramedics Season 3 Episode 11 - Nine"
type textarea "Paramedics Season 3 Episode 11 - Nine N"
type textarea "Paramedics Season 3 Episode 11 - Nine No"
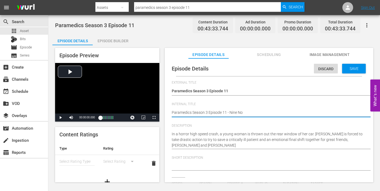
type textarea "Paramedics Season 3 Episode 11 - Nine Now"
click at [352, 70] on span "Save" at bounding box center [353, 68] width 17 height 4
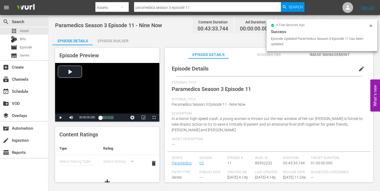
click at [325, 56] on span "Image Management" at bounding box center [329, 54] width 40 height 7
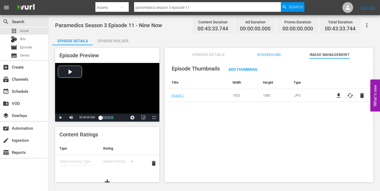
click at [219, 54] on span "Episode Details" at bounding box center [208, 54] width 40 height 7
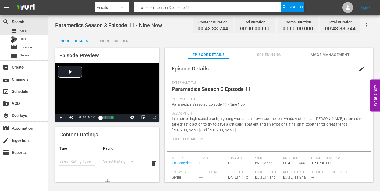
click at [119, 40] on div "Episode Builder" at bounding box center [113, 40] width 40 height 13
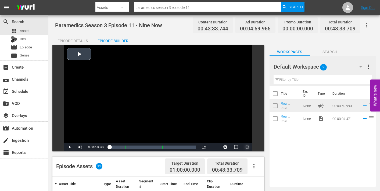
click at [247, 147] on span "Video Player" at bounding box center [247, 147] width 0 height 0
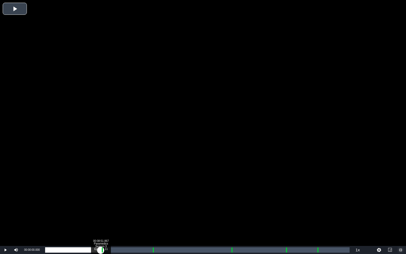
click at [101, 191] on div "Loaded : 0.22% 00:08:51.867 Paramedics Season 3 Episode 11 (1/6) 00:00:00.000" at bounding box center [197, 249] width 305 height 5
click at [108, 191] on div "Loaded : 9.92% 00:09:58.672 Paramedics Season 3 Episode 11 (2/6) 00:00:00.468 C…" at bounding box center [197, 249] width 305 height 5
click at [152, 191] on div "Loaded : 20.91% 00:17:02.624 Paramedics Season 3 Episode 11 (3/6) 00:09:01.522 …" at bounding box center [197, 249] width 305 height 5
click at [159, 191] on div "Loaded : 9.92% 00:18:06.859 Paramedics Season 3 Episode 11 (3/6) 00:00:00.628 C…" at bounding box center [197, 249] width 305 height 5
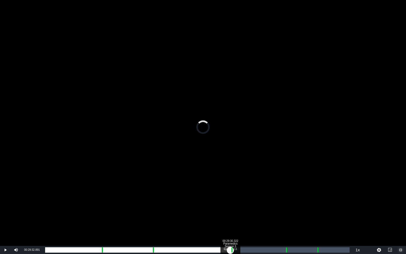
click at [230, 191] on div "Loaded : 0.00% 00:29:30.322 Paramedics Season 3 Episode 11 (4/6) 00:16:11.485 C…" at bounding box center [197, 249] width 305 height 5
click at [237, 191] on div "Loaded : 64.79% 00:30:34.557 Paramedics Season 3 Episode 11 (4/6) 00:00:00.000 …" at bounding box center [197, 249] width 305 height 5
click at [237, 191] on div "Loaded : 9.92% 00:30:37.126 Paramedics Season 3 Episode 11 (4/6) 00:00:04.303 C…" at bounding box center [197, 249] width 305 height 5
click at [285, 191] on div "Loaded : 63.65% 00:38:14.481 Paramedics Season 3 Episode 11 (5/6) 00:27:43.481 …" at bounding box center [197, 249] width 305 height 5
click at [293, 191] on div "Loaded : 9.92% 00:39:26.425 Paramedics Season 3 Episode 11 (6/6) 00:00:01.127 C…" at bounding box center [197, 249] width 305 height 5
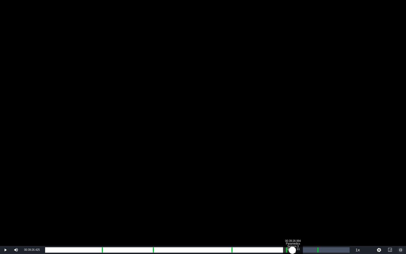
click at [293, 191] on div "00:35:29.272" at bounding box center [169, 249] width 248 height 5
click at [292, 191] on div "00:35:27.513" at bounding box center [169, 249] width 248 height 5
click at [316, 191] on div "00:43:12.532 Paramedics Season 3 Episode 11 (6/6)" at bounding box center [316, 249] width 0 height 5
click at [324, 191] on div "Loaded : 9.92% 00:44:24.476 00:00:00.637 Cue Point 5: 00:43:25.052" at bounding box center [197, 249] width 305 height 5
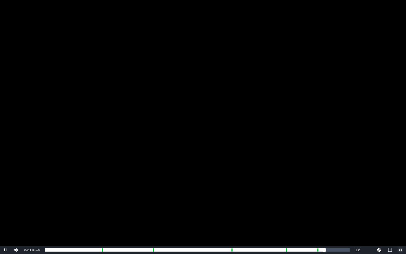
click at [380, 191] on span "Video Player" at bounding box center [401, 250] width 0 height 0
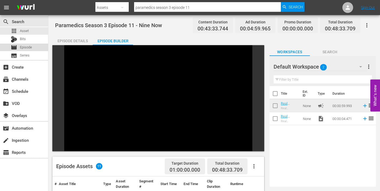
click at [22, 49] on span "Episode" at bounding box center [26, 47] width 12 height 5
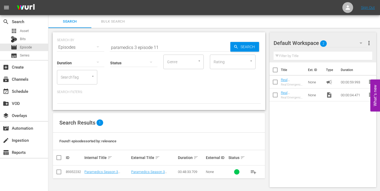
scroll to position [1, 0]
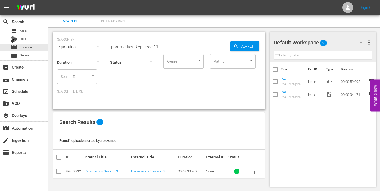
drag, startPoint x: 156, startPoint y: 45, endPoint x: 161, endPoint y: 46, distance: 4.9
click at [160, 46] on input "paramedics 3 episode 11" at bounding box center [170, 46] width 121 height 13
type input "paramedics 3 episode 12"
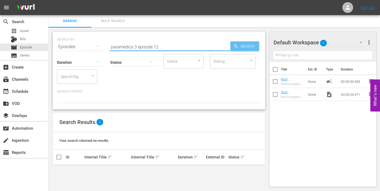
click at [252, 45] on span "Search" at bounding box center [248, 46] width 21 height 10
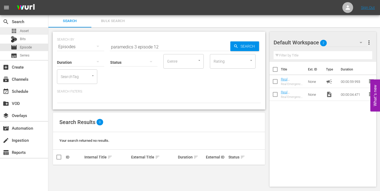
click at [21, 29] on span "Asset" at bounding box center [24, 30] width 9 height 5
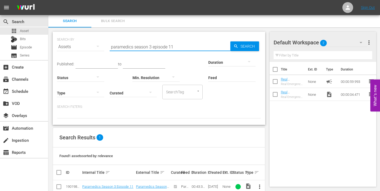
drag, startPoint x: 171, startPoint y: 46, endPoint x: 181, endPoint y: 48, distance: 10.0
click at [181, 48] on input "paramedics season 3 episode 11" at bounding box center [170, 46] width 121 height 13
type input "paramedics season 3 episode 12"
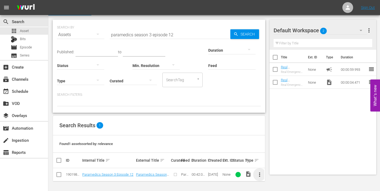
click at [260, 173] on span "more_vert" at bounding box center [259, 174] width 6 height 6
click at [276, 172] on div "Episode" at bounding box center [289, 172] width 37 height 13
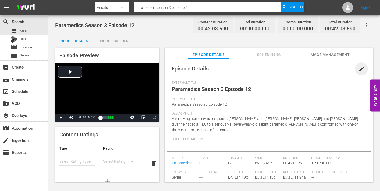
click at [358, 68] on span "edit" at bounding box center [361, 69] width 6 height 6
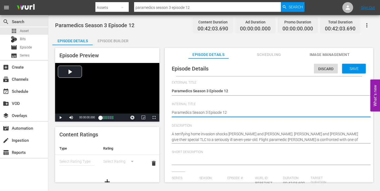
type textarea "Paramedics Season 3 Episode 12"
type textarea "Paramedics Season 3 Episode 12 -"
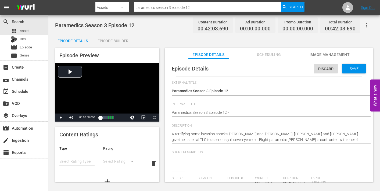
type textarea "Paramedics Season 3 Episode 12 -"
type textarea "Paramedics Season 3 Episode 12 - N"
type textarea "Paramedics Season 3 Episode 12 - Ni"
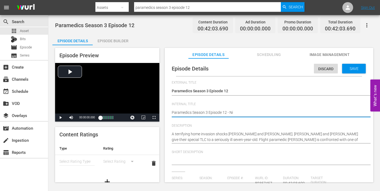
type textarea "Paramedics Season 3 Episode 12 - Nin"
type textarea "Paramedics Season 3 Episode 12 - Nine"
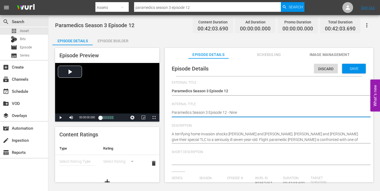
type textarea "Paramedics Season 3 Episode 12 - Nine"
type textarea "Paramedics Season 3 Episode 12 - Nine N"
type textarea "Paramedics Season 3 Episode 12 - Nine No"
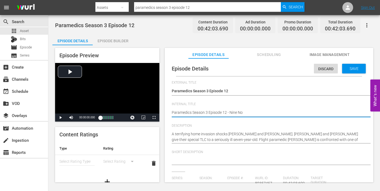
type textarea "Paramedics Season 3 Episode 12 - Nine Now"
click at [346, 71] on div "Save" at bounding box center [354, 69] width 24 height 10
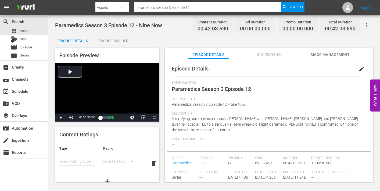
click at [325, 55] on span "Image Management" at bounding box center [329, 54] width 40 height 7
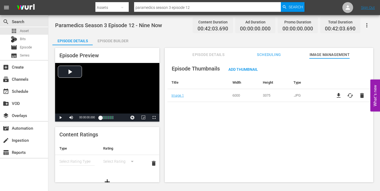
click at [110, 39] on div "Episode Builder" at bounding box center [113, 40] width 40 height 13
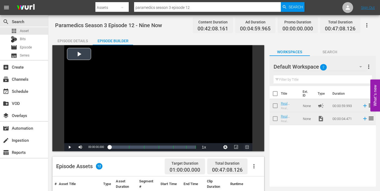
click at [247, 147] on span "Video Player" at bounding box center [247, 147] width 0 height 0
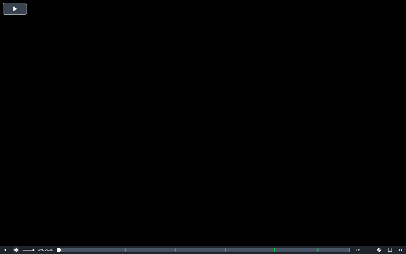
click at [16, 191] on span "Video Player" at bounding box center [16, 250] width 0 height 0
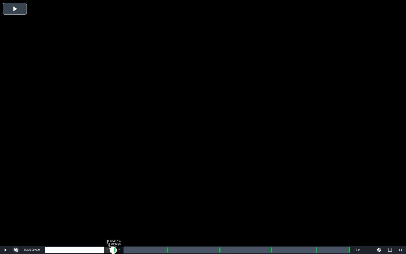
click at [113, 191] on div "Loaded : 0.23% 00:10:33.460 Paramedics Season 3 Episode 12 (1/6) 00:00:00.000" at bounding box center [197, 249] width 305 height 5
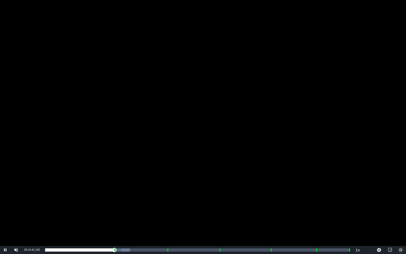
click at [380, 191] on span "Video Player" at bounding box center [401, 250] width 0 height 0
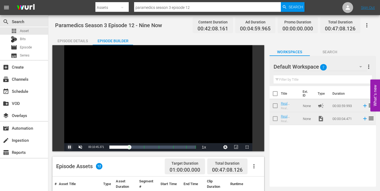
click at [70, 147] on span "Video Player" at bounding box center [70, 147] width 0 height 0
click at [27, 47] on span "Episode" at bounding box center [26, 47] width 12 height 5
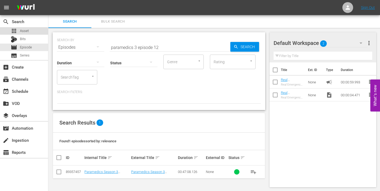
click at [28, 30] on span "Asset" at bounding box center [24, 30] width 9 height 5
